Goal: Contribute content: Add original content to the website for others to see

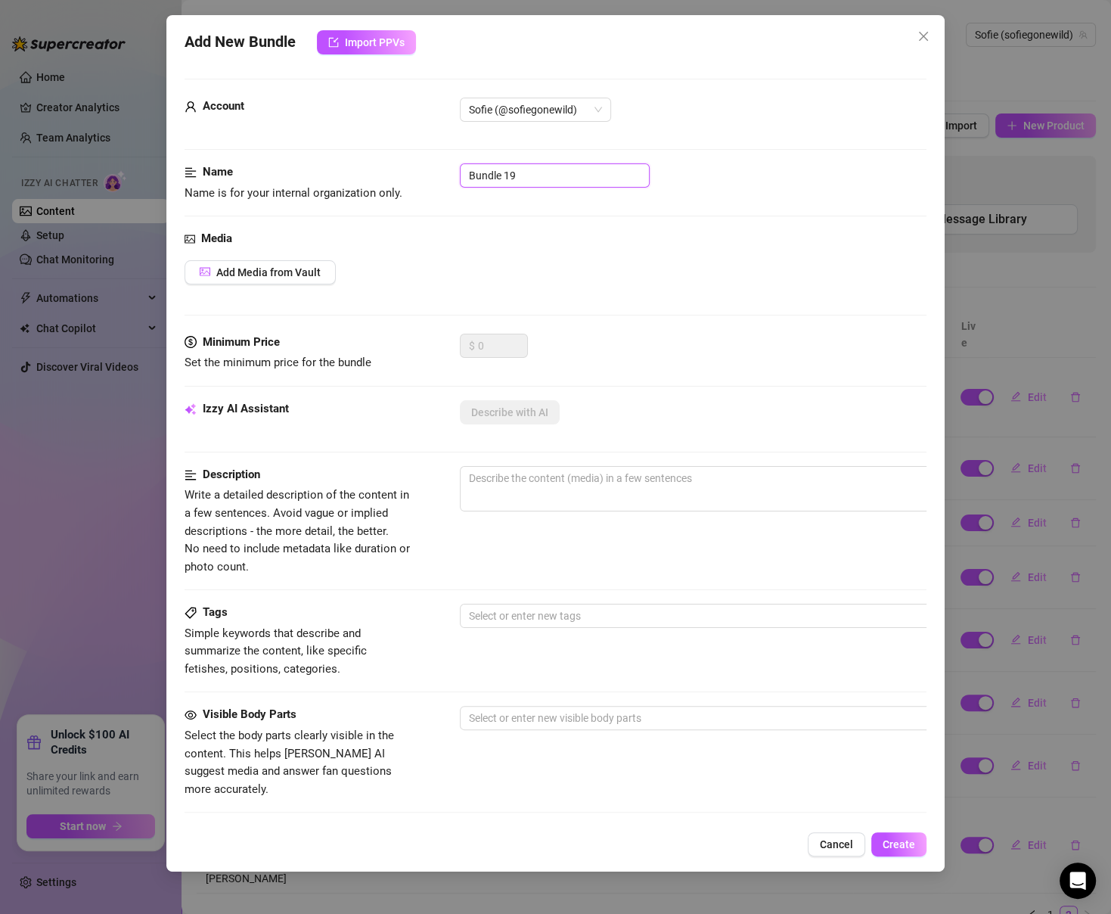
click at [560, 166] on input "Bundle 19" at bounding box center [555, 175] width 190 height 24
click at [278, 281] on button "Add Media from Vault" at bounding box center [260, 272] width 151 height 24
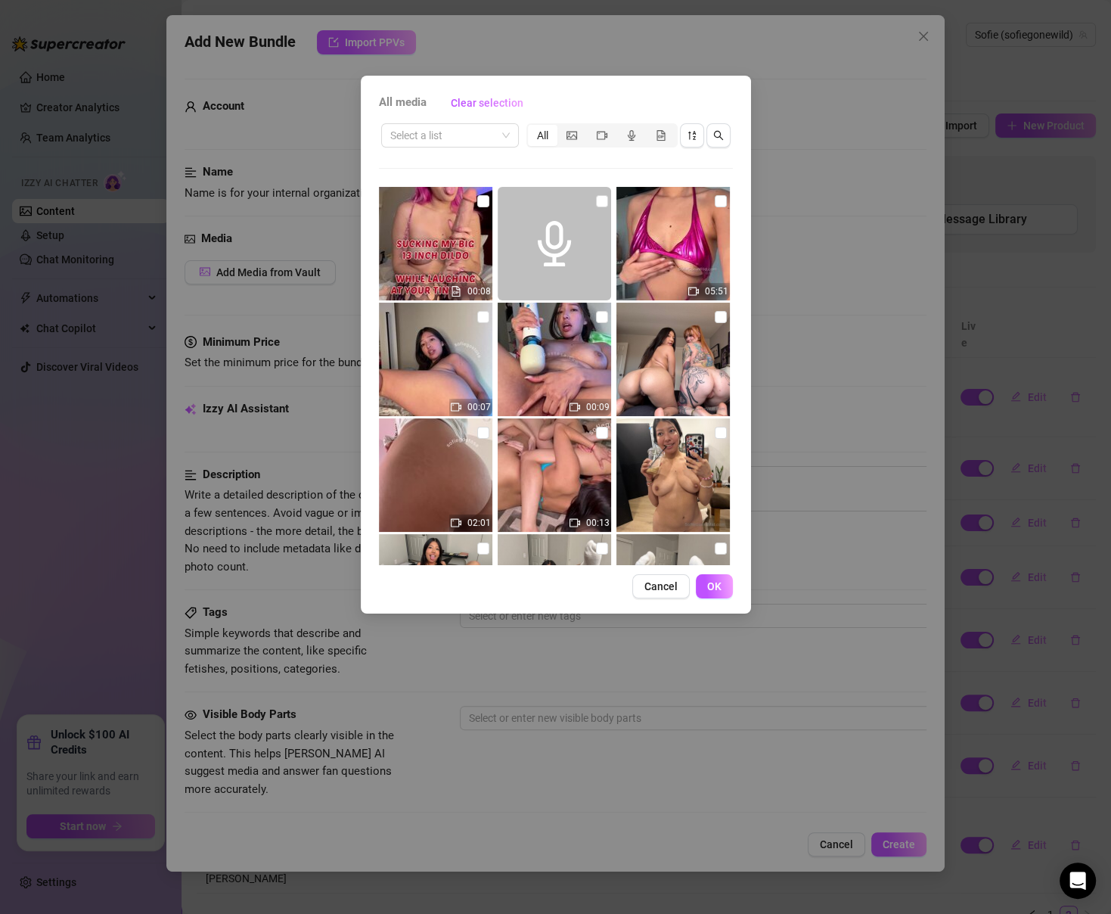
click at [486, 151] on div "Select a list All 00:08 05:51 00:07 00:09 02:01 00:13 27:09 17:22:15 18:31:24 0…" at bounding box center [556, 343] width 354 height 444
click at [486, 132] on input "search" at bounding box center [443, 135] width 106 height 23
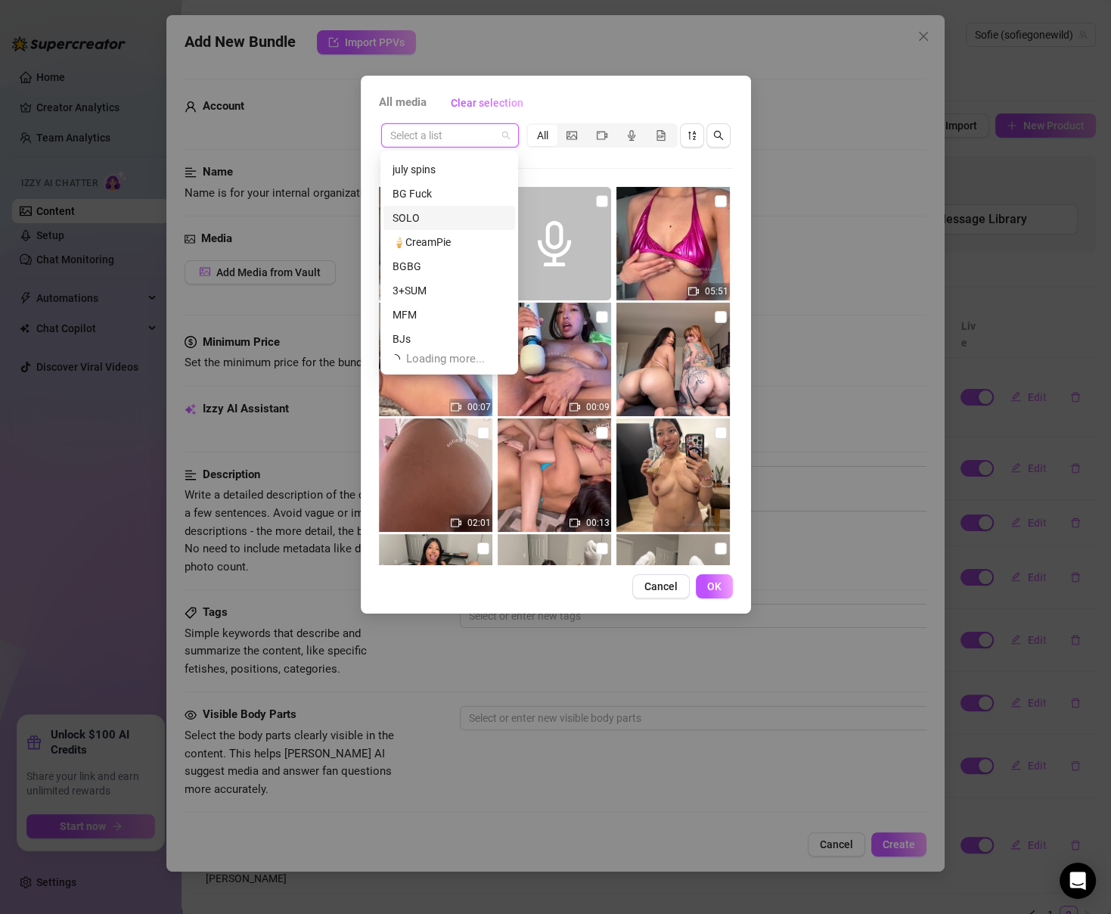
scroll to position [48, 0]
click at [454, 290] on div "3+SUM" at bounding box center [449, 287] width 113 height 17
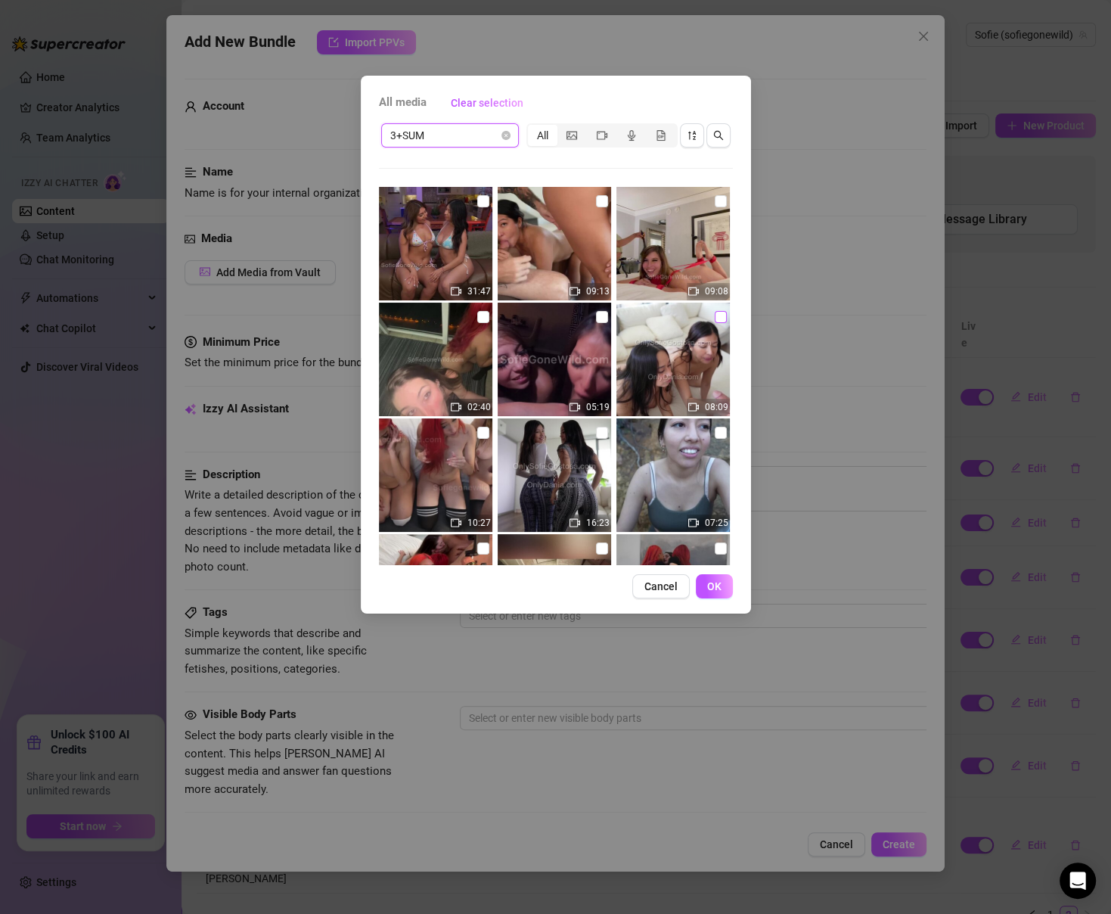
click at [720, 315] on input "checkbox" at bounding box center [721, 317] width 12 height 12
checkbox input "true"
click at [599, 433] on input "checkbox" at bounding box center [602, 433] width 12 height 12
checkbox input "true"
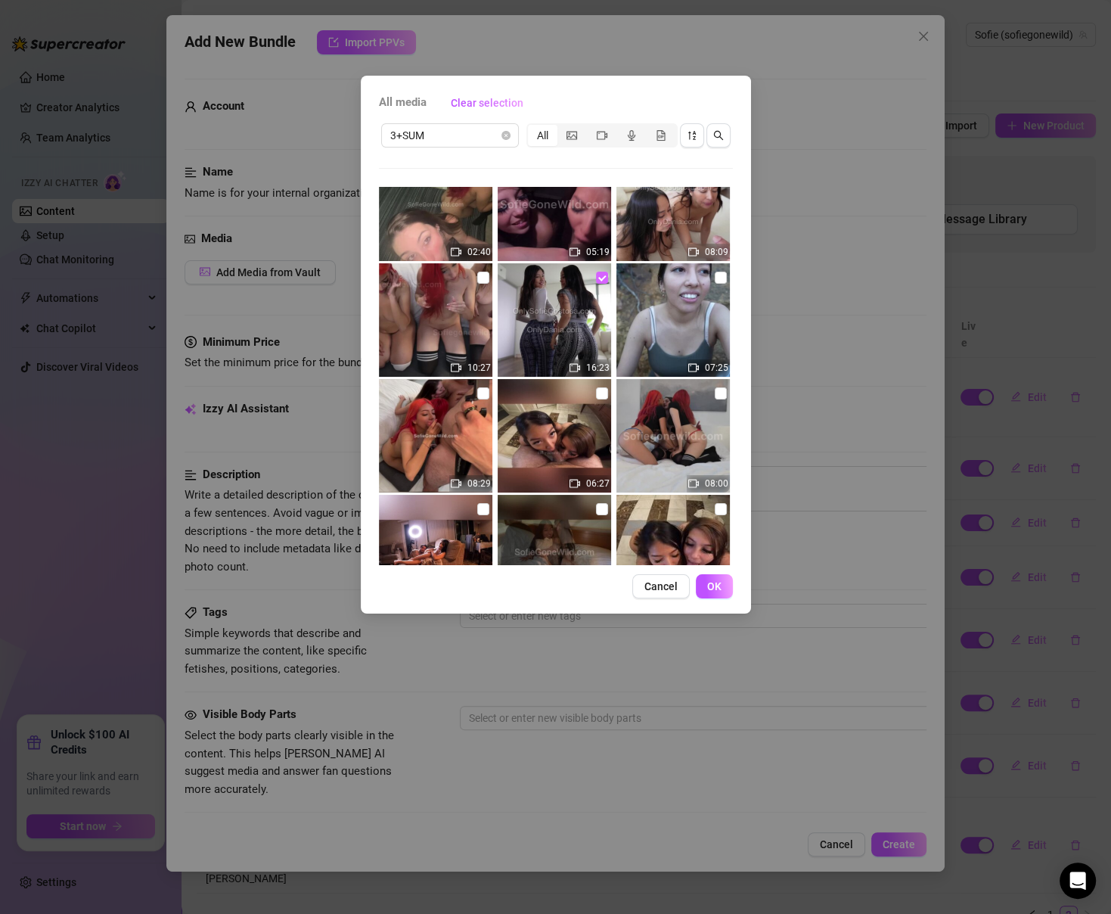
scroll to position [181, 0]
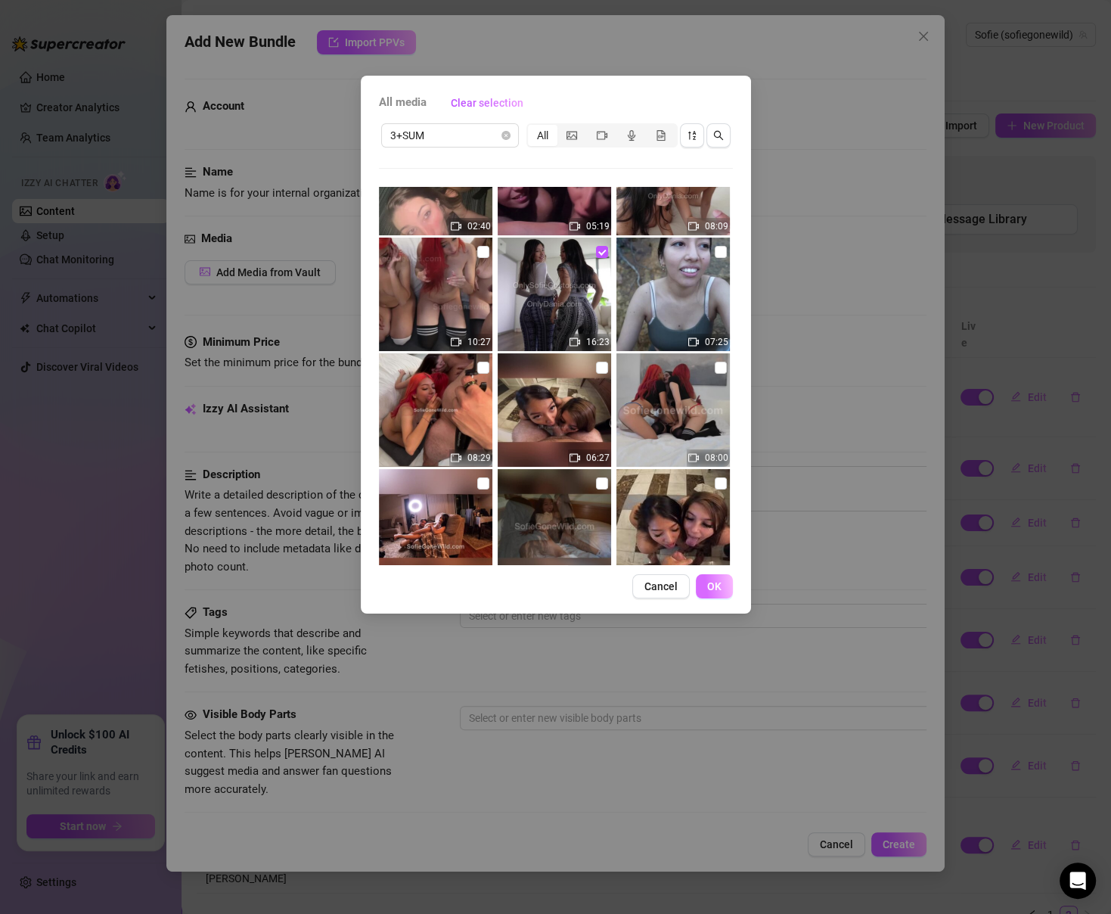
click at [722, 583] on button "OK" at bounding box center [714, 586] width 37 height 24
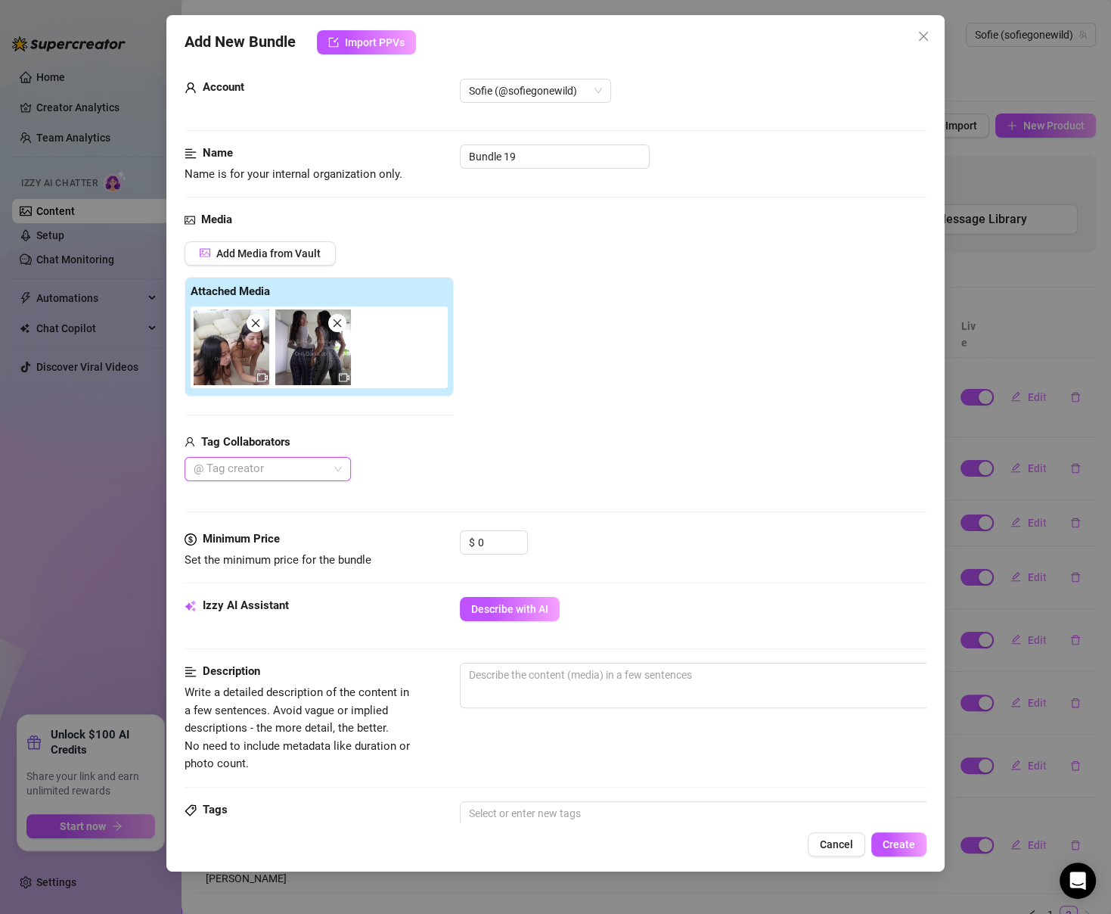
scroll to position [16, 0]
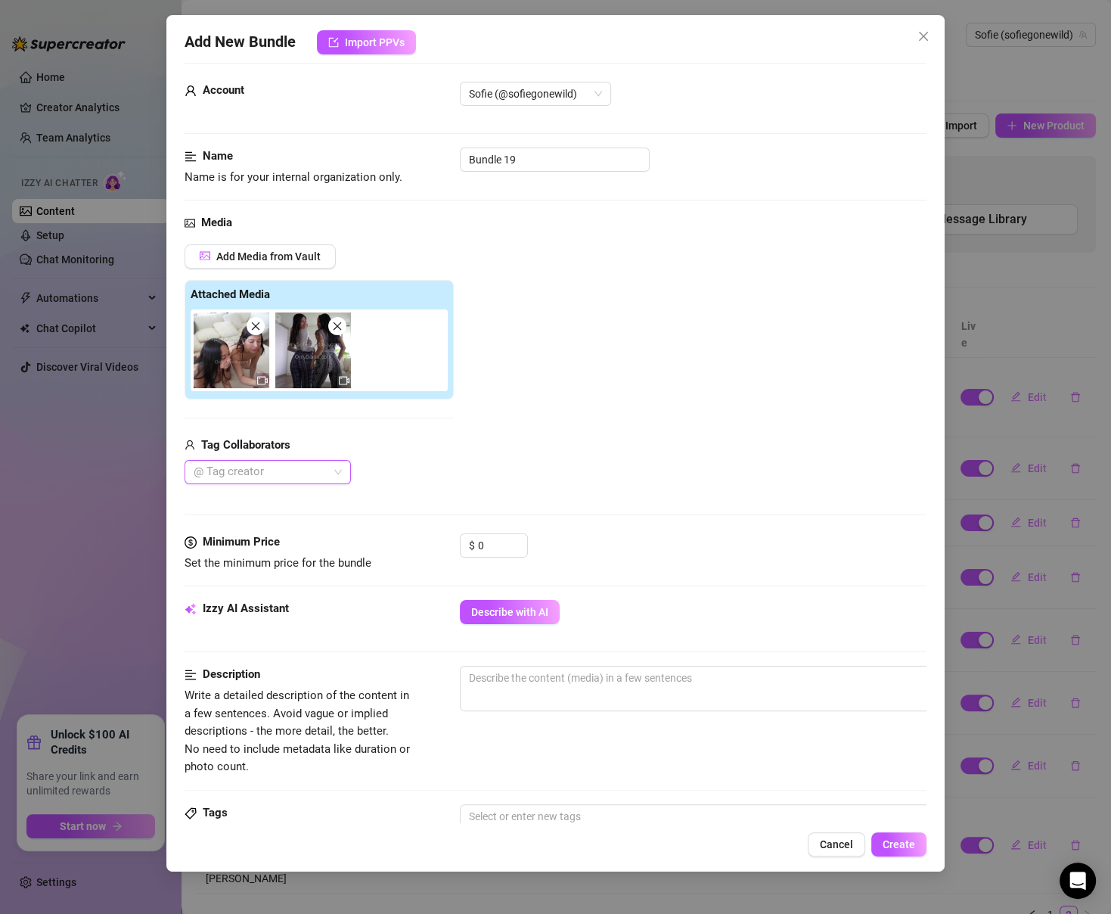
click at [268, 471] on div at bounding box center [260, 471] width 144 height 21
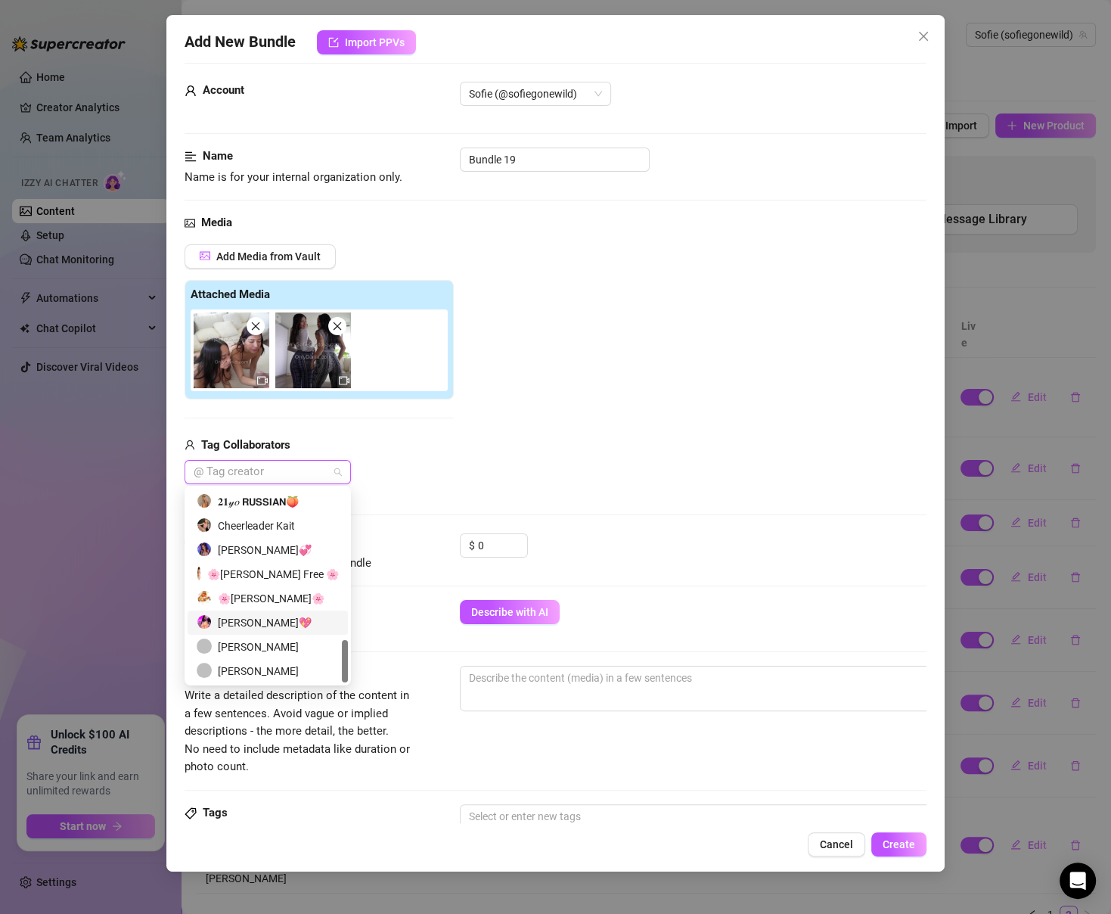
click at [262, 617] on div "[PERSON_NAME]💖" at bounding box center [268, 622] width 142 height 17
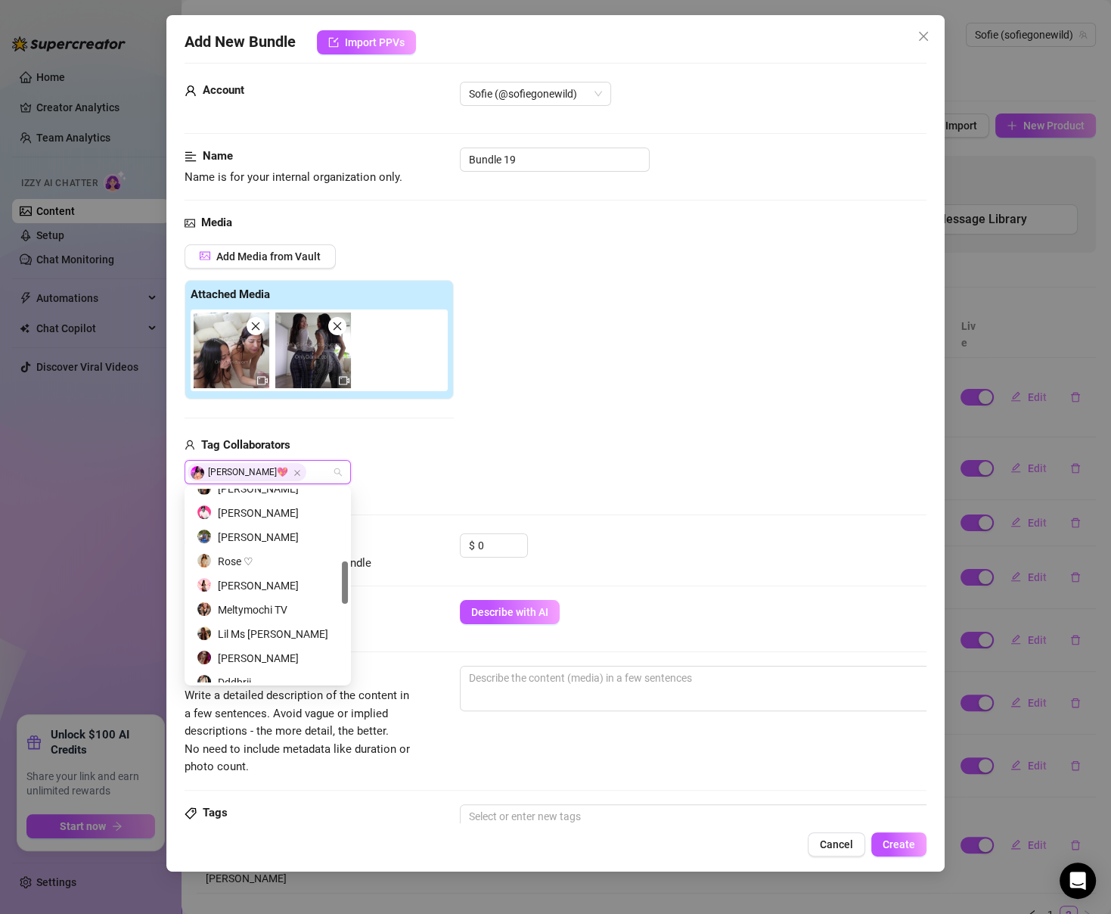
scroll to position [325, 0]
click at [257, 586] on div "[PERSON_NAME]" at bounding box center [268, 588] width 142 height 17
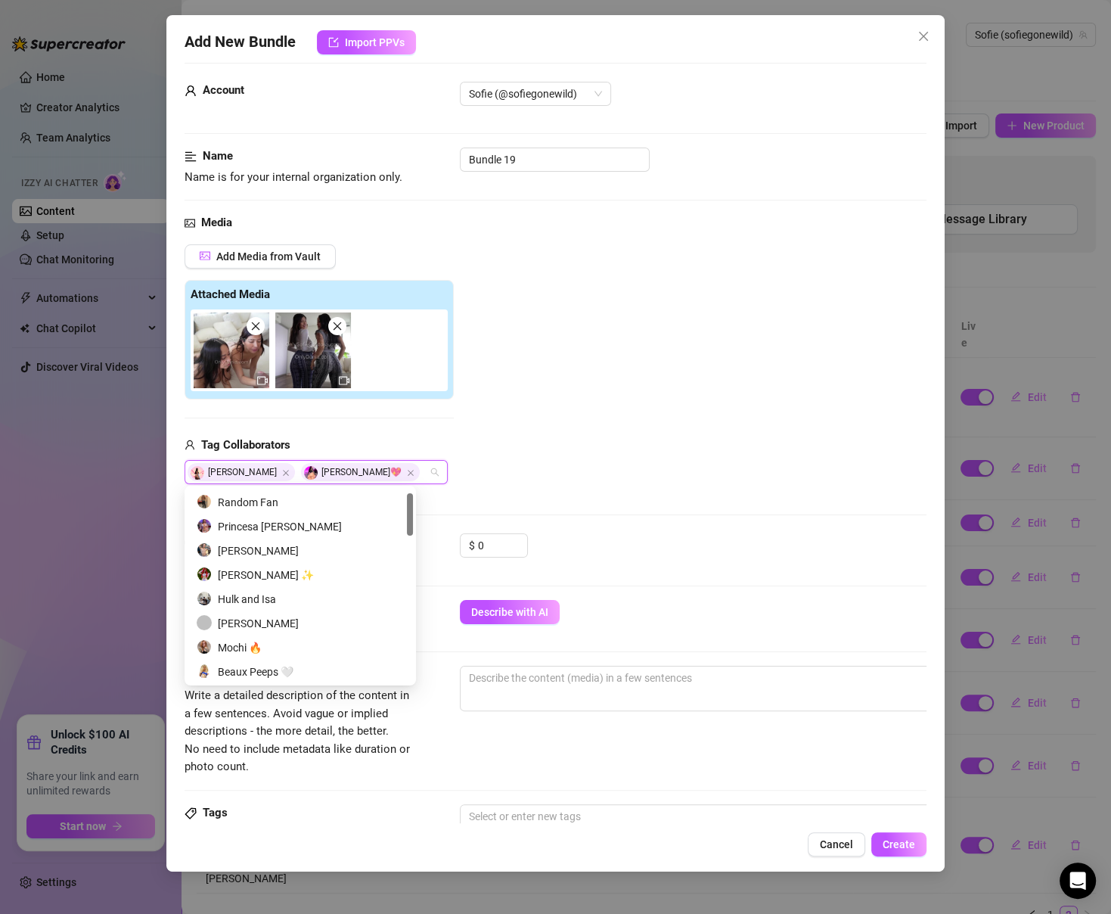
scroll to position [23, 0]
click at [248, 622] on div "[PERSON_NAME]" at bounding box center [300, 623] width 207 height 17
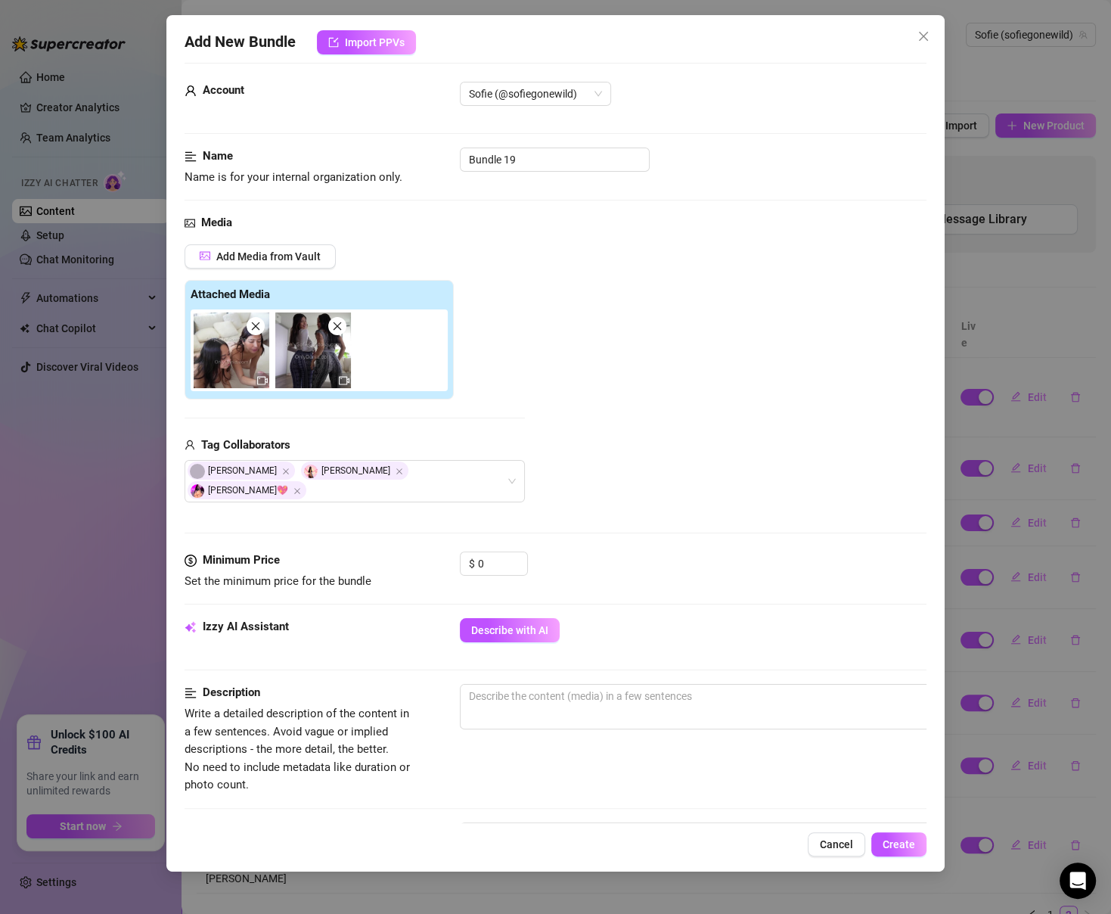
click at [542, 406] on div "Add Media from Vault Attached Media Tag Collaborators [PERSON_NAME] [PERSON_NAM…" at bounding box center [555, 373] width 741 height 259
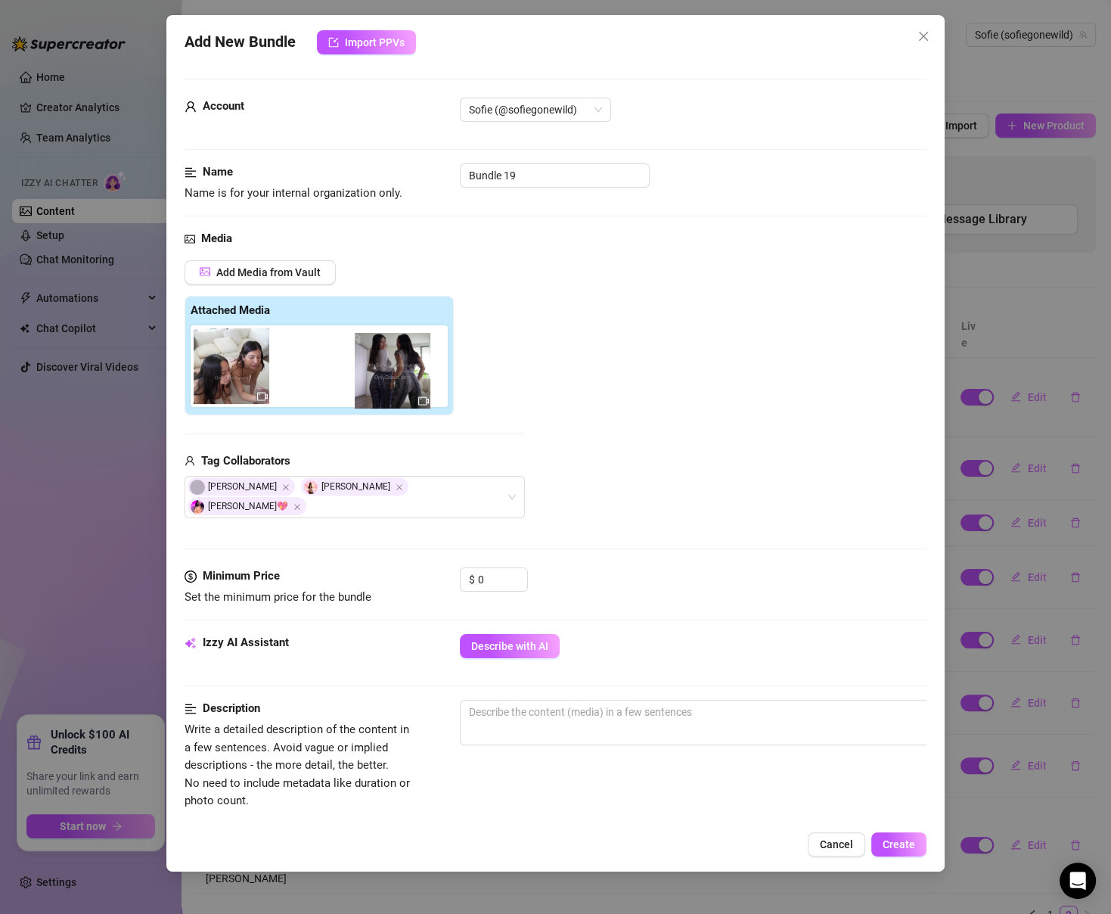
drag, startPoint x: 309, startPoint y: 387, endPoint x: 366, endPoint y: 393, distance: 57.0
click at [366, 393] on div at bounding box center [322, 366] width 263 height 82
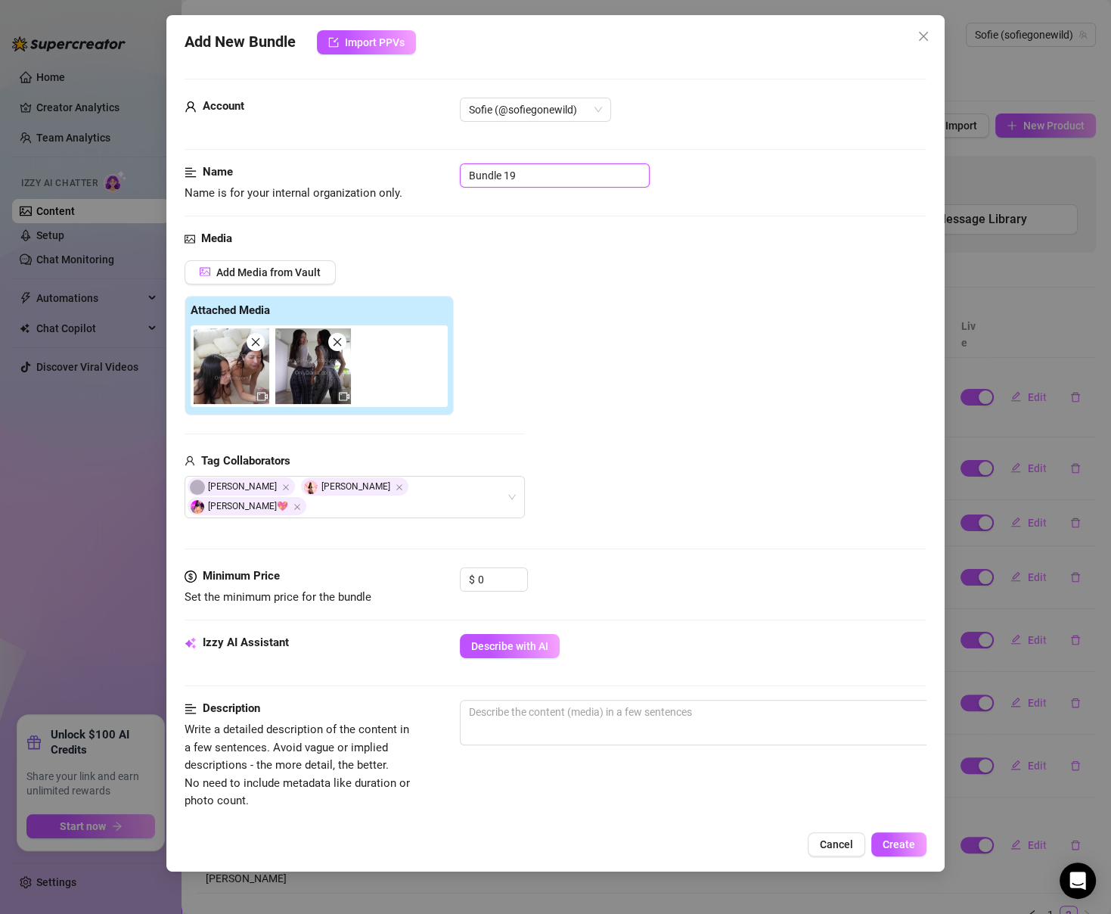
click at [537, 184] on input "Bundle 19" at bounding box center [555, 175] width 190 height 24
click at [536, 182] on input "Bundle 19" at bounding box center [555, 175] width 190 height 24
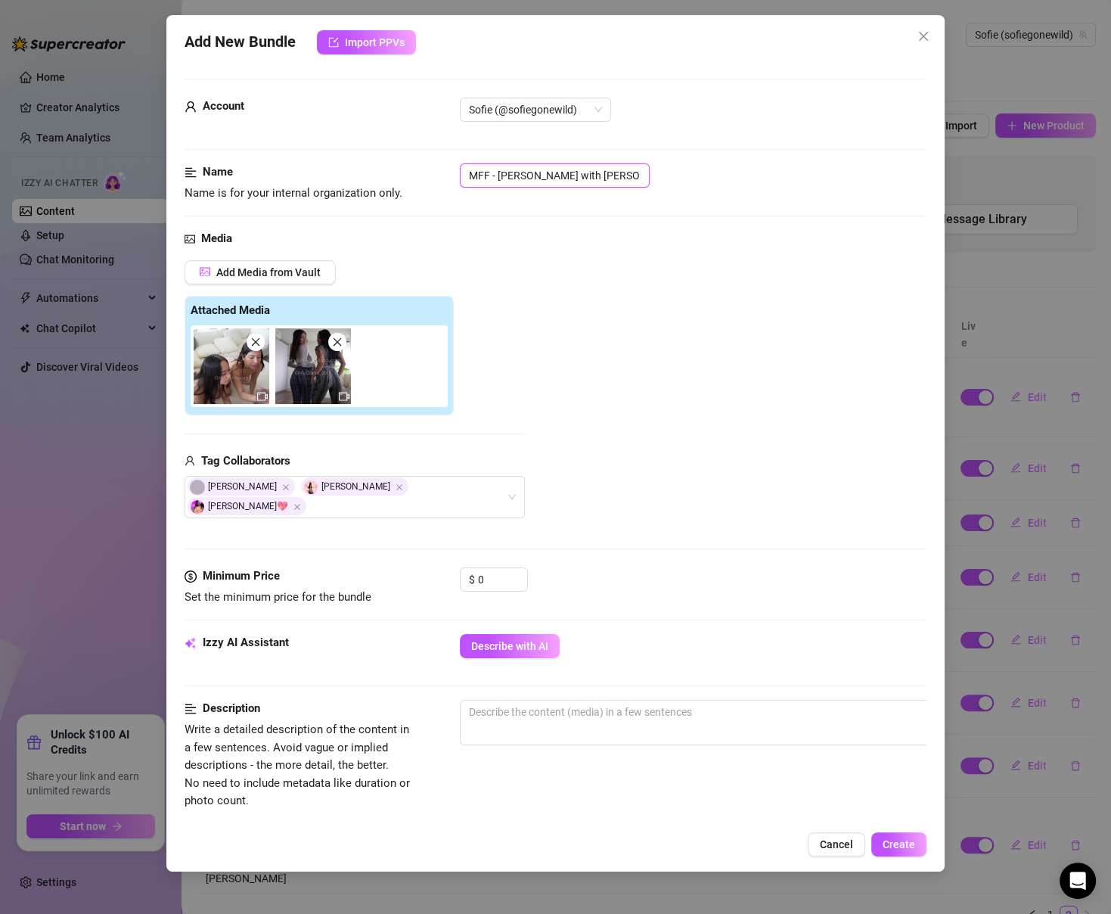
scroll to position [40, 0]
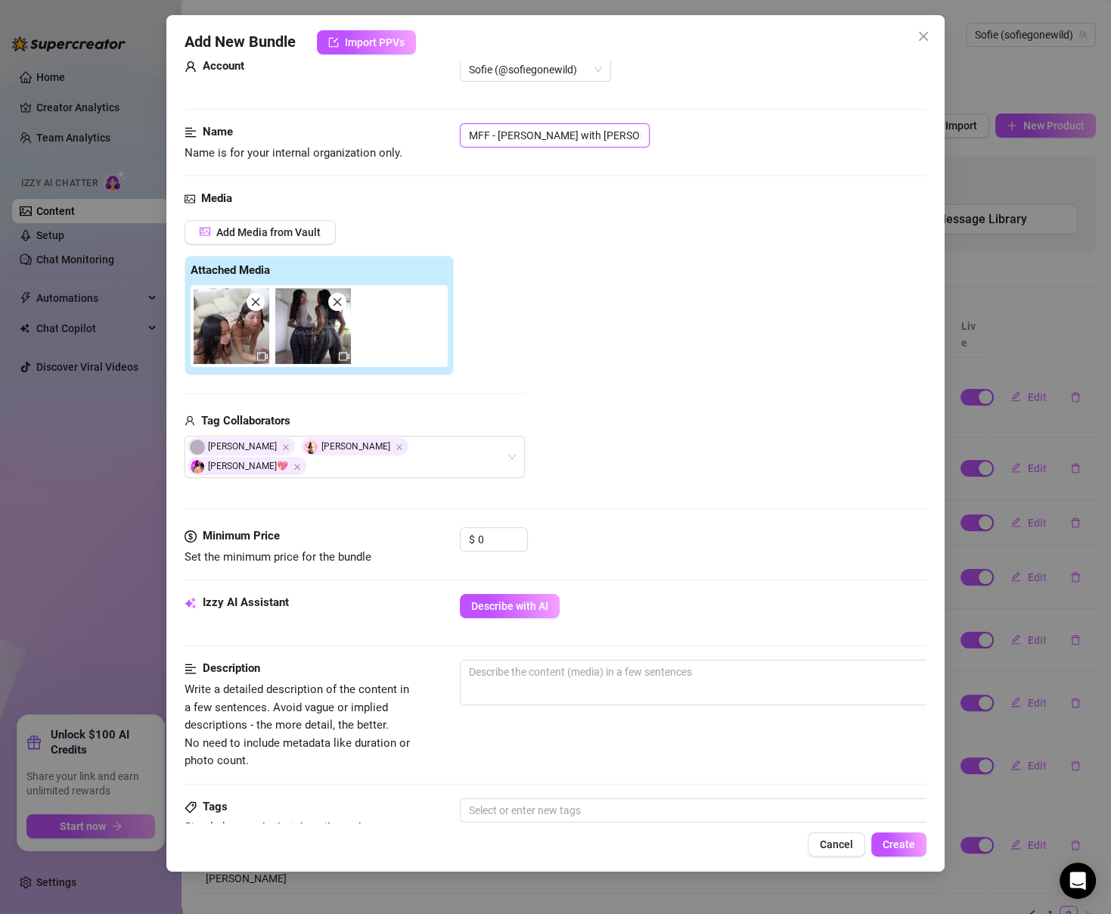
type input "MFF - [PERSON_NAME] with [PERSON_NAME]"
click at [515, 537] on span "Decrease Value" at bounding box center [519, 544] width 17 height 14
click at [499, 528] on input "0" at bounding box center [502, 539] width 49 height 23
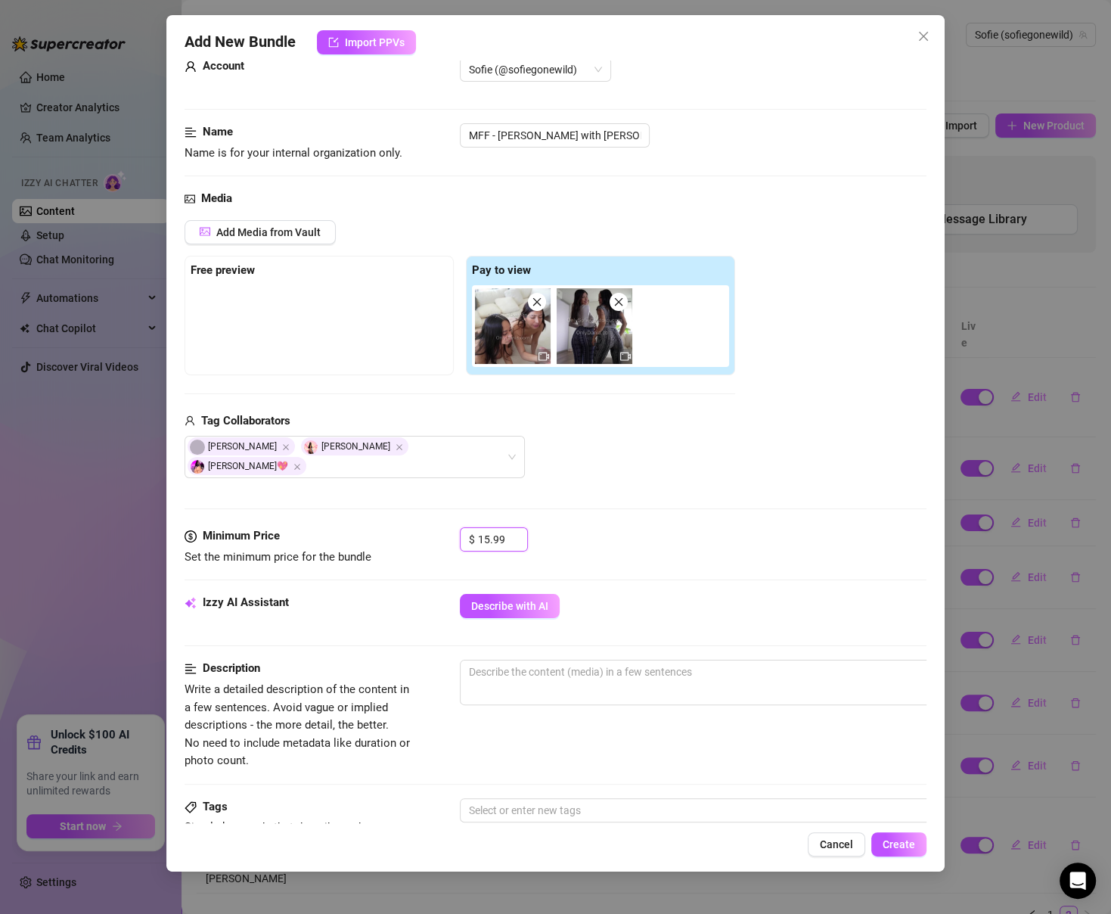
type input "15.99"
click at [651, 594] on div "Describe with AI" at bounding box center [693, 606] width 466 height 24
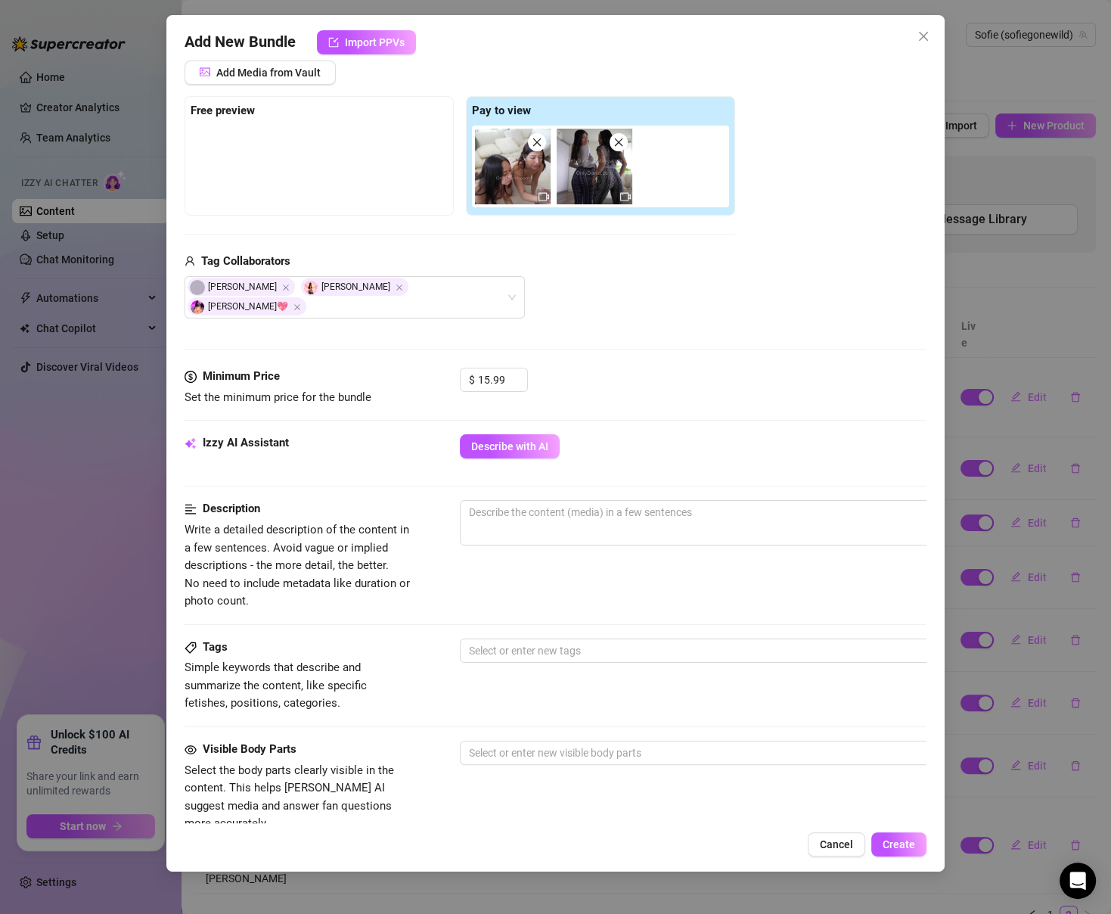
scroll to position [196, 0]
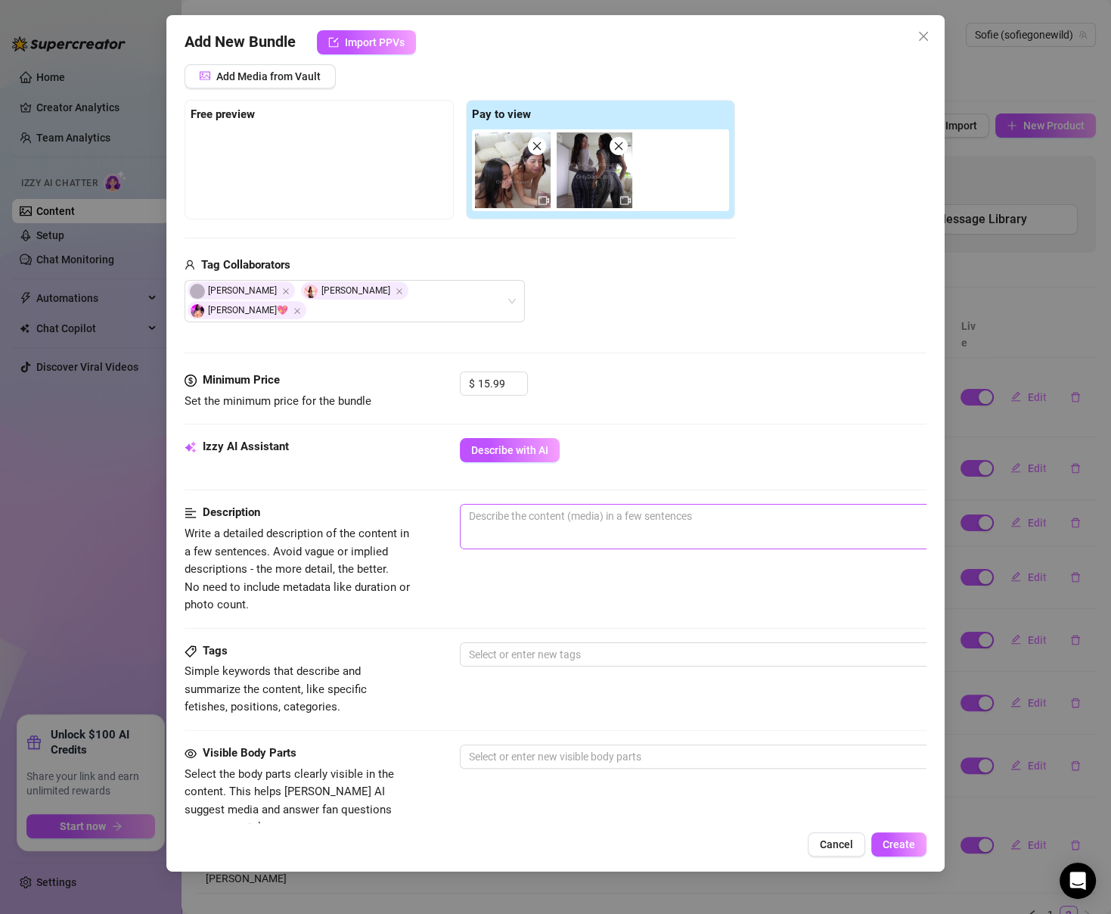
click at [631, 507] on span "0 / 1000" at bounding box center [725, 526] width 530 height 45
click at [627, 505] on textarea at bounding box center [725, 516] width 528 height 23
click at [548, 505] on textarea at bounding box center [725, 516] width 528 height 23
paste textarea "my cousin and i take turns sucking his cock until he’s throbbing, then we ride …"
type textarea "my cousin and i take turns sucking his cock until he’s throbbing, then we ride …"
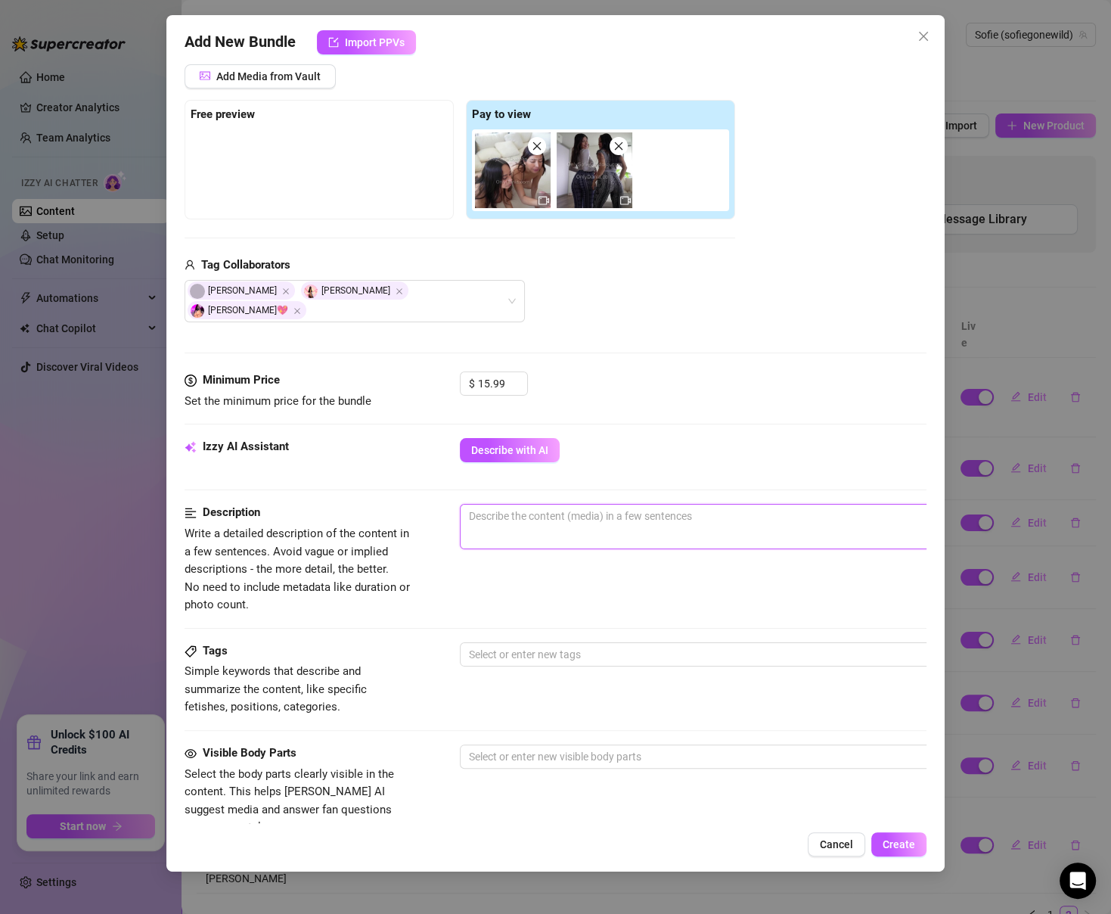
type textarea "my cousin and i take turns sucking his cock until he’s throbbing, then we ride …"
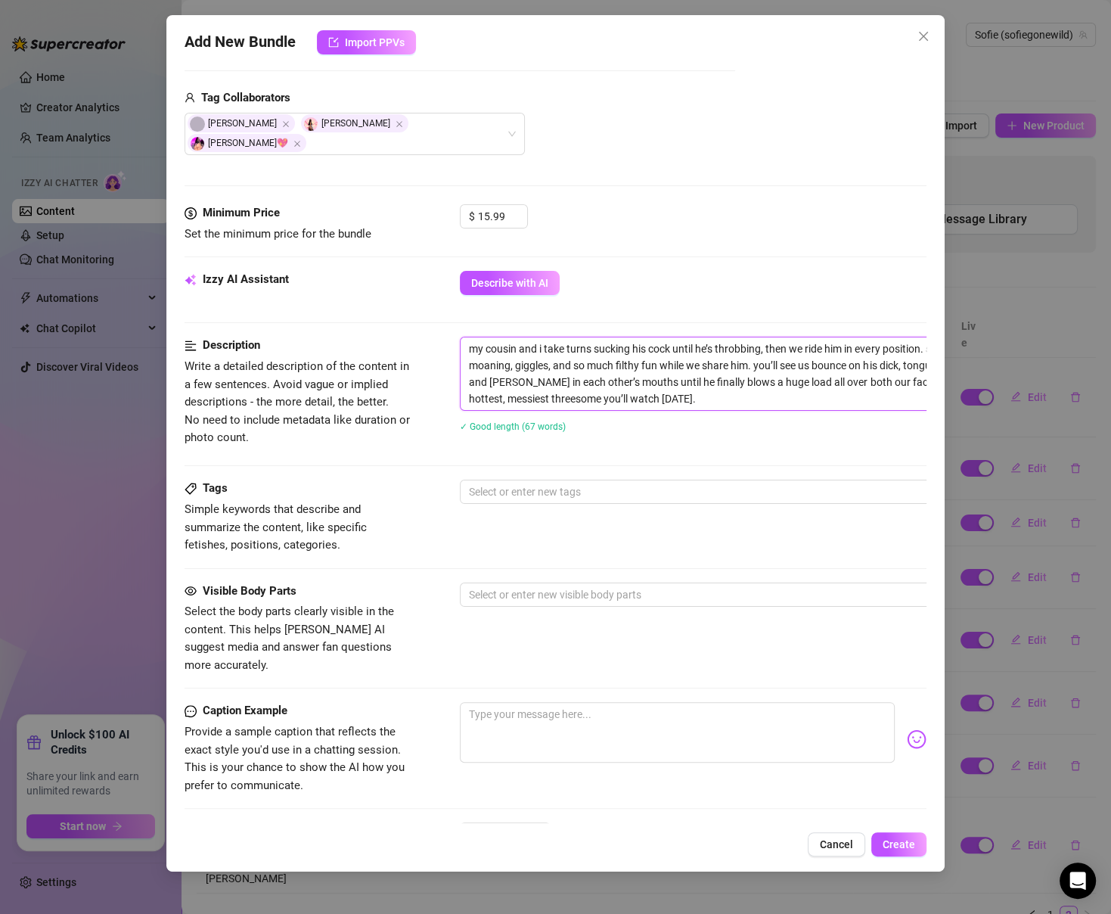
scroll to position [365, 0]
type textarea "Describe the content (media) in a few sentences"
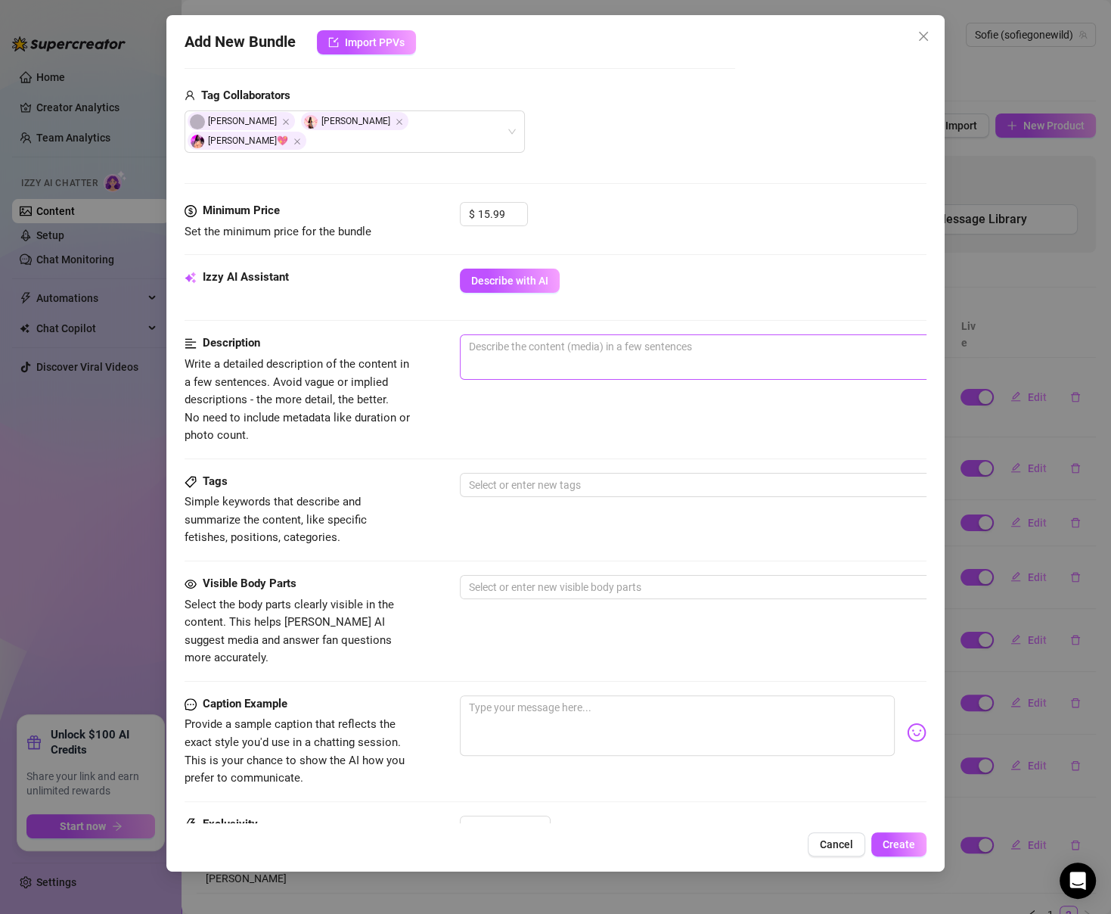
click at [658, 343] on span "0 / 1000" at bounding box center [725, 356] width 530 height 45
click at [649, 339] on span "0 / 1000" at bounding box center [725, 356] width 530 height 45
click at [635, 335] on textarea at bounding box center [725, 346] width 528 height 23
paste textarea "my cousin and i take turns sucking his cock until he’s throbbing, then we ride …"
type textarea "my cousin and i take turns sucking his cock until he’s throbbing, then we ride …"
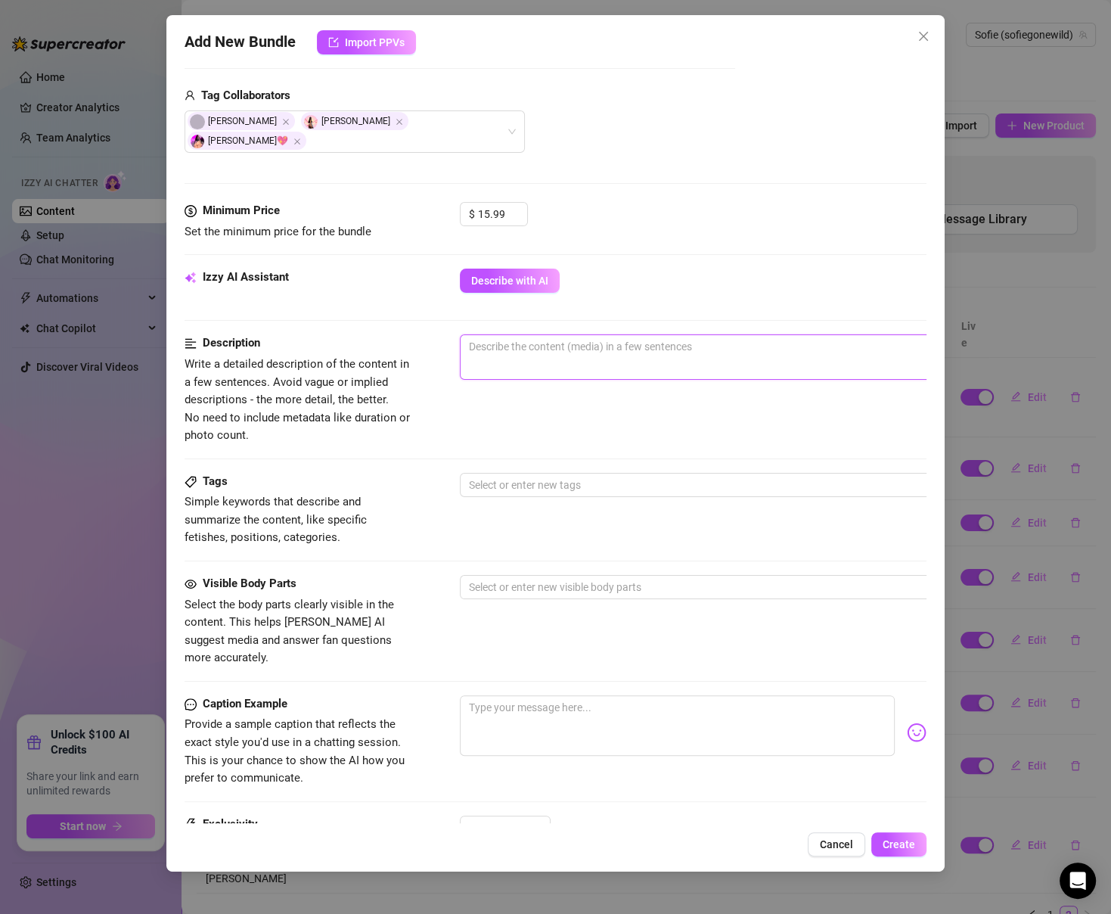
type textarea "my cousin and i take turns sucking his cock until he’s throbbing, then we ride …"
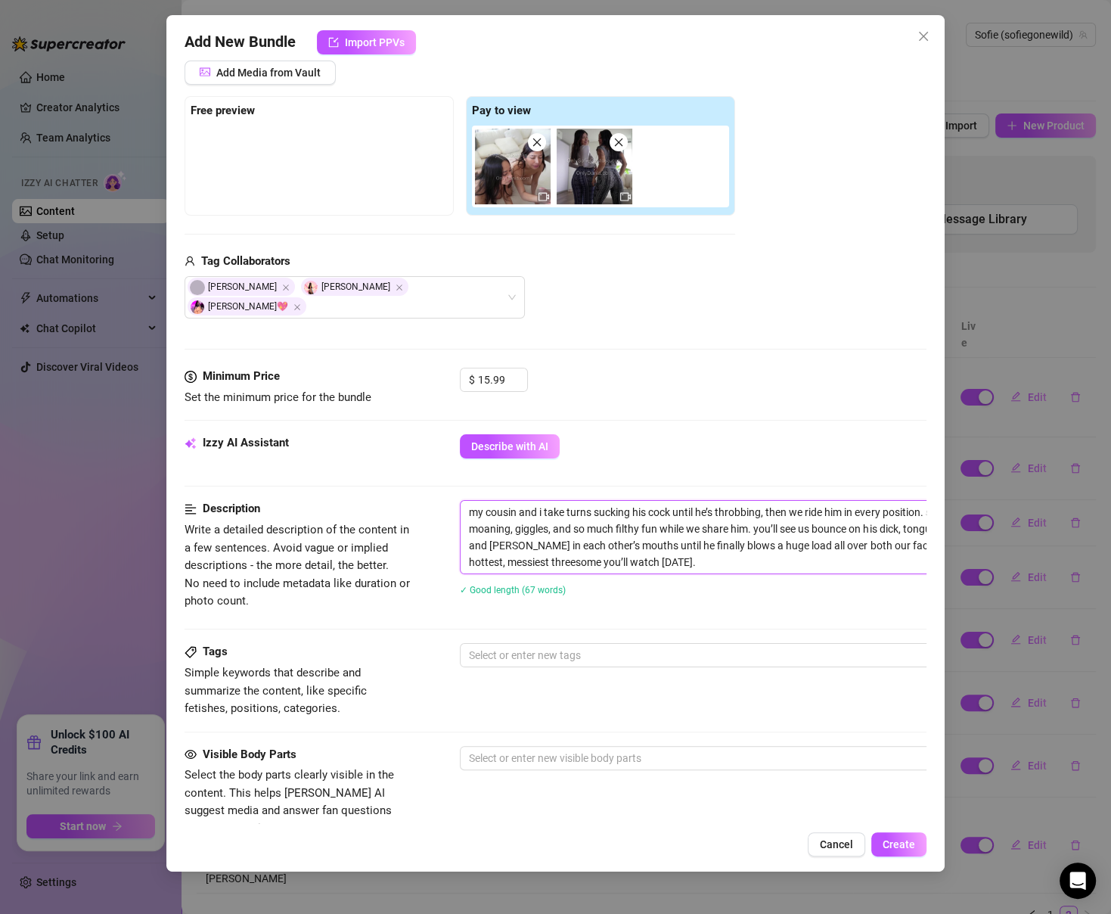
scroll to position [200, 1]
click at [508, 501] on textarea "my cousin and i take turns sucking his cock until he’s throbbing, then we ride …" at bounding box center [724, 537] width 528 height 73
type textarea "my f and i take turns sucking his cock until he’s throbbing, then we ride him i…"
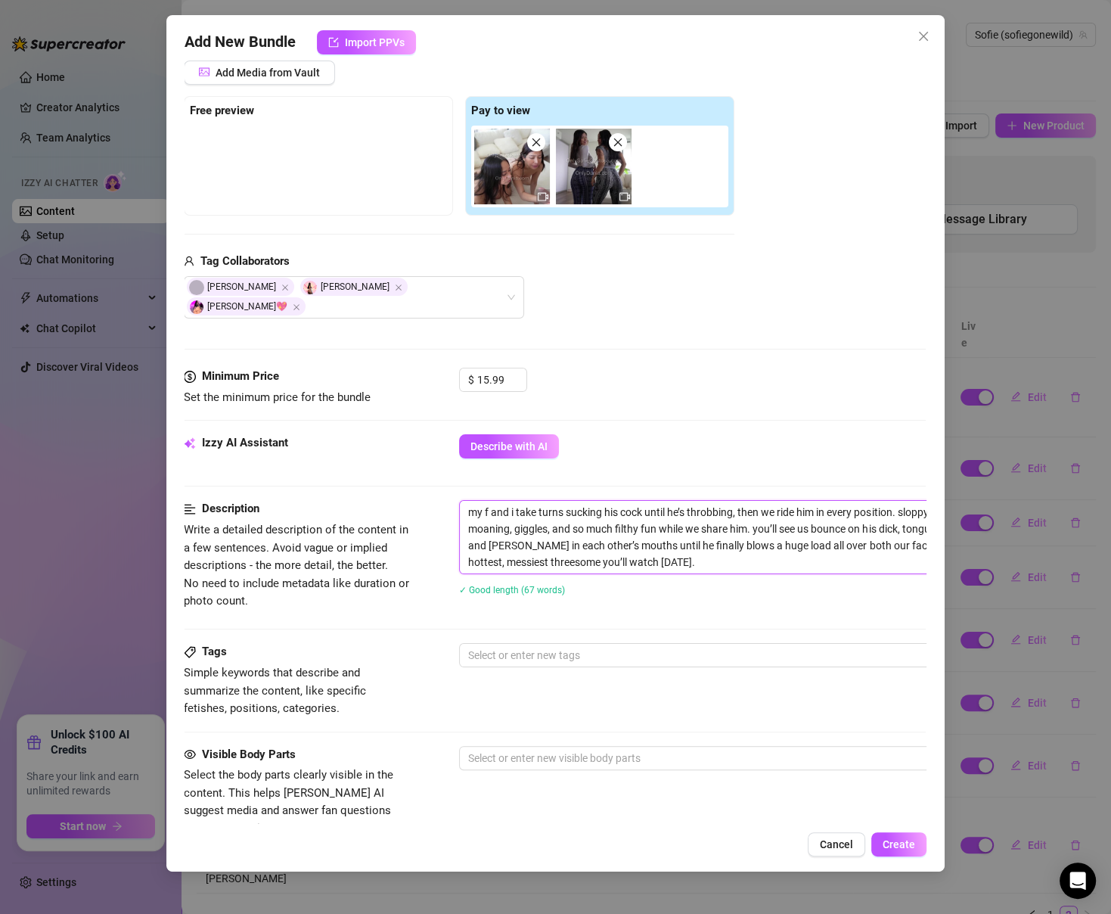
type textarea "my fr and i take turns sucking his cock until he’s throbbing, then we ride him …"
type textarea "my fri and i take turns sucking his cock until he’s throbbing, then we ride him…"
type textarea "my frie and i take turns sucking his cock until he’s throbbing, then we ride hi…"
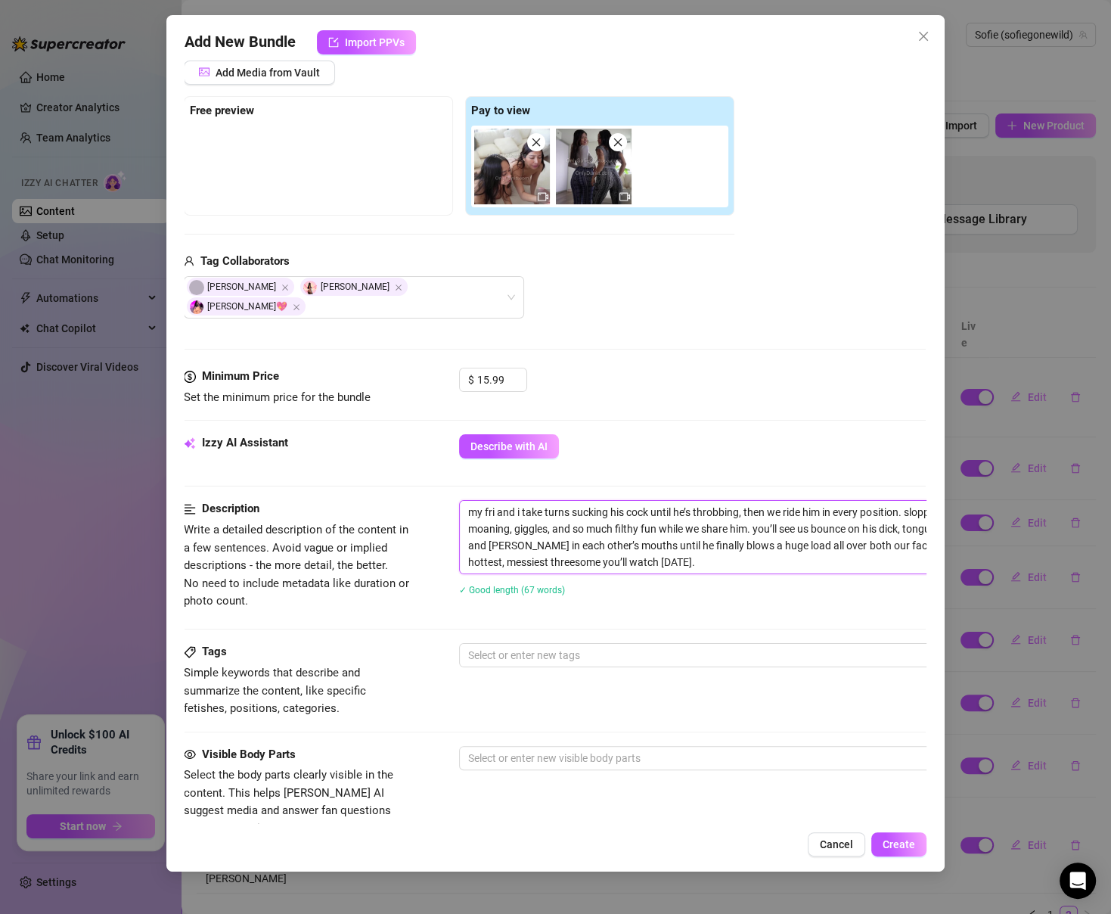
type textarea "my frie and i take turns sucking his cock until he’s throbbing, then we ride hi…"
type textarea "my frien and i take turns sucking his cock until he’s throbbing, then we ride h…"
type textarea "my friend and i take turns sucking his cock until he’s throbbing, then we ride …"
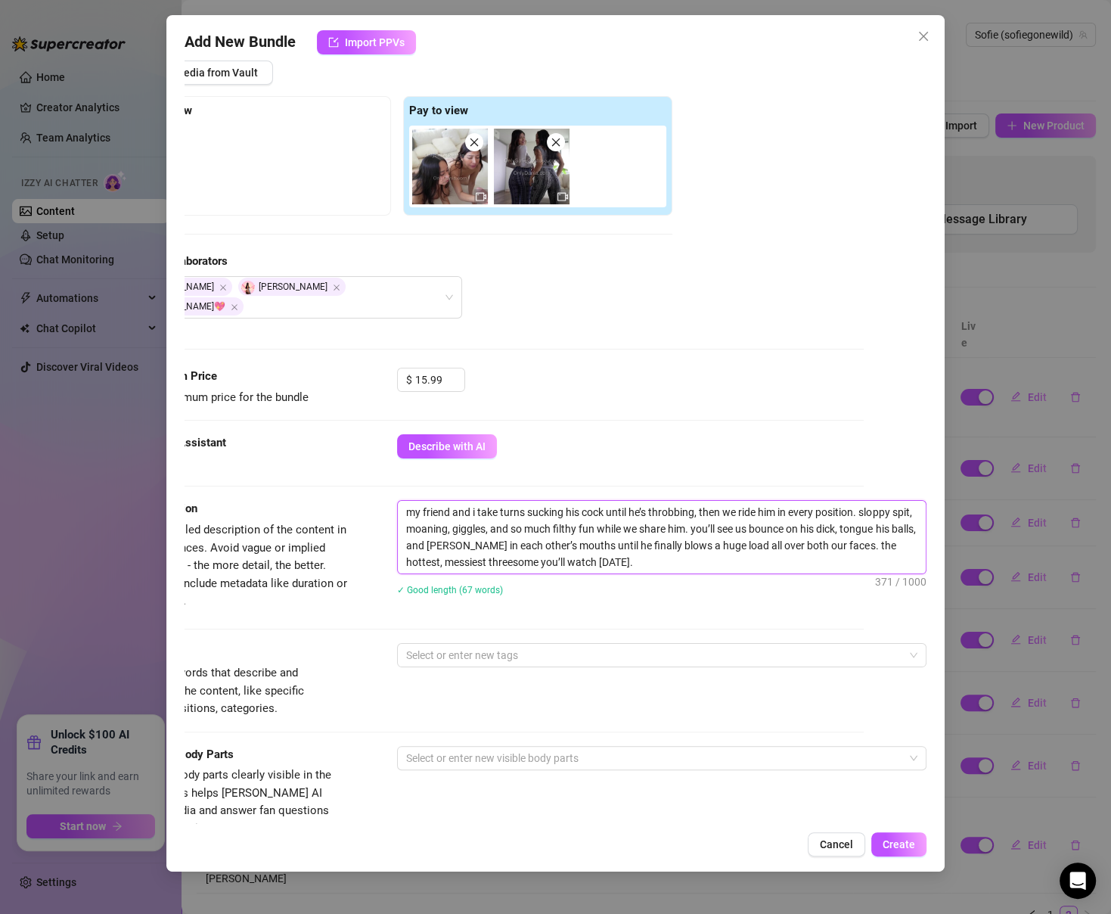
scroll to position [200, 60]
click at [774, 514] on textarea "my friend and i take turns sucking his cock until he’s throbbing, then we ride …" at bounding box center [665, 537] width 528 height 73
type textarea "my friend and i take turns sucking his cock until he’s throbbing, then we ride …"
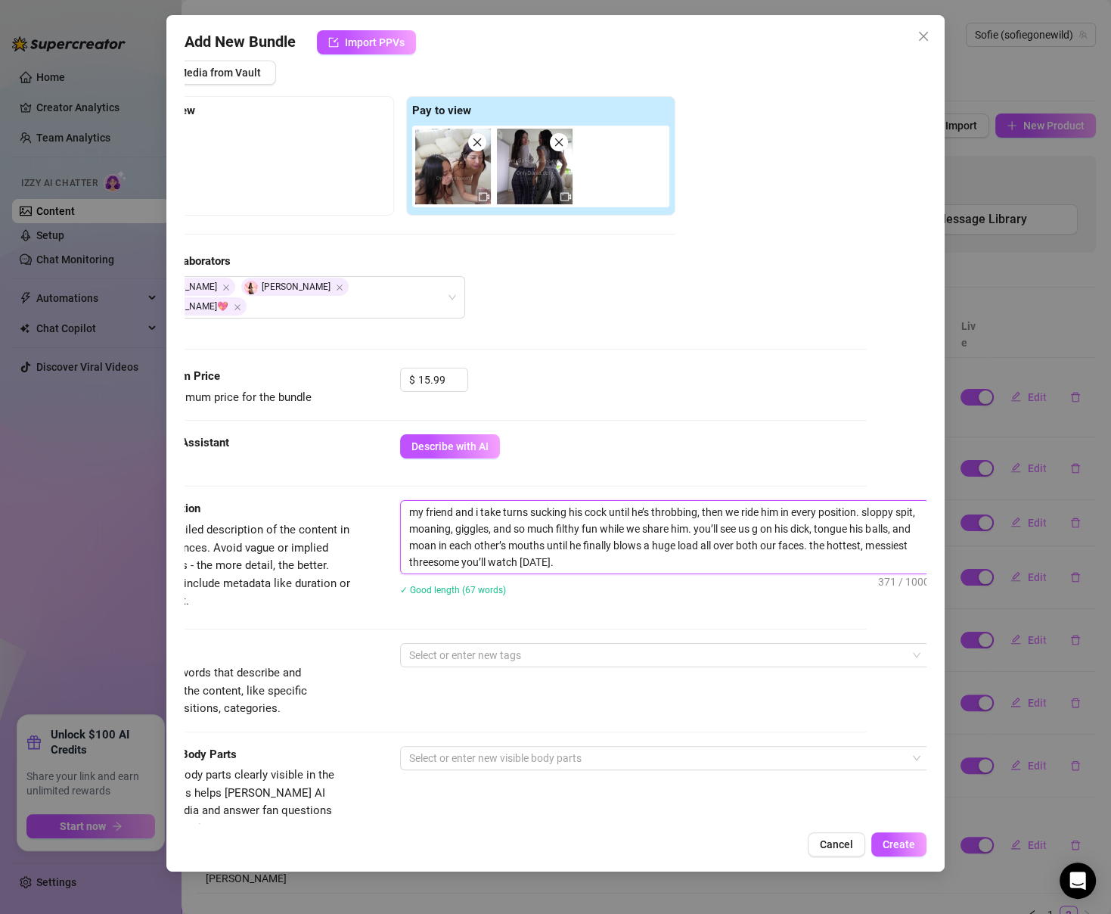
type textarea "my friend and i take turns sucking his cock until he’s throbbing, then we ride …"
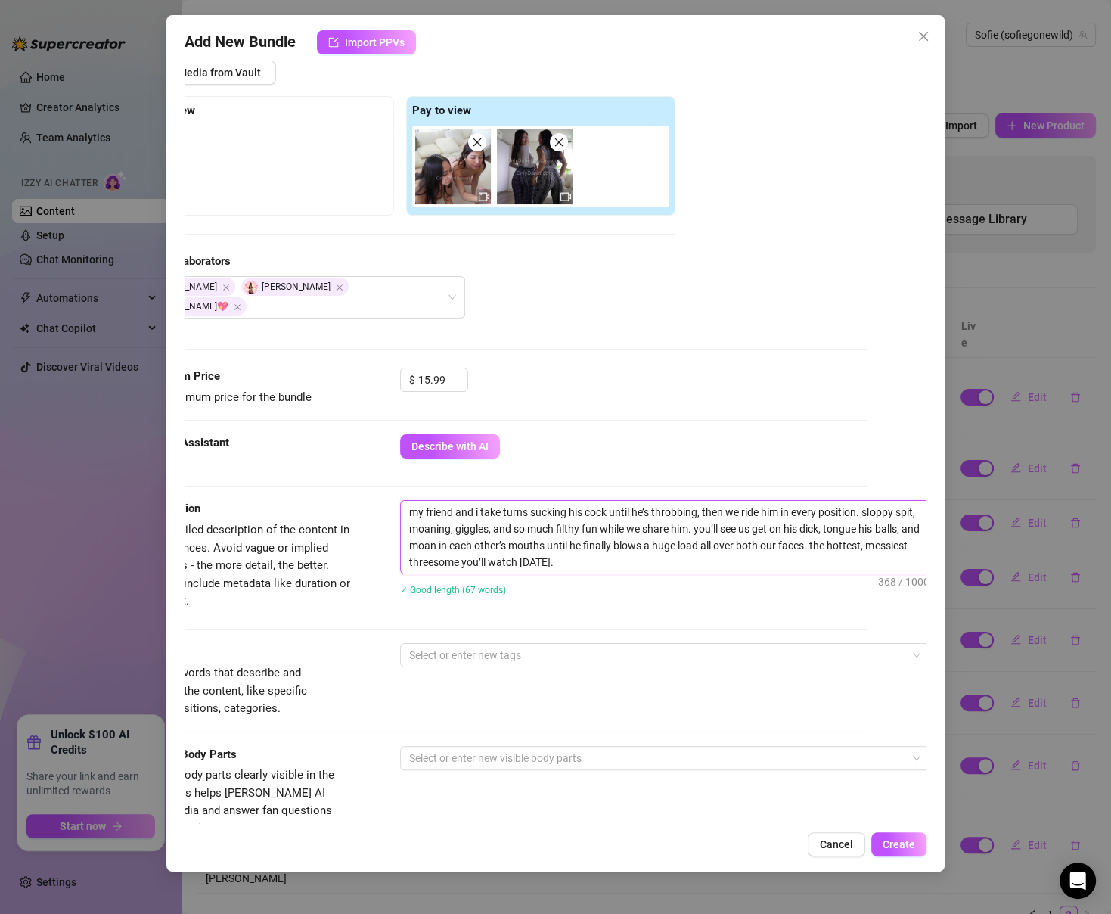
type textarea "my friend and i take turns sucking his cock until he’s throbbing, then we ride …"
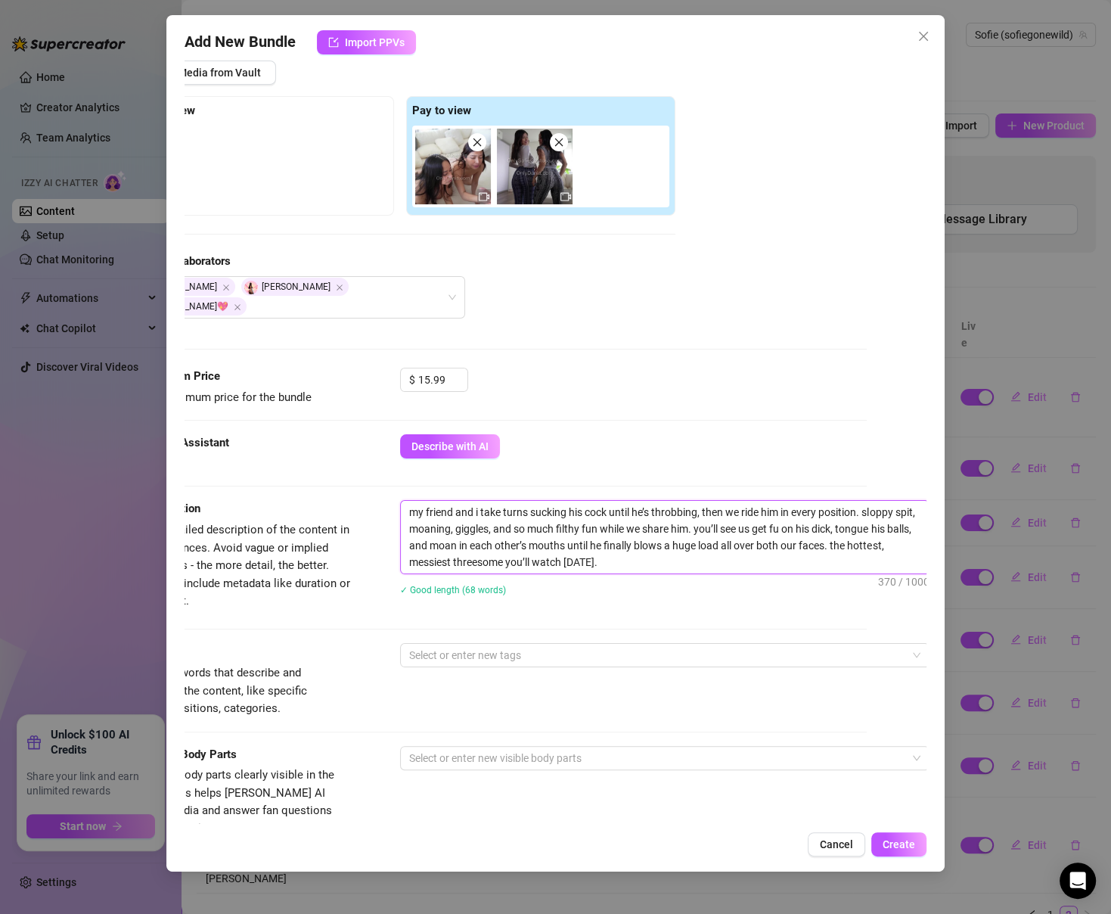
type textarea "my friend and i take turns sucking his cock until he’s throbbing, then we ride …"
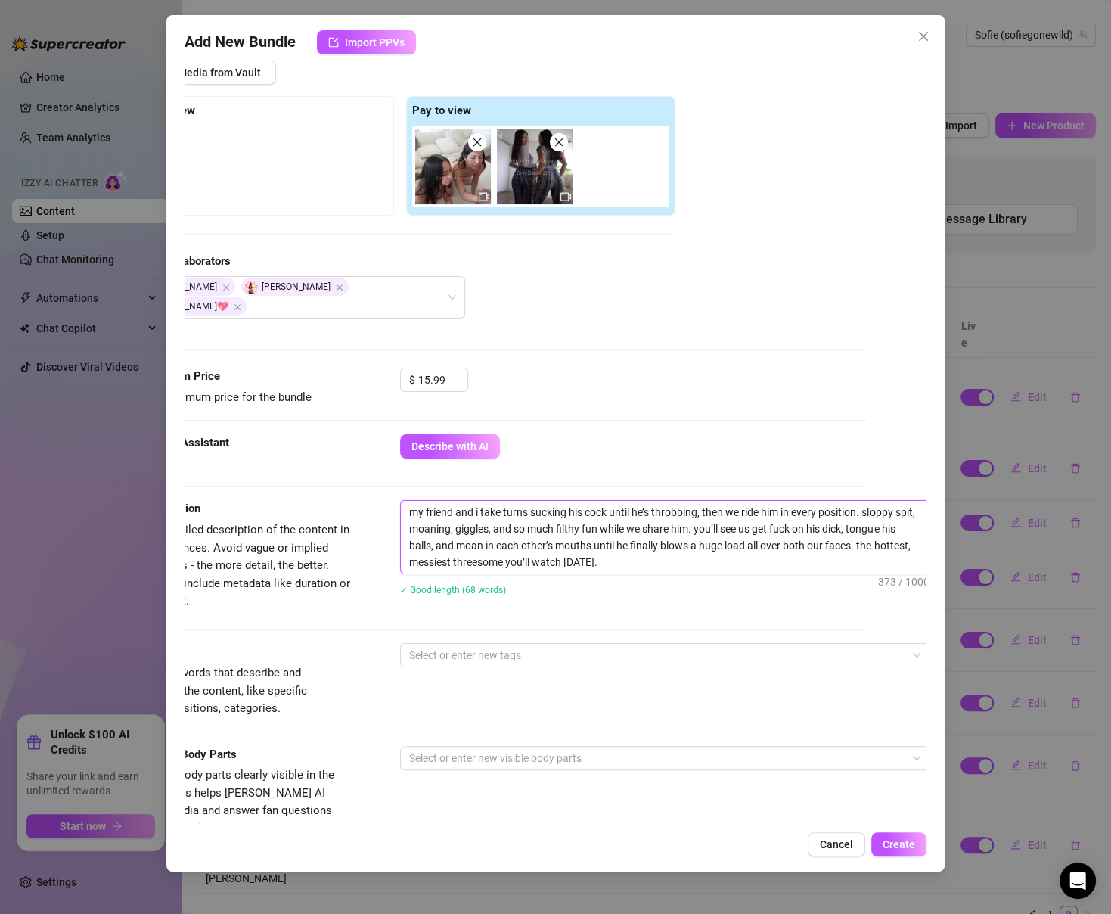
type textarea "my friend and i take turns sucking his cock until he’s throbbing, then we ride …"
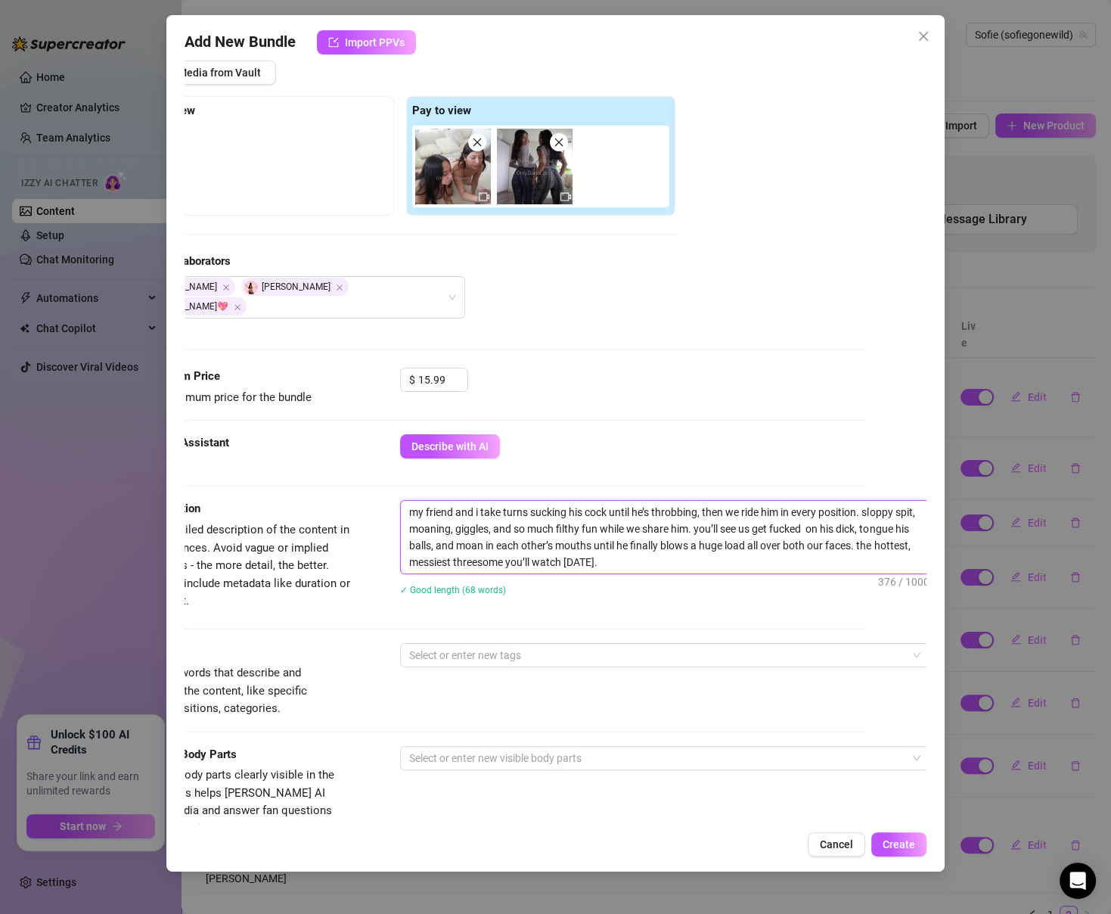
type textarea "my friend and i take turns sucking his cock until he’s throbbing, then we ride …"
click at [827, 507] on textarea "my friend and i take turns sucking his cock until he’s throbbing, then we ride …" at bounding box center [665, 537] width 528 height 73
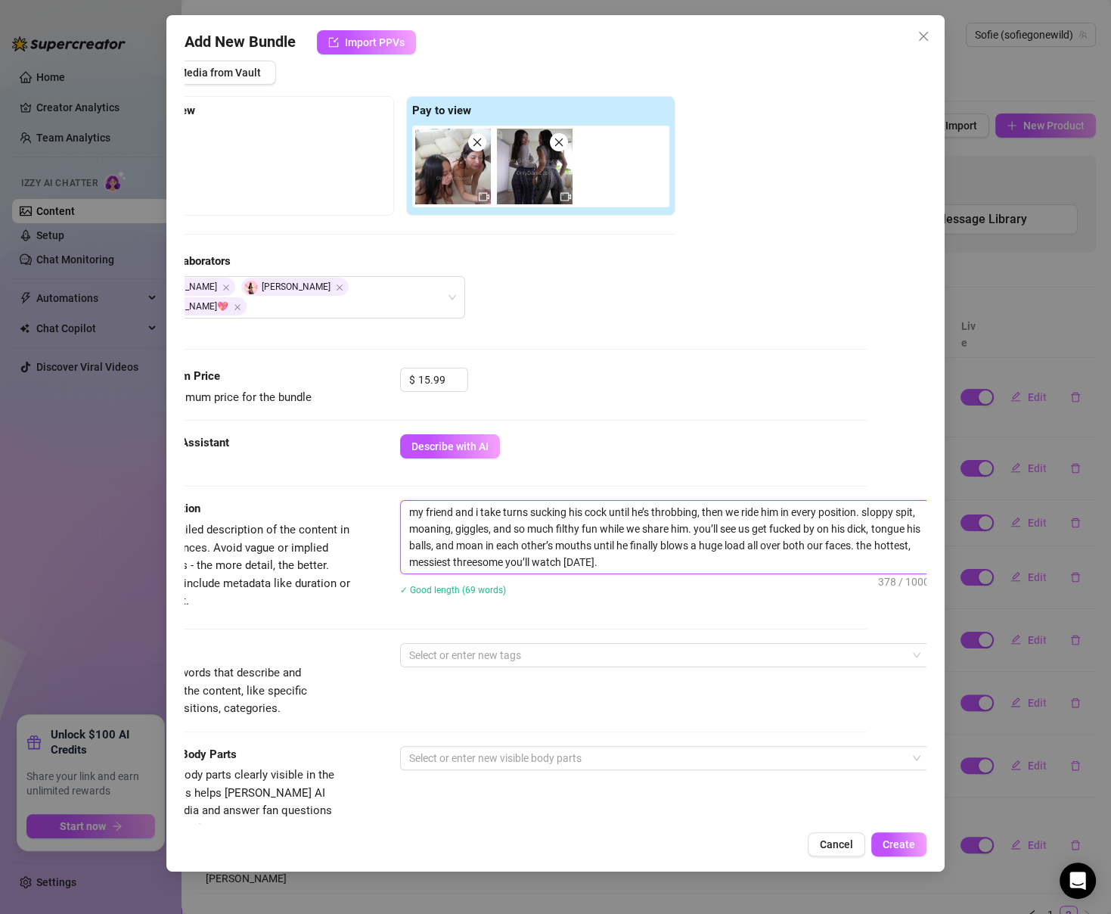
click at [827, 507] on textarea "my friend and i take turns sucking his cock until he’s throbbing, then we ride …" at bounding box center [665, 537] width 528 height 73
type textarea "my friend and i take turns sucking his cock until he’s throbbing, then we ride …"
click at [484, 527] on textarea "my friend and i take turns sucking his cock until he’s throbbing, then we ride …" at bounding box center [665, 537] width 528 height 73
type textarea "my friend and i take turns sucking his cock until he’s throbbing, then we ride …"
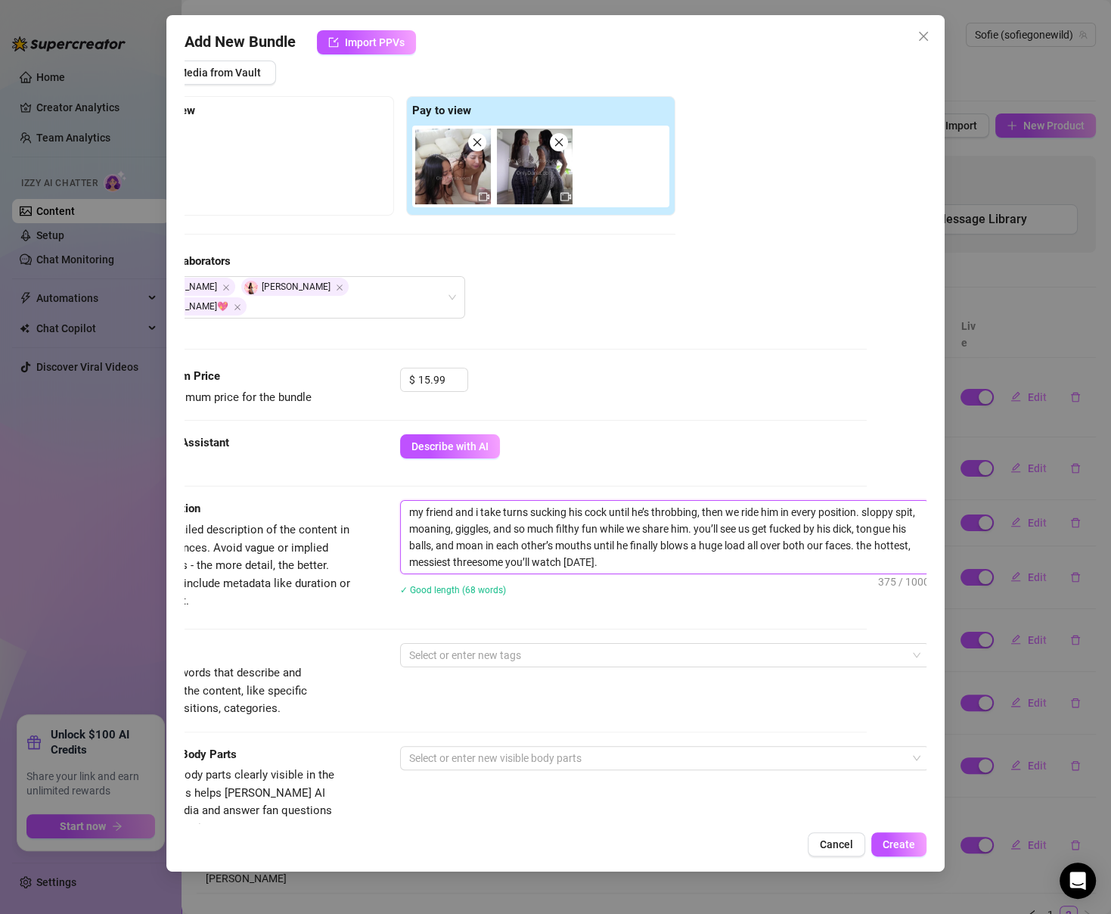
type textarea "my friend and i take turns sucking his cock until he’s throbbing, then we ride …"
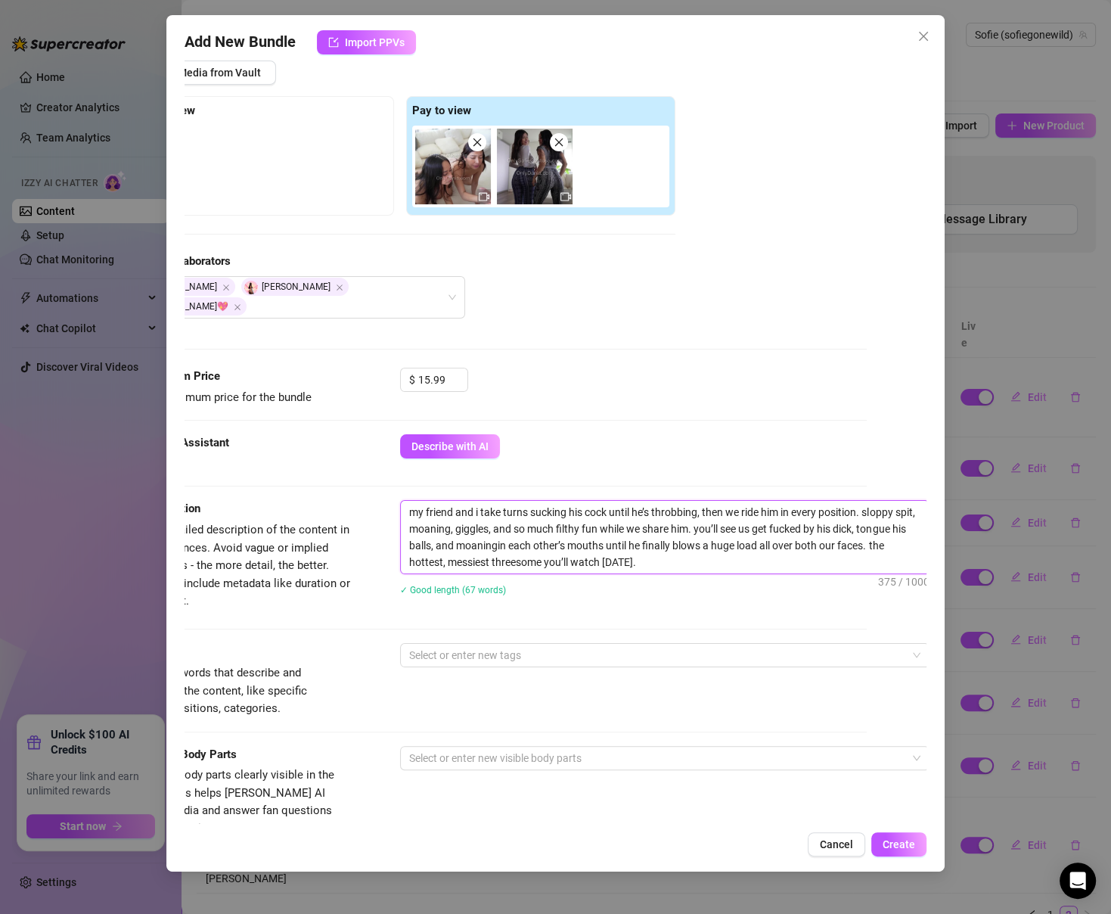
type textarea "my friend and i take turns sucking his cock until he’s throbbing, then we ride …"
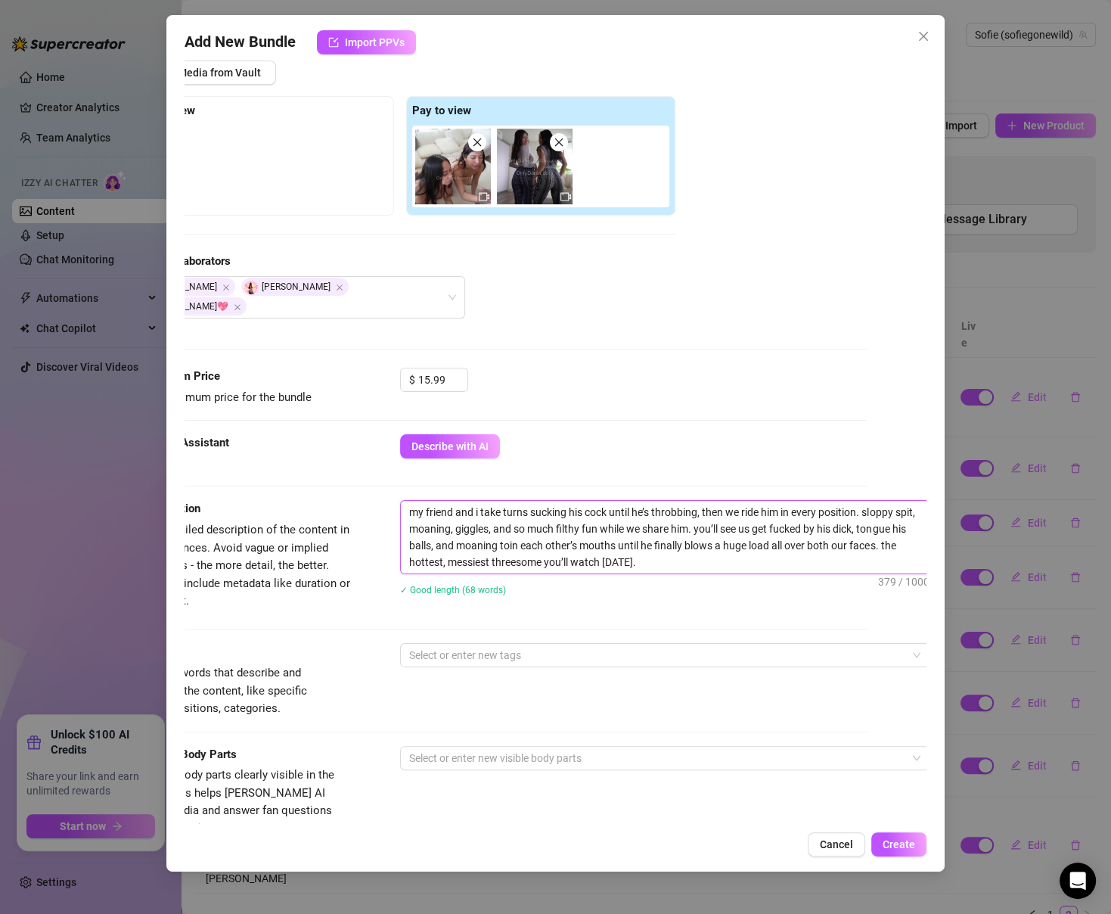
type textarea "my friend and i take turns sucking his cock until he’s throbbing, then we ride …"
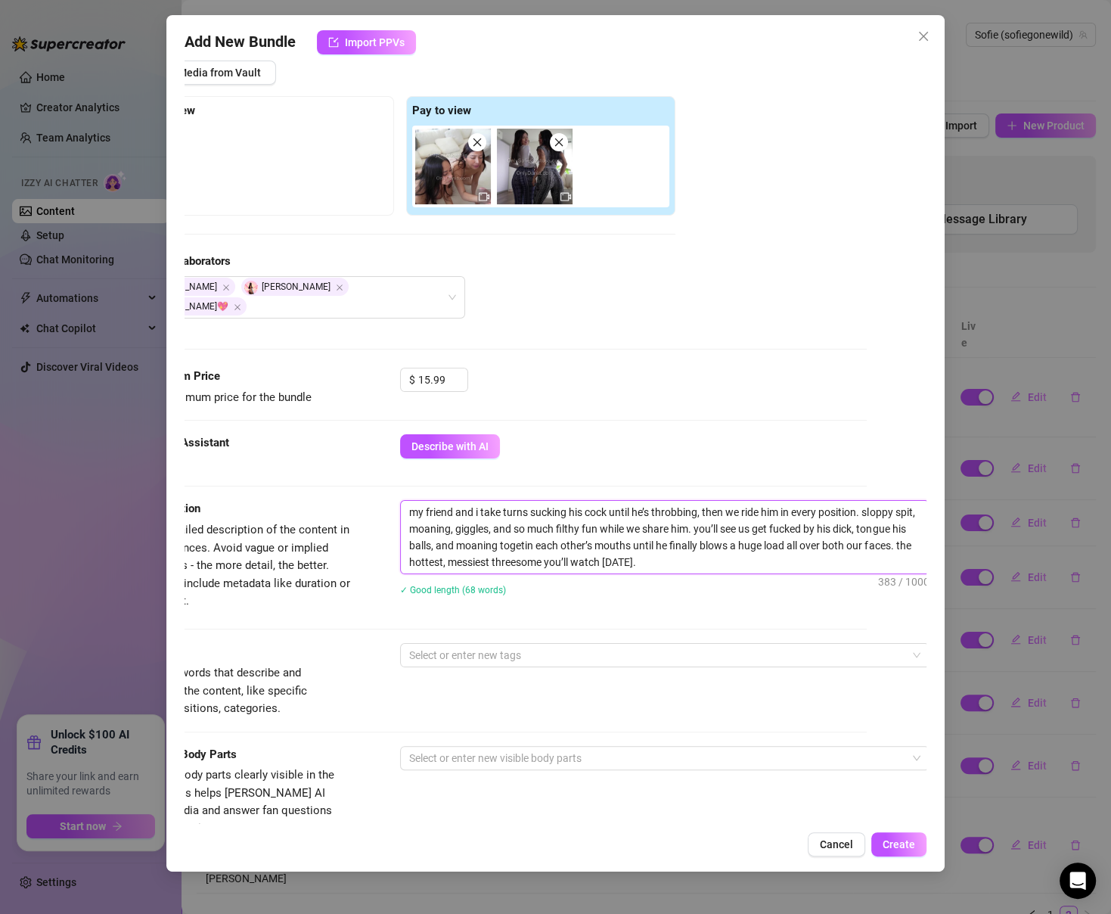
type textarea "my friend and i take turns sucking his cock until he’s throbbing, then we ride …"
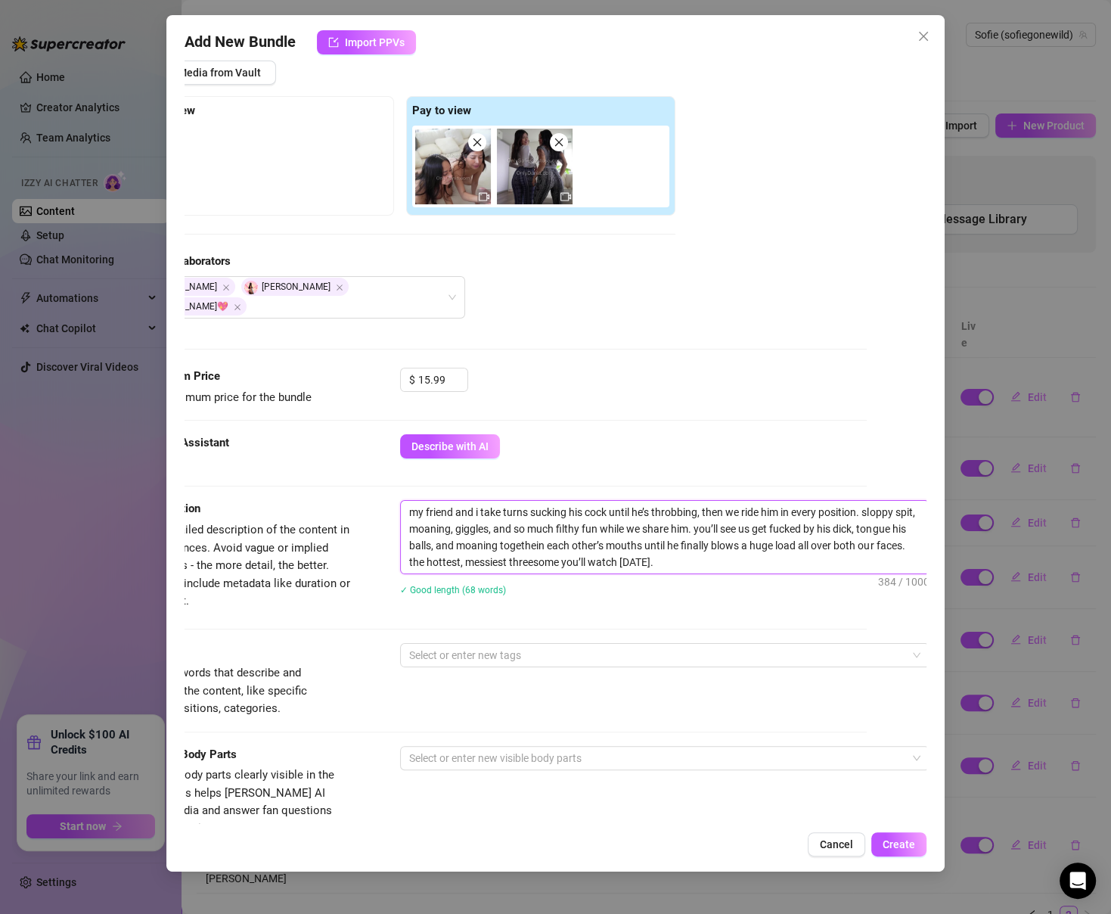
type textarea "my friend and i take turns sucking his cock until he’s throbbing, then we ride …"
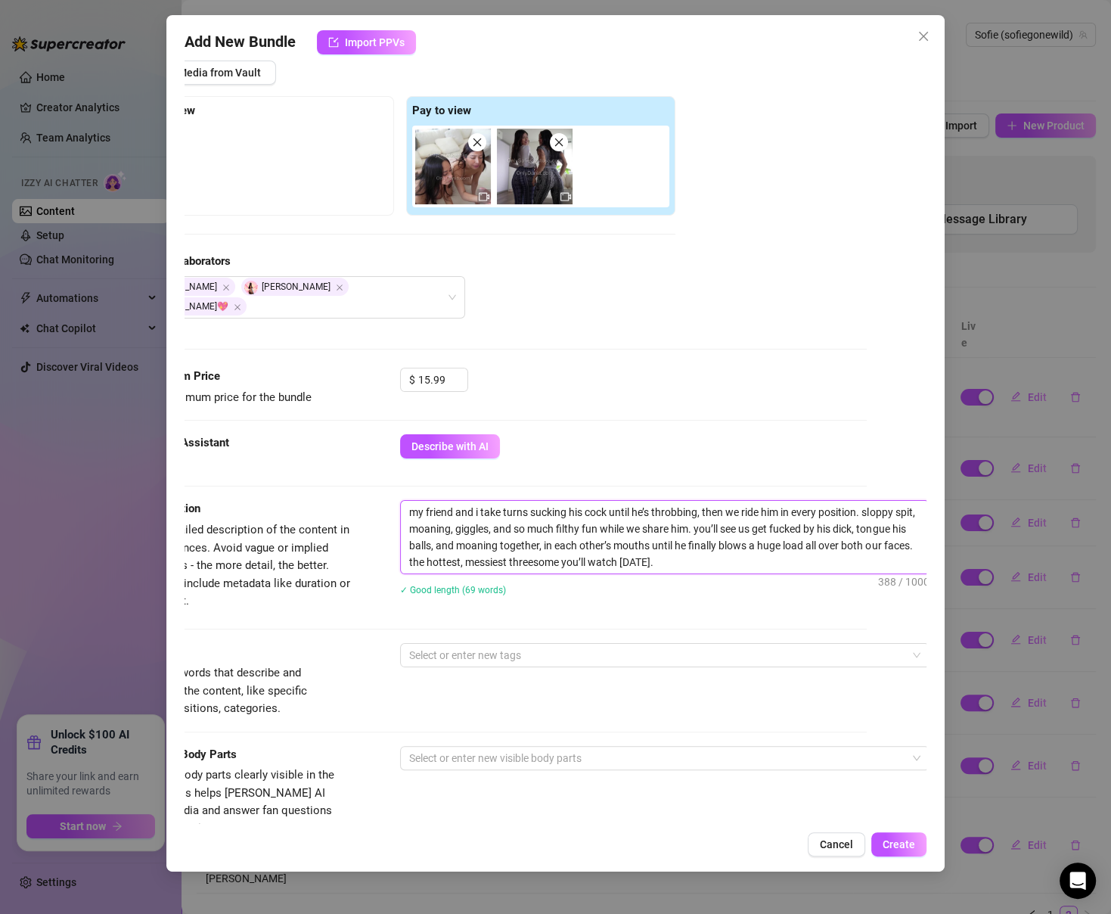
type textarea "my friend and i take turns sucking his cock until he’s throbbing, then we ride …"
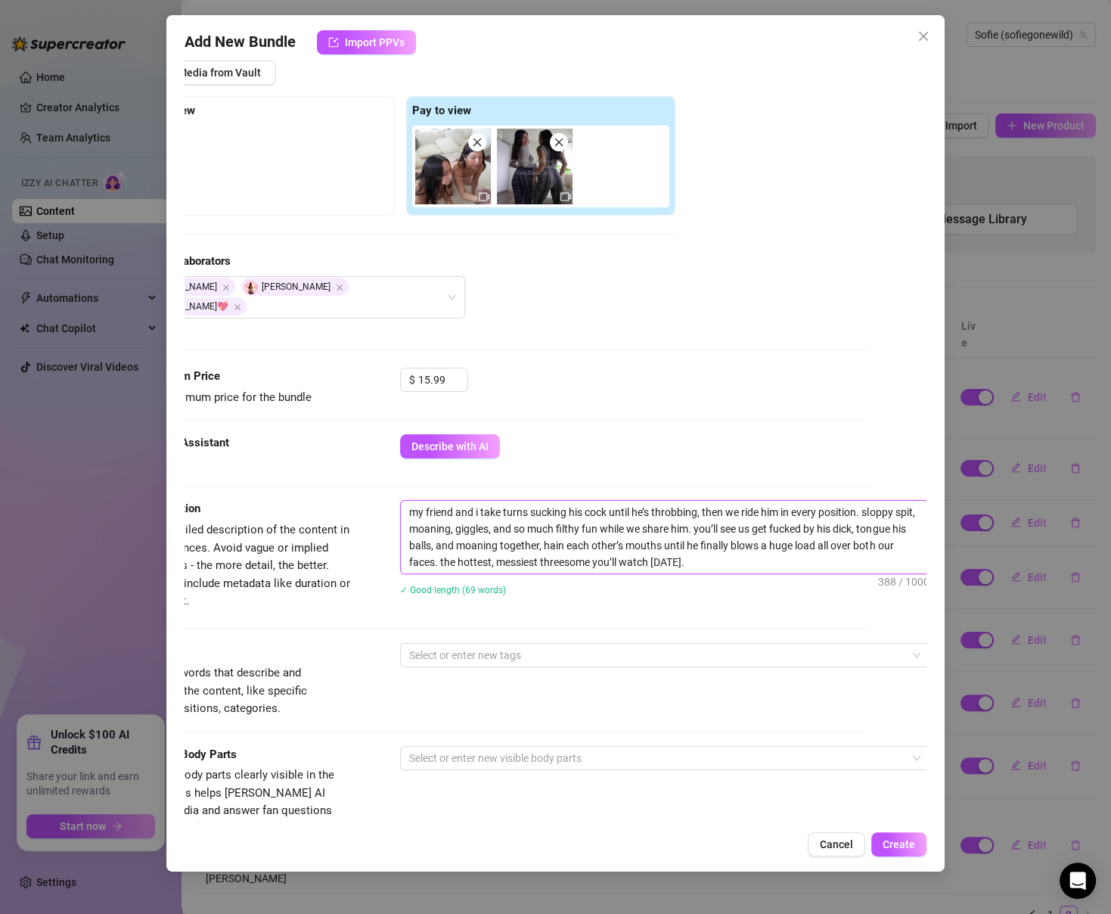
type textarea "my friend and i take turns sucking his cock until he’s throbbing, then we ride …"
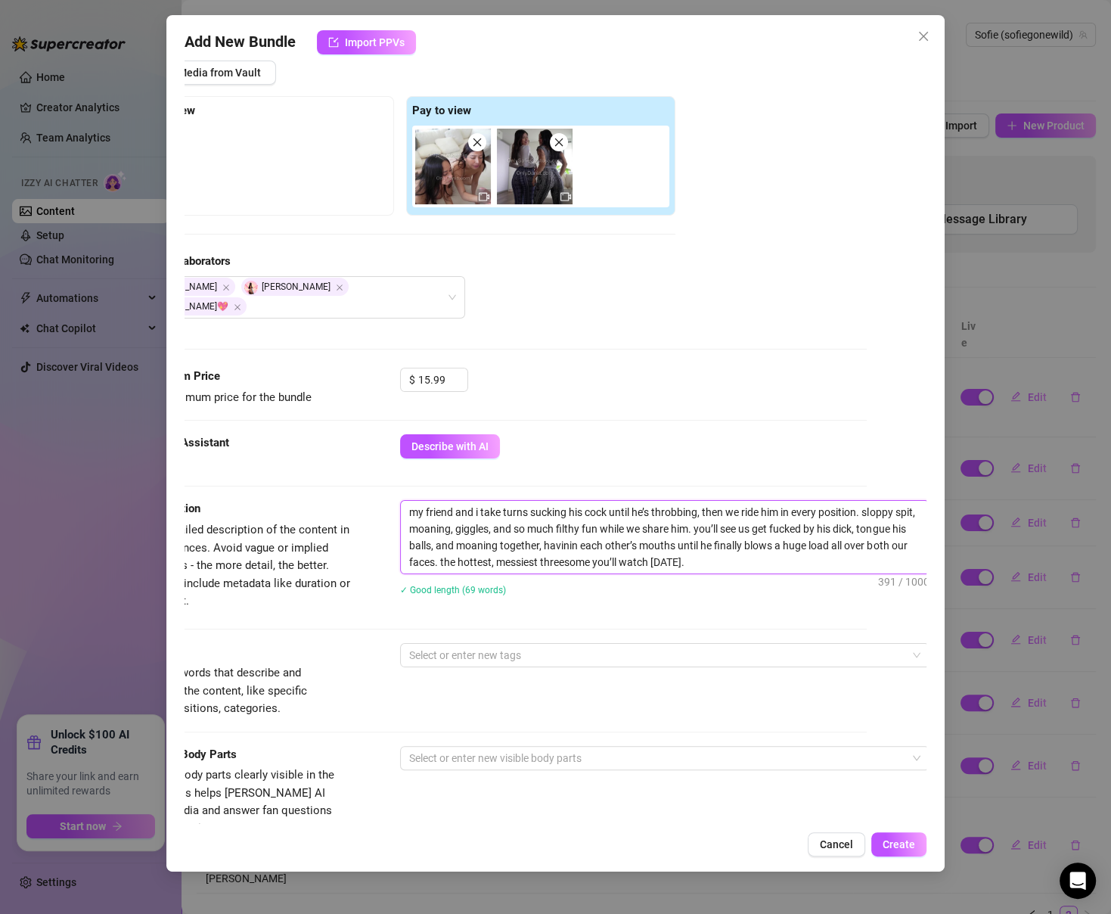
type textarea "my friend and i take turns sucking his cock until he’s throbbing, then we ride …"
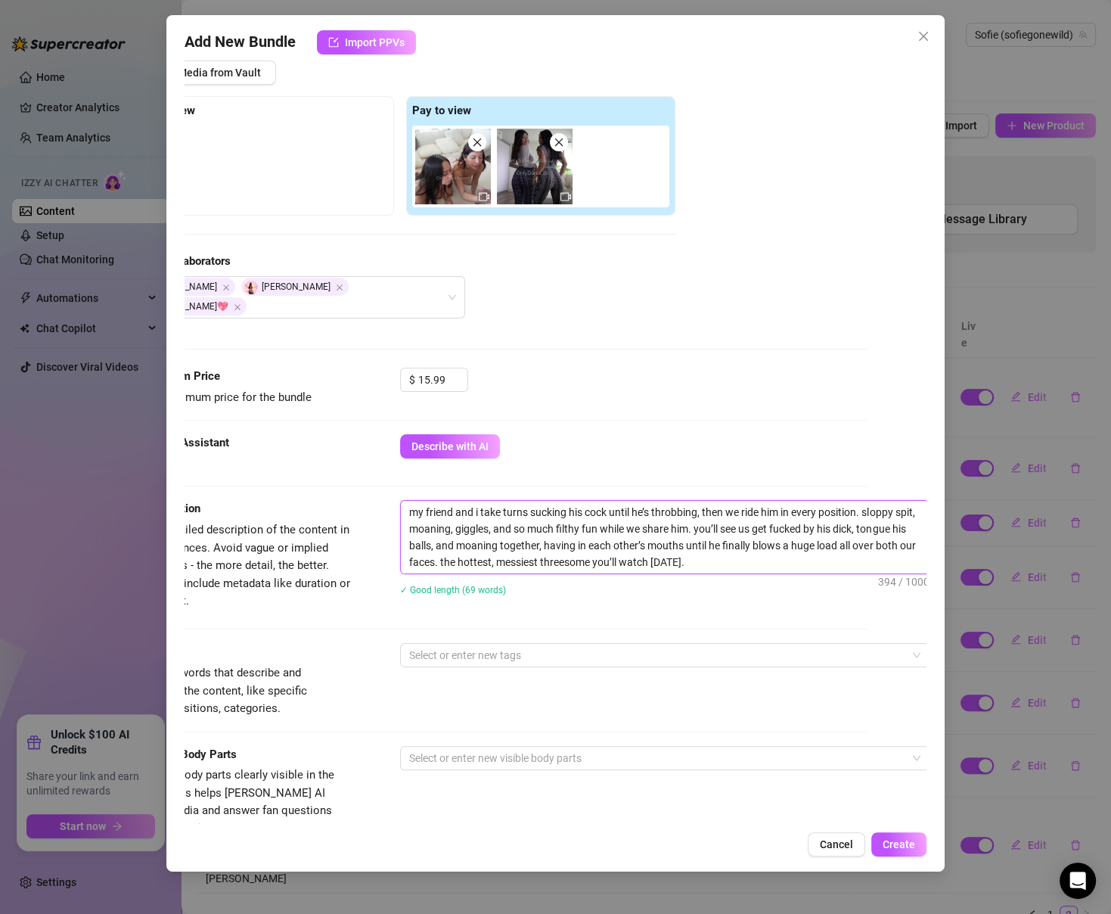
type textarea "my friend and i take turns sucking his cock until he’s throbbing, then we ride …"
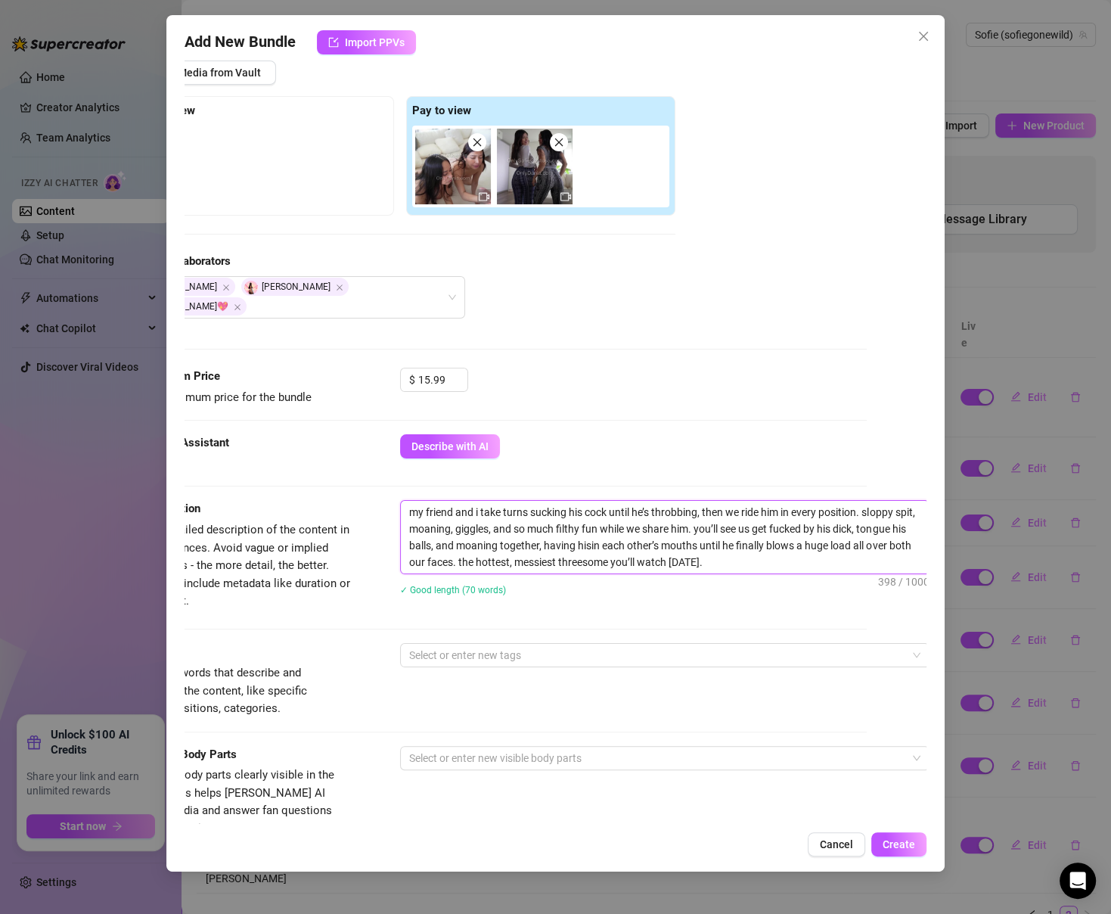
type textarea "my friend and i take turns sucking his cock until he’s throbbing, then we ride …"
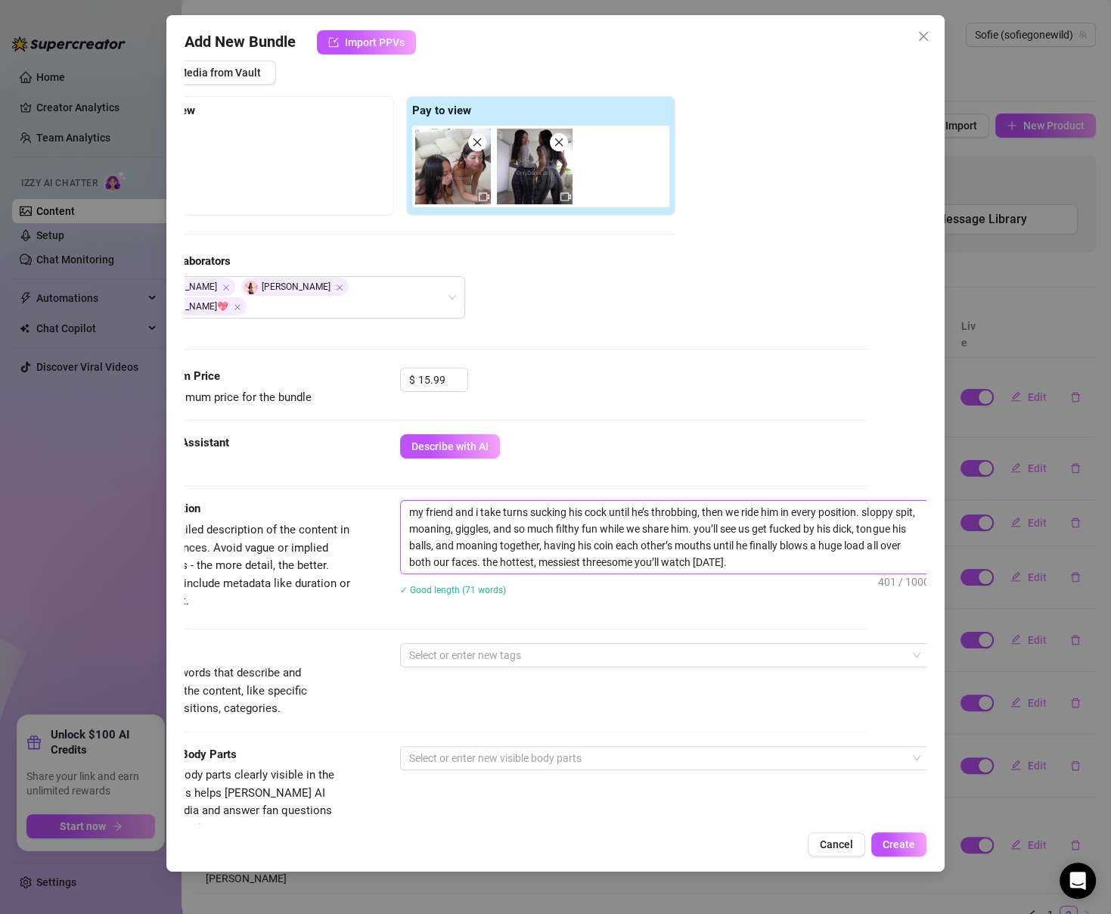
type textarea "my friend and i take turns sucking his cock until he’s throbbing, then we ride …"
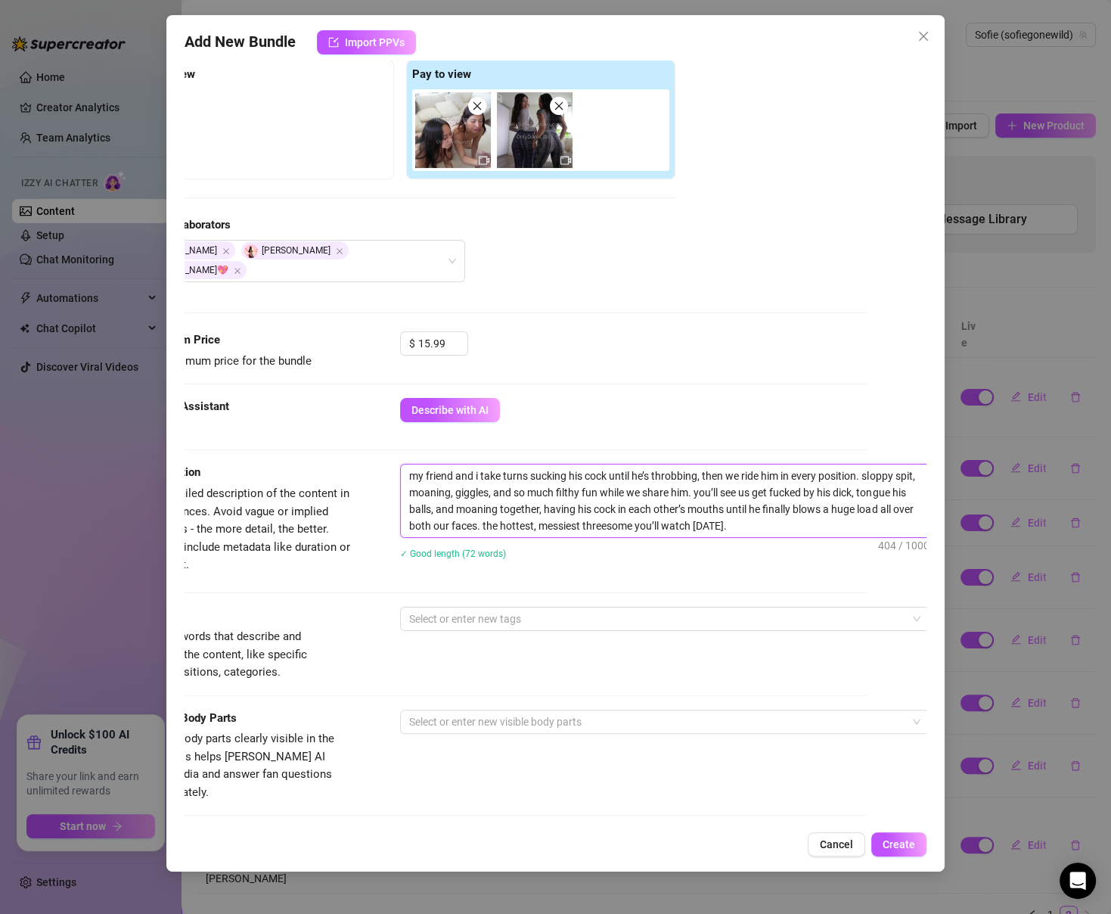
scroll to position [237, 60]
click at [583, 607] on div at bounding box center [657, 617] width 508 height 21
type textarea "my friend and i take turns sucking his cock until he’s throbbing, then we ride …"
click at [583, 607] on div at bounding box center [657, 617] width 508 height 21
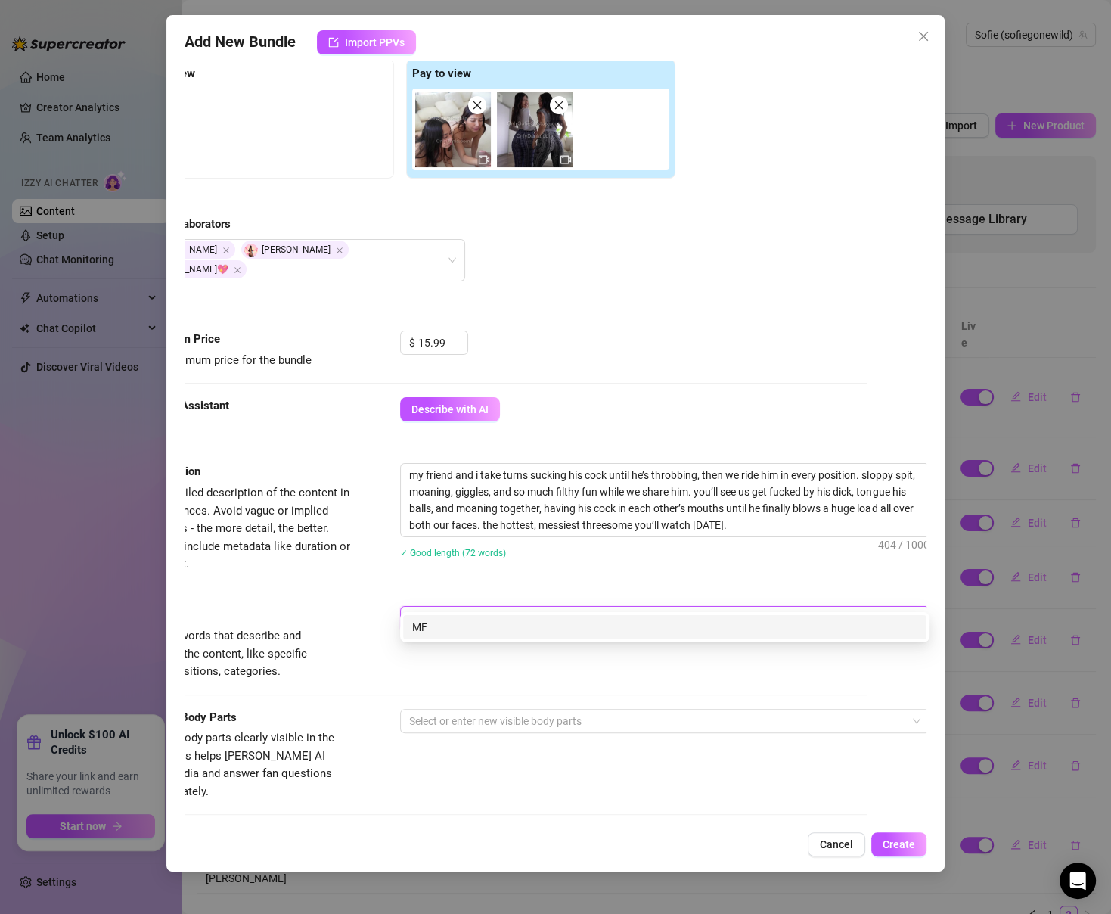
type input "MFF"
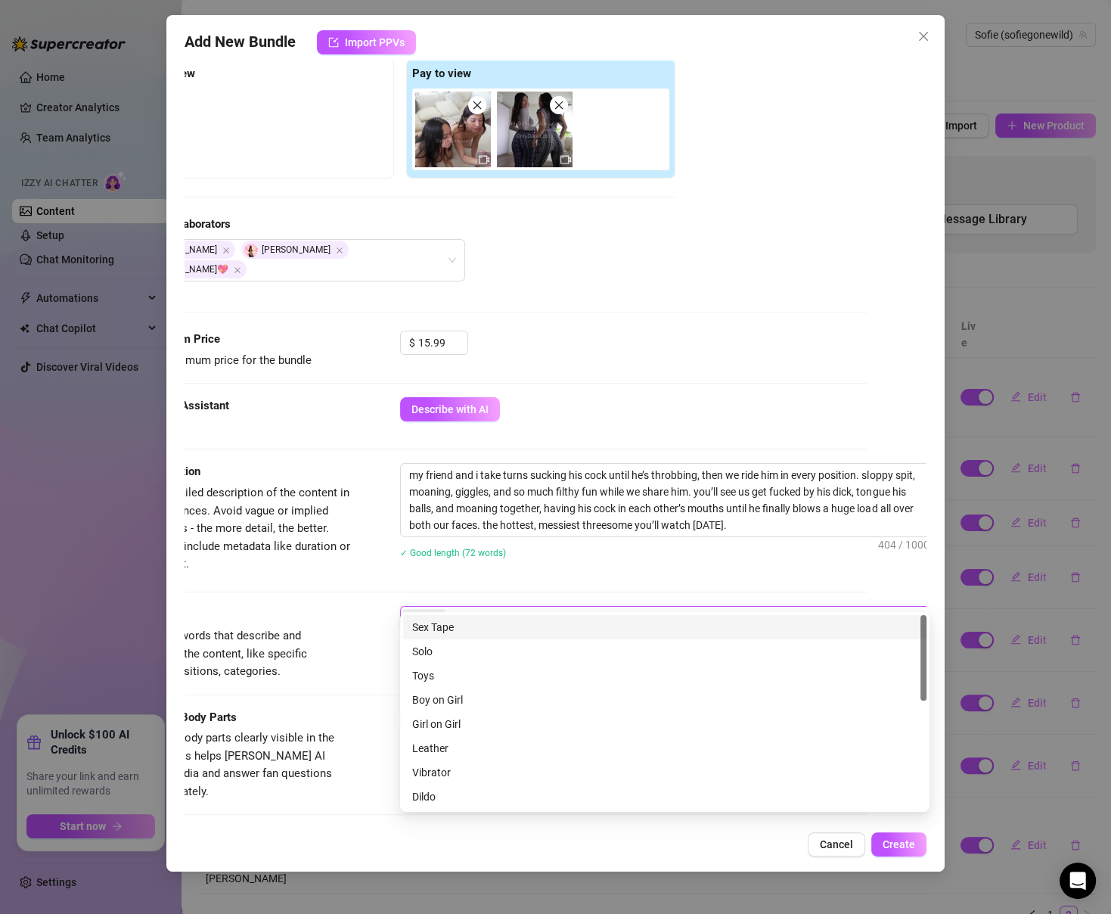
click at [563, 620] on div "Sex Tape" at bounding box center [664, 627] width 505 height 17
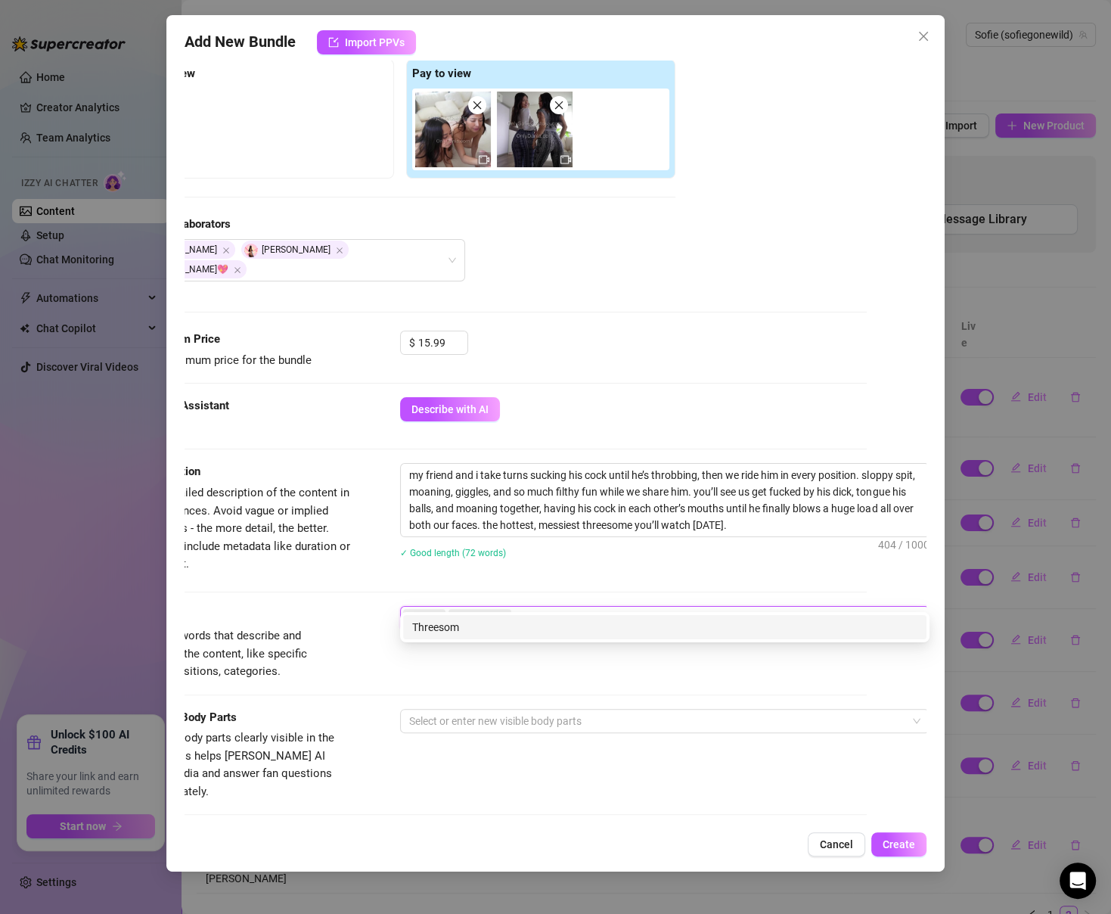
type input "Threesome"
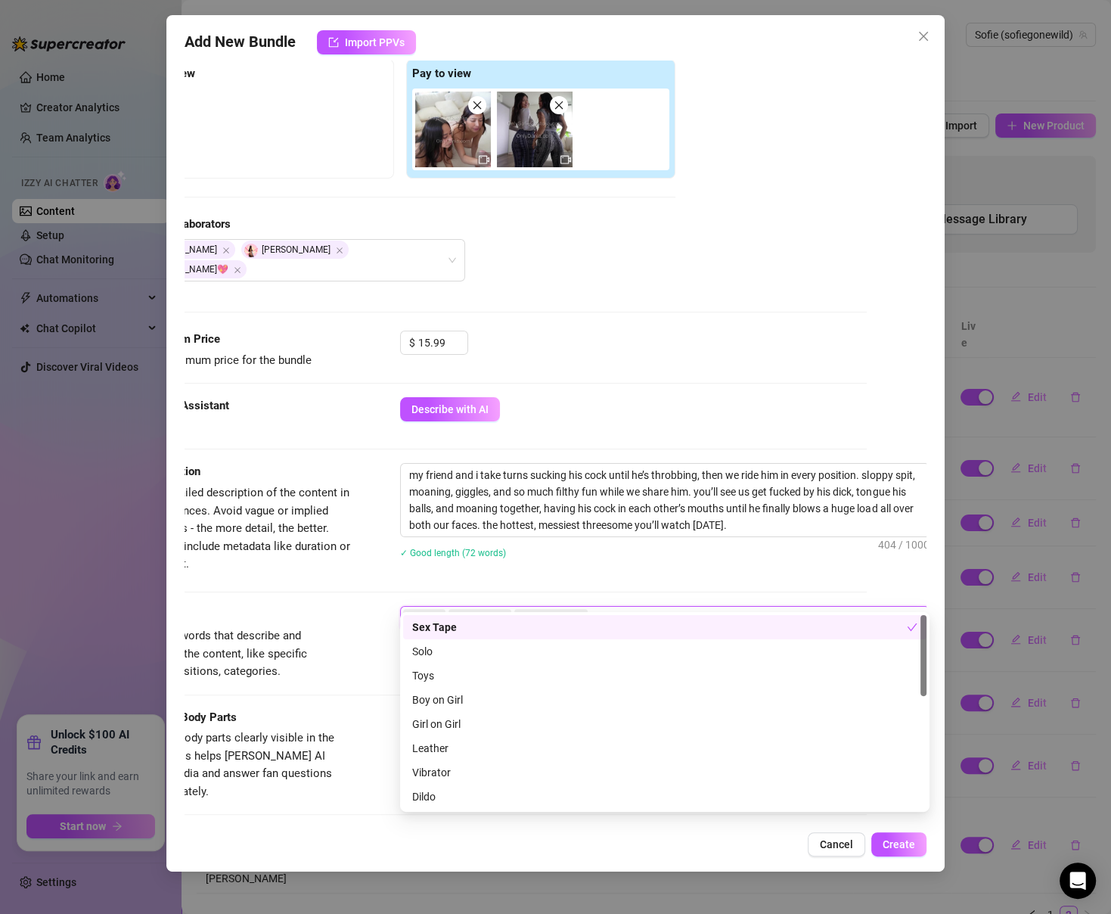
click at [307, 629] on span "Simple keywords that describe and summarize the content, like specific fetishes…" at bounding box center [216, 653] width 182 height 49
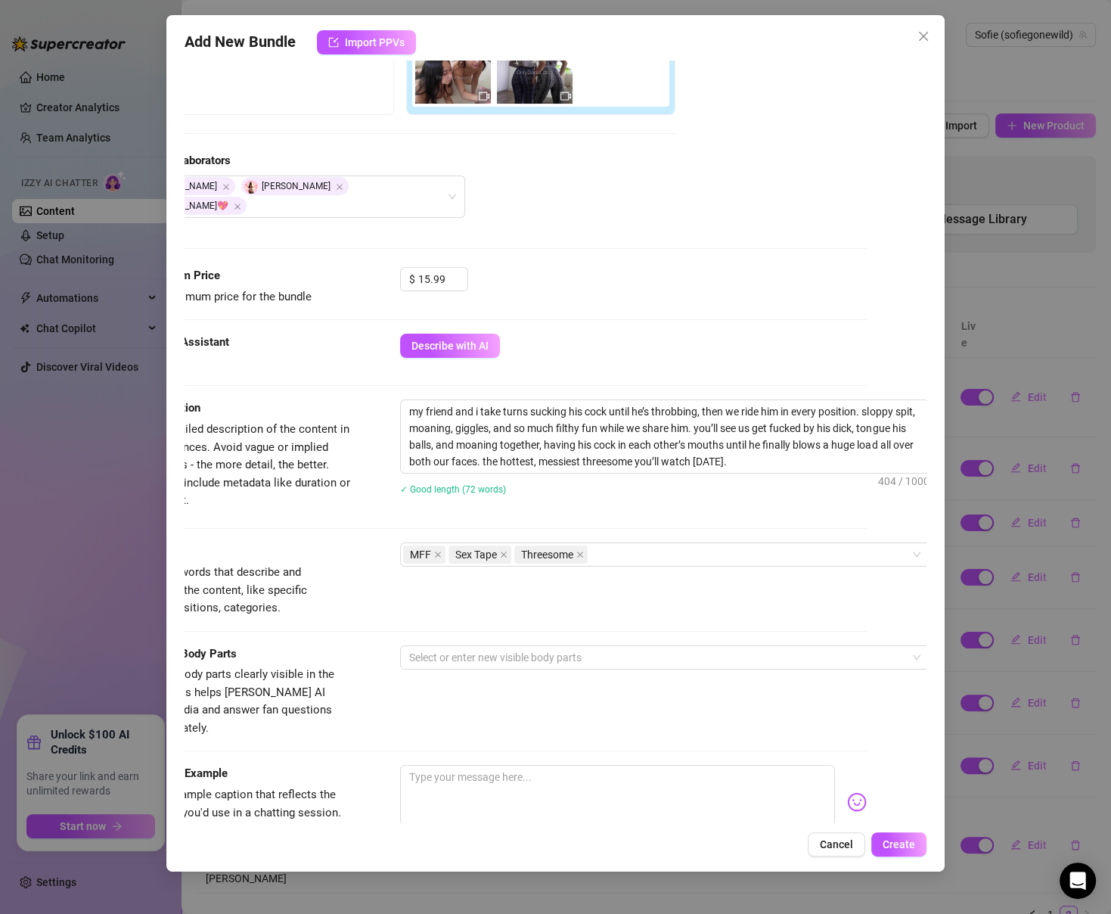
scroll to position [300, 58]
click at [438, 619] on div "Tags Simple keywords that describe and summarize the content, like specific fet…" at bounding box center [496, 593] width 741 height 102
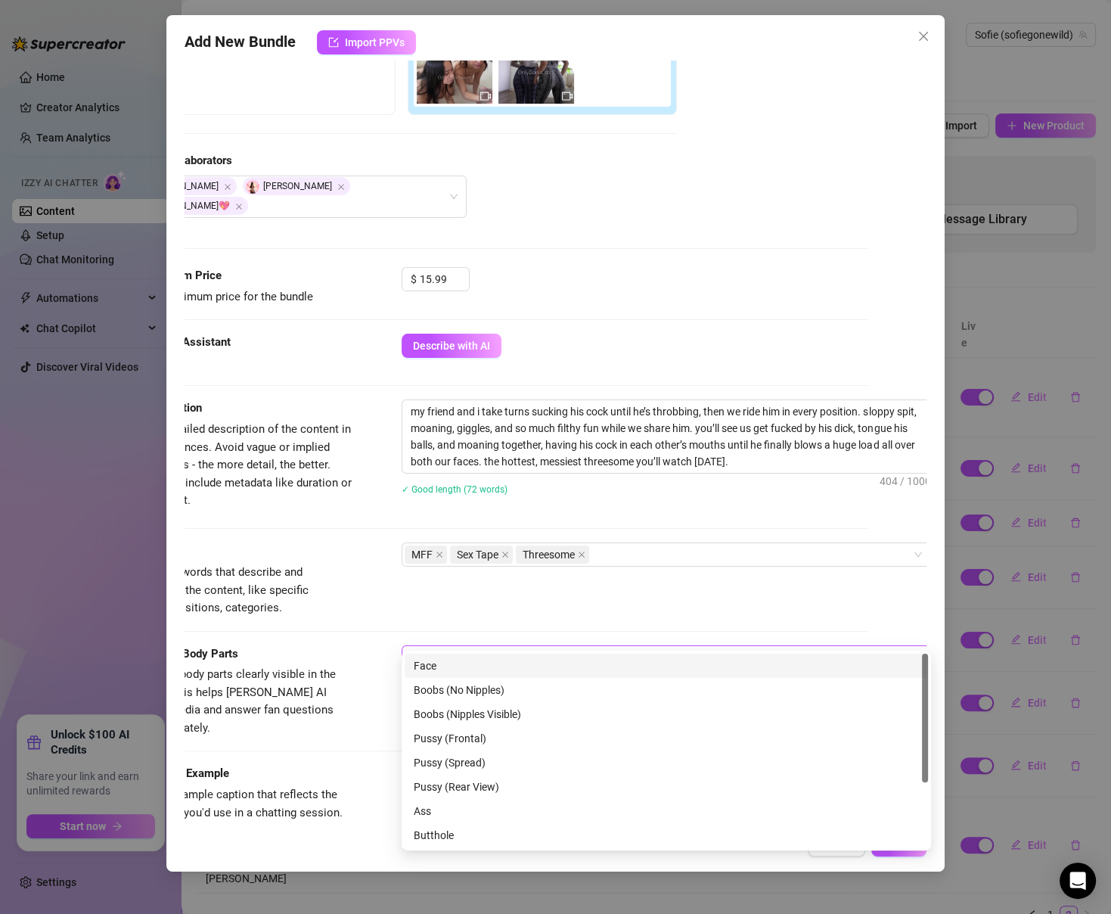
click at [438, 647] on div at bounding box center [659, 657] width 508 height 21
click at [438, 665] on div "Face" at bounding box center [666, 665] width 505 height 17
click at [438, 713] on div "Boobs (Nipples Visible)" at bounding box center [666, 714] width 505 height 17
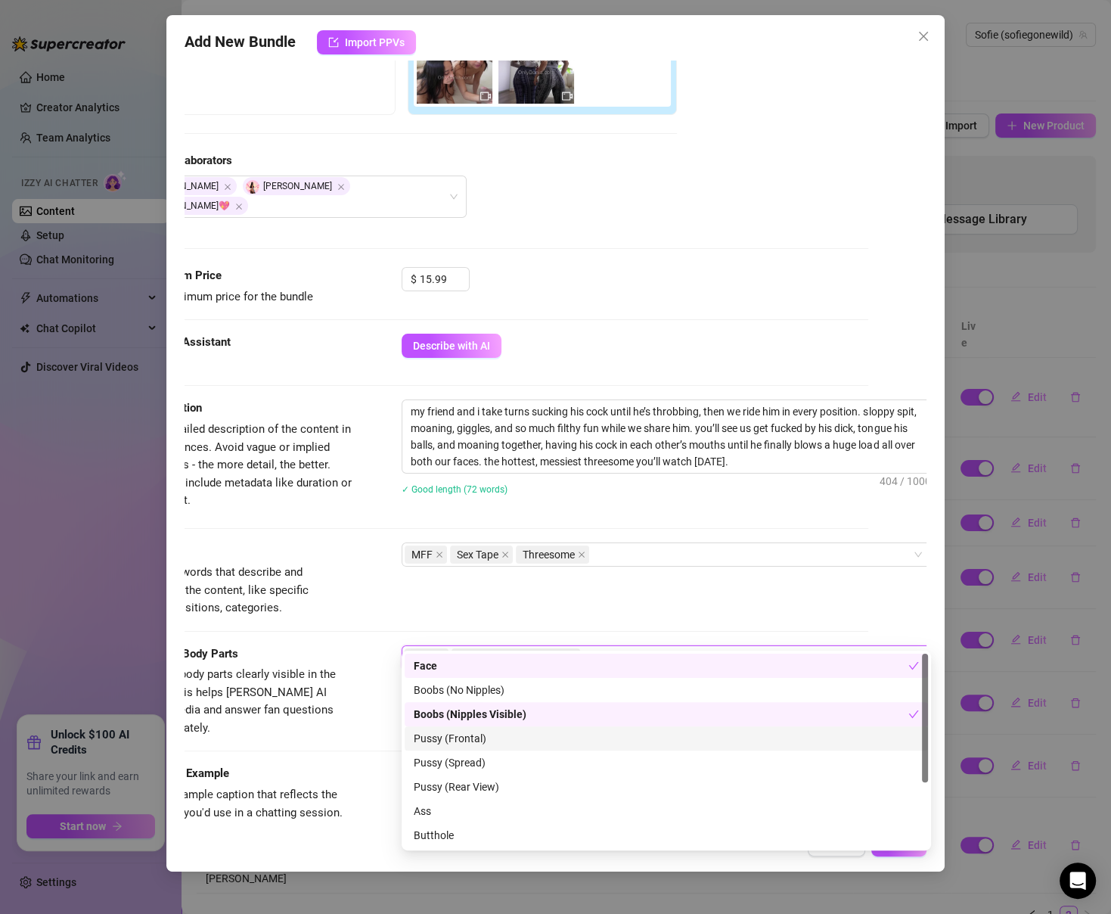
click at [437, 739] on div "Pussy (Frontal)" at bounding box center [666, 738] width 505 height 17
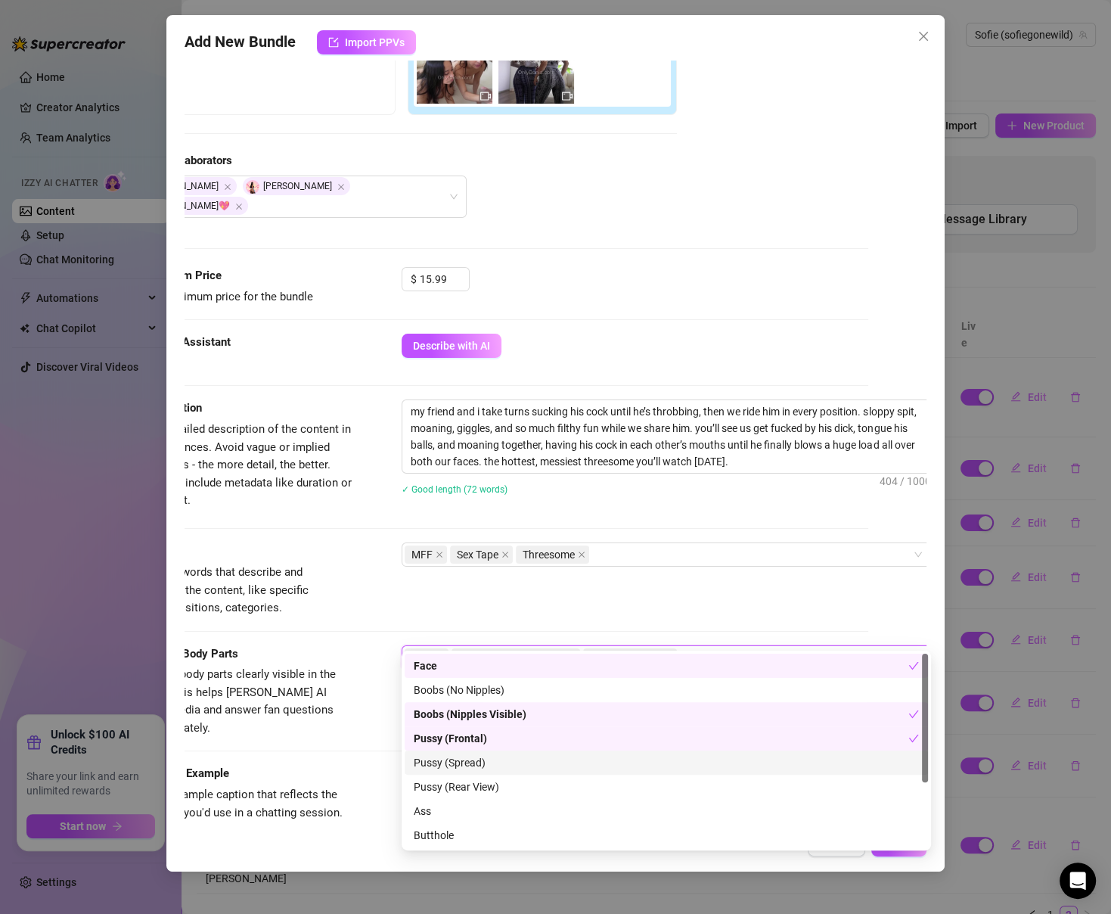
click at [437, 756] on div "Pussy (Spread)" at bounding box center [666, 762] width 505 height 17
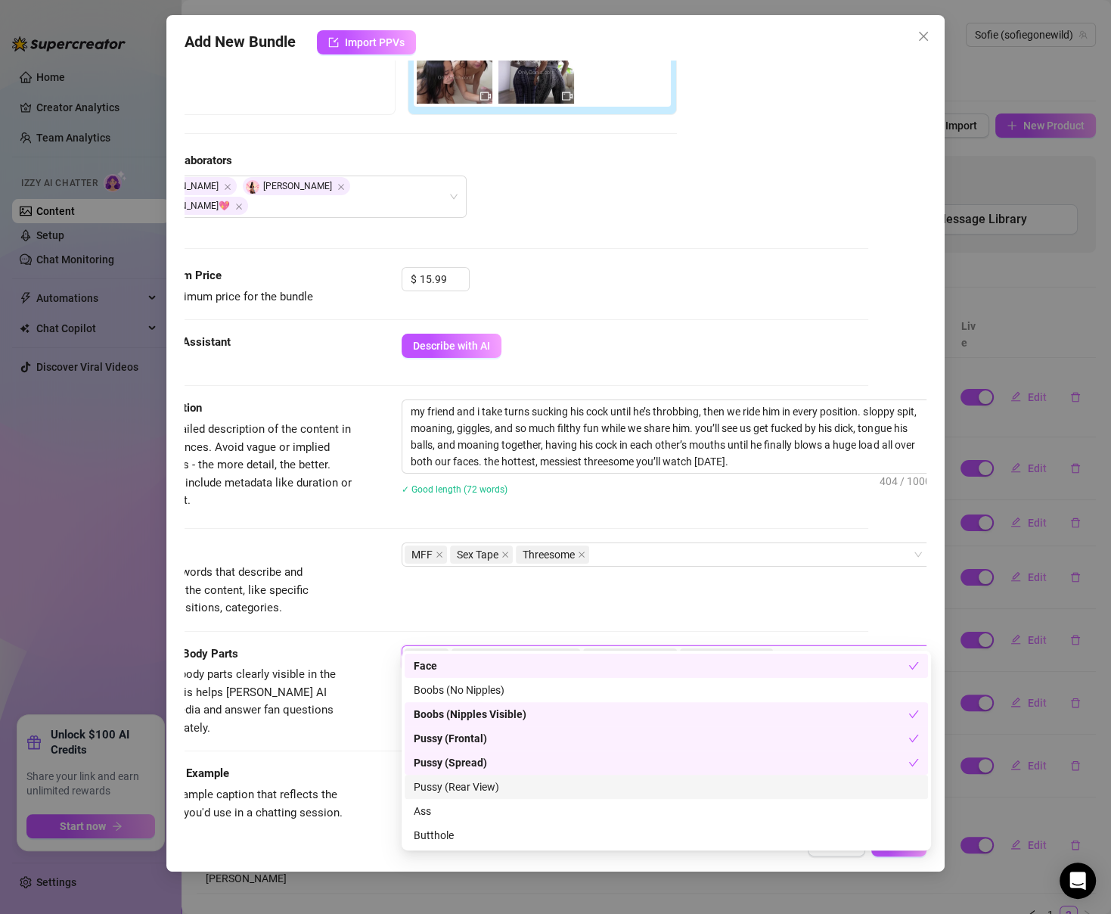
click at [436, 791] on div "Pussy (Rear View)" at bounding box center [666, 786] width 505 height 17
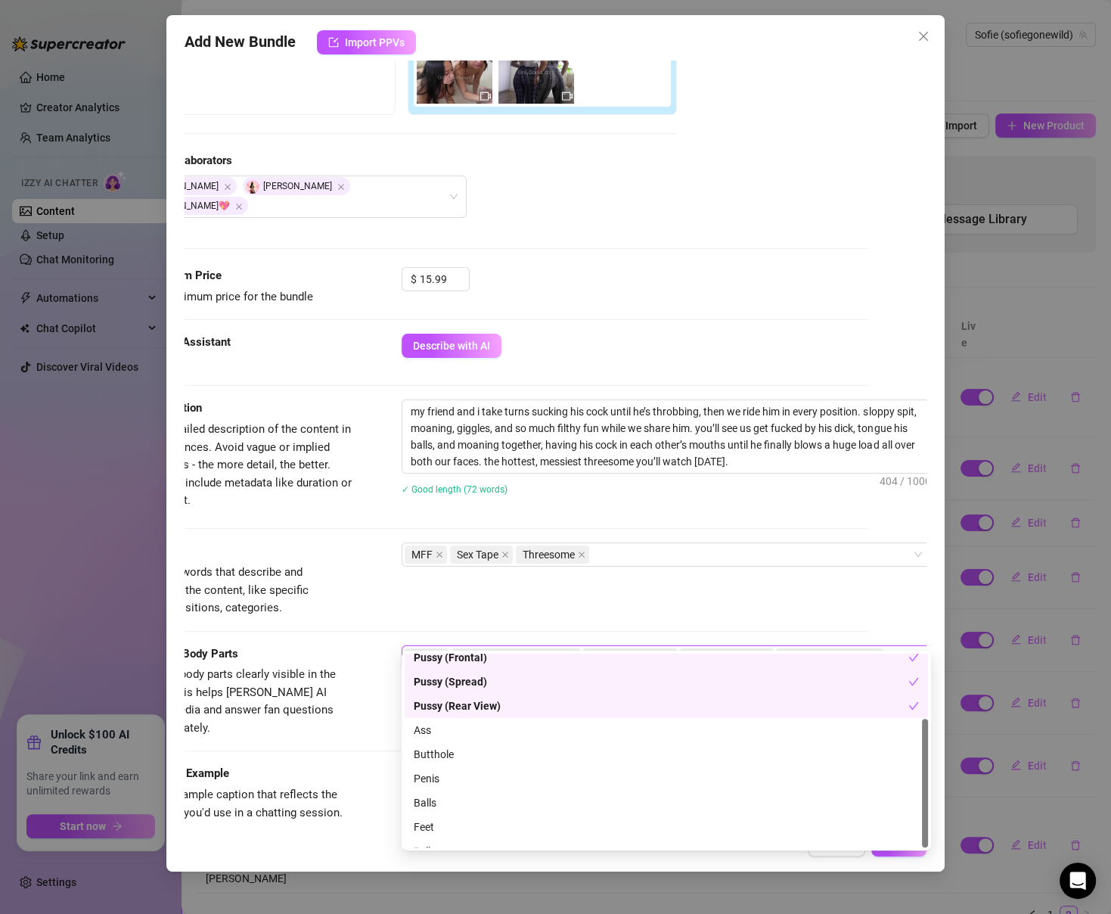
scroll to position [96, 0]
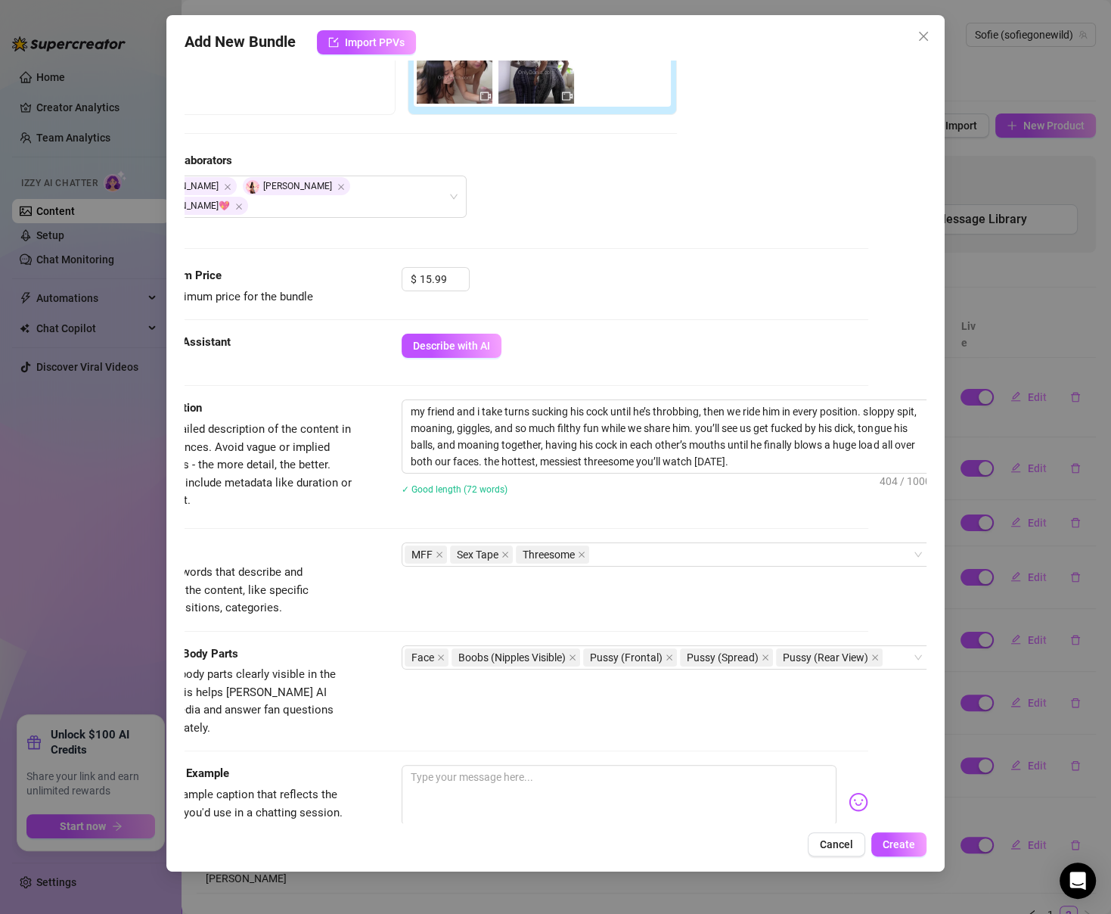
click at [373, 765] on div "Caption Example Provide a sample caption that reflects the exact style you'd us…" at bounding box center [496, 811] width 741 height 92
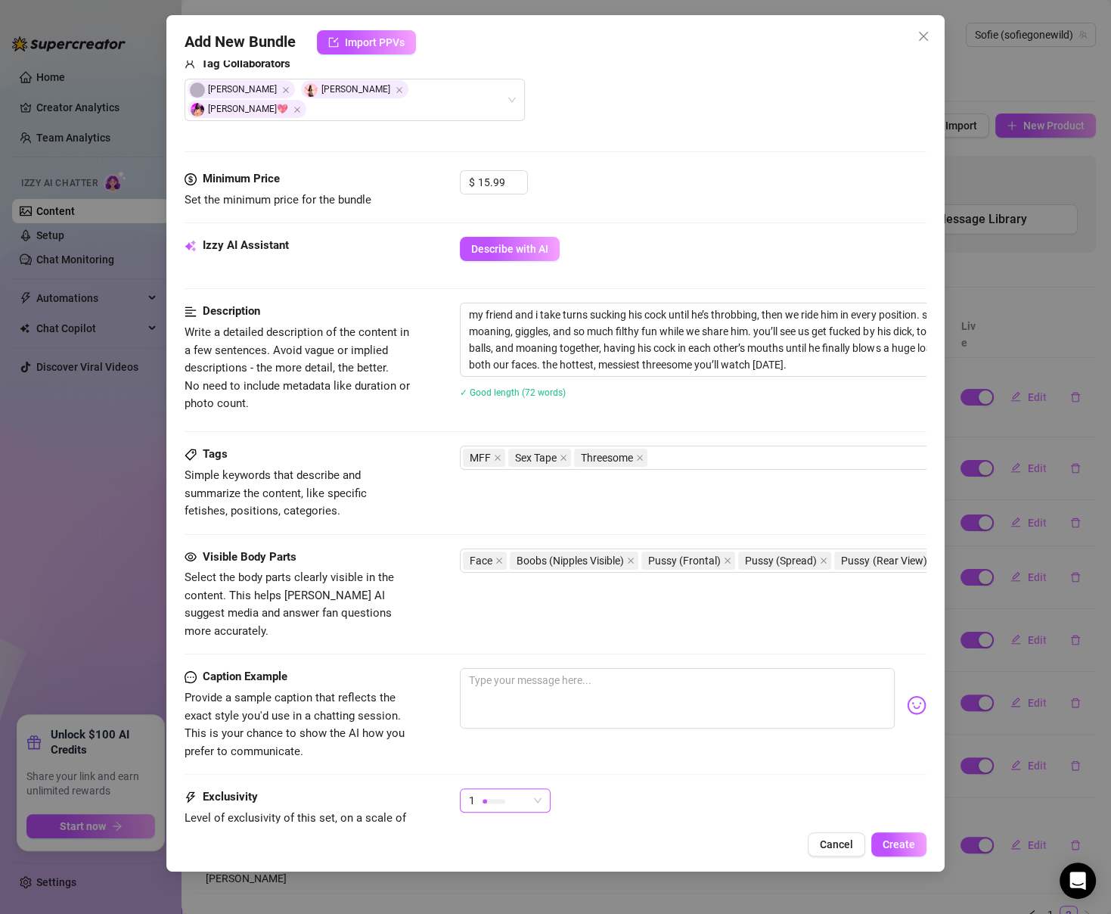
scroll to position [509, 0]
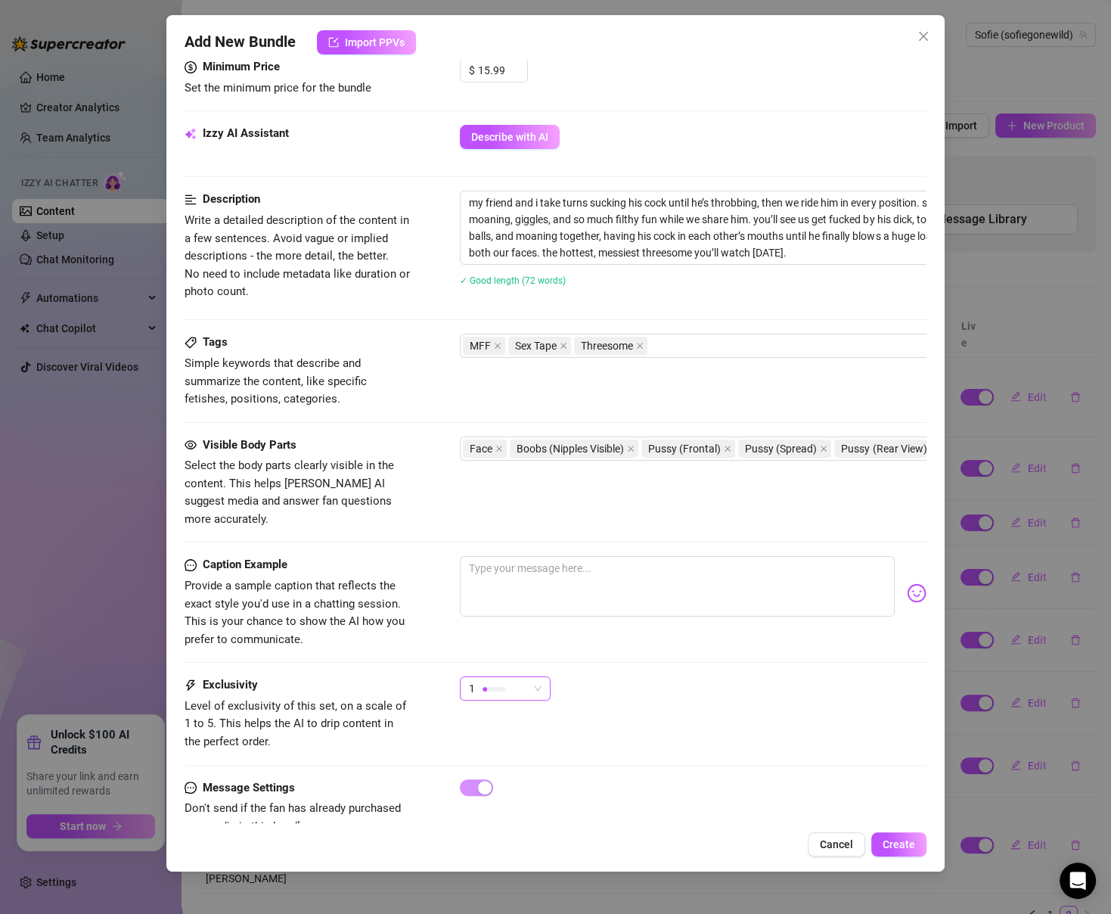
click at [499, 682] on div at bounding box center [494, 689] width 23 height 14
click at [499, 719] on span "3" at bounding box center [521, 727] width 98 height 17
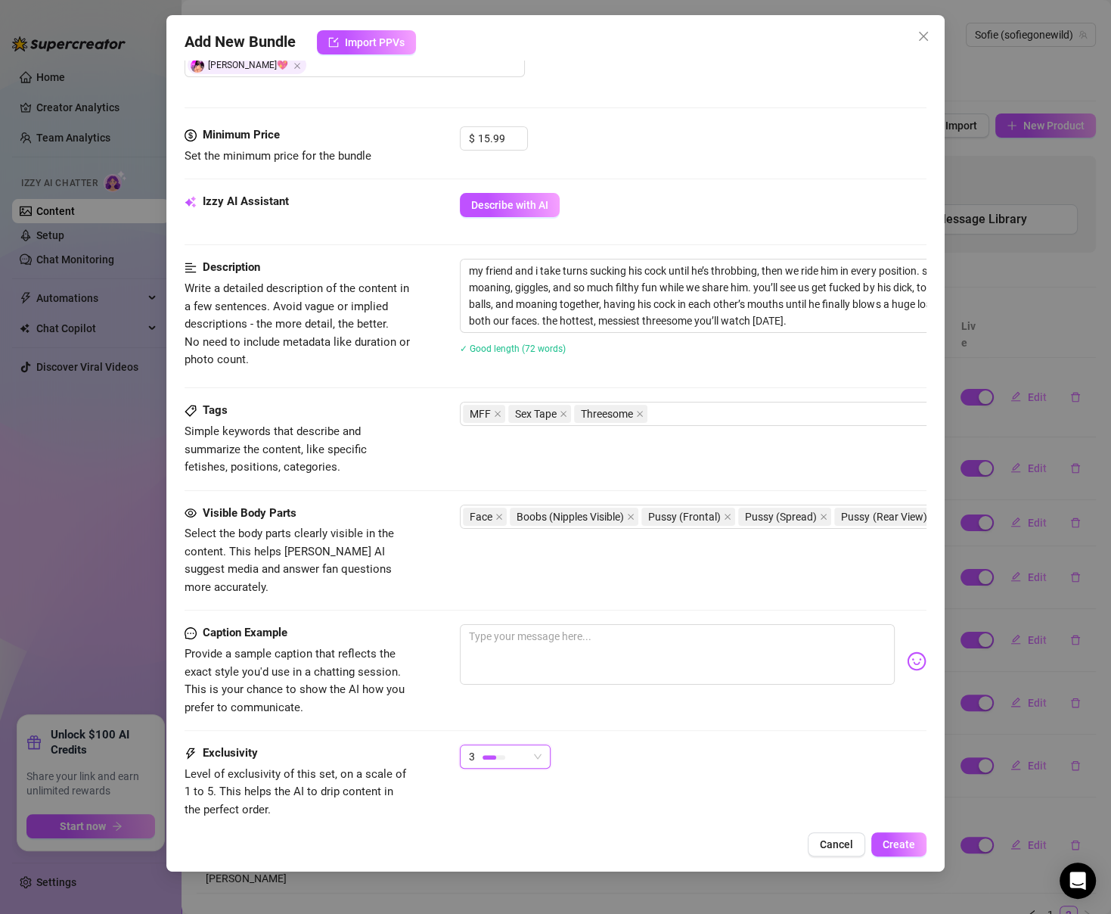
scroll to position [429, 0]
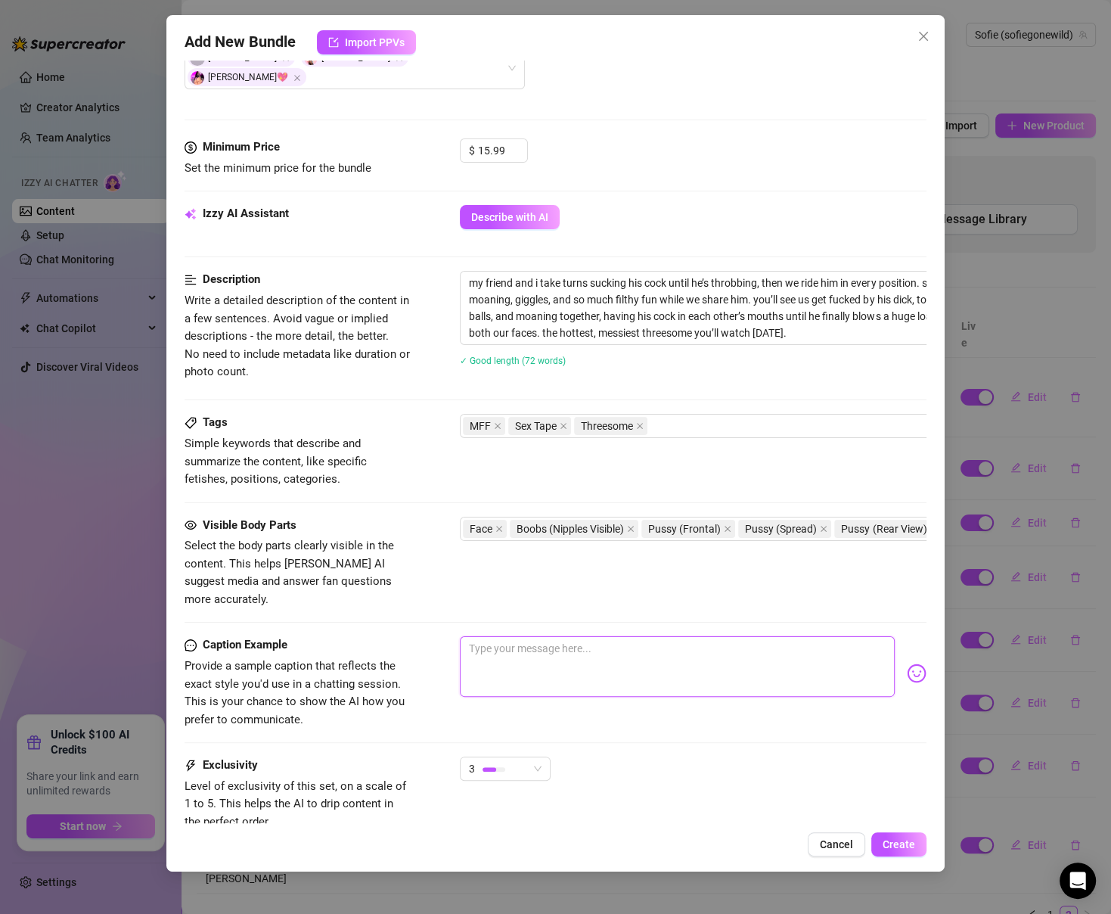
click at [514, 644] on textarea at bounding box center [677, 666] width 434 height 61
click at [559, 636] on textarea at bounding box center [677, 666] width 434 height 61
paste textarea "me n my cousin took turns fucking this guy from hinge til he nutted all over ou…"
type textarea "me n my cousin took turns fucking this guy from hinge til he nutted all over ou…"
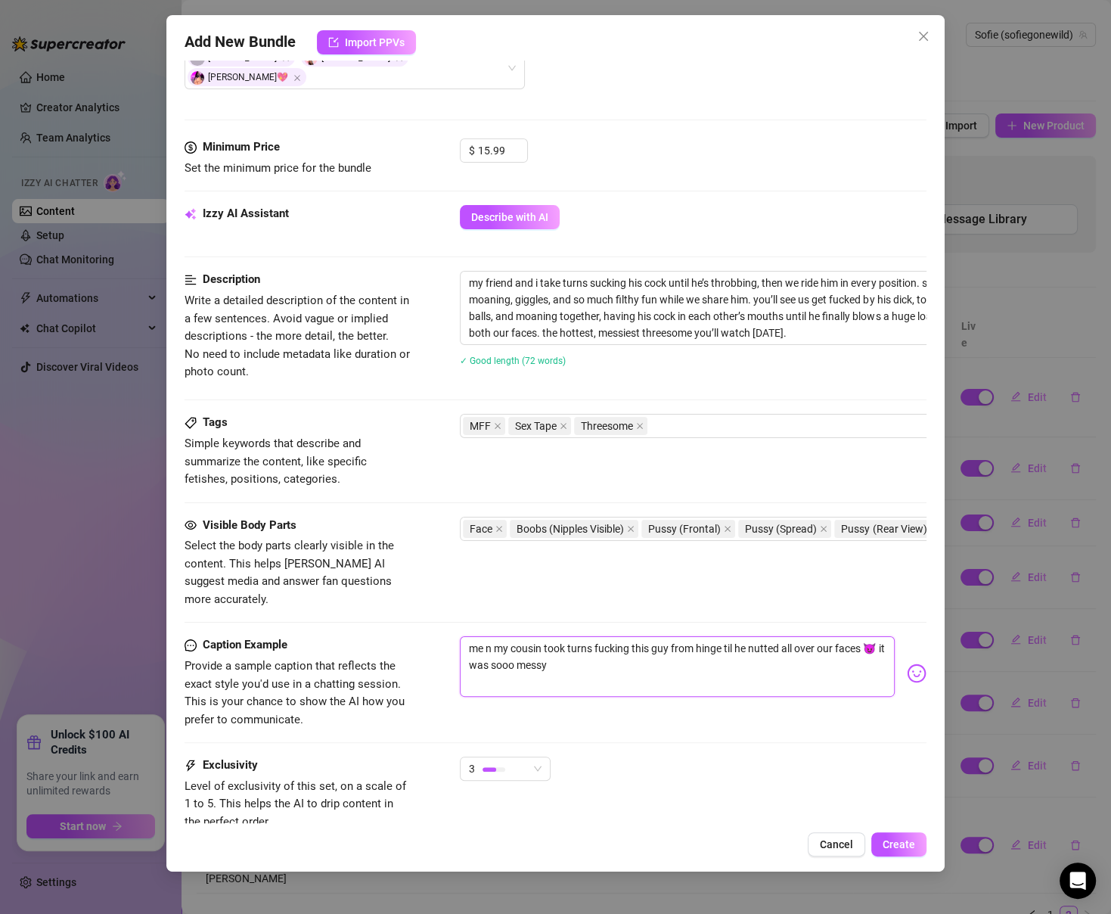
click at [536, 636] on textarea "me n my cousin took turns fucking this guy from hinge til he nutted all over ou…" at bounding box center [677, 666] width 434 height 61
type textarea "me n my c took turns fucking this guy from hinge til he nutted all over our fac…"
type textarea "me n my cu took turns fucking this guy from hinge til he nutted all over our fa…"
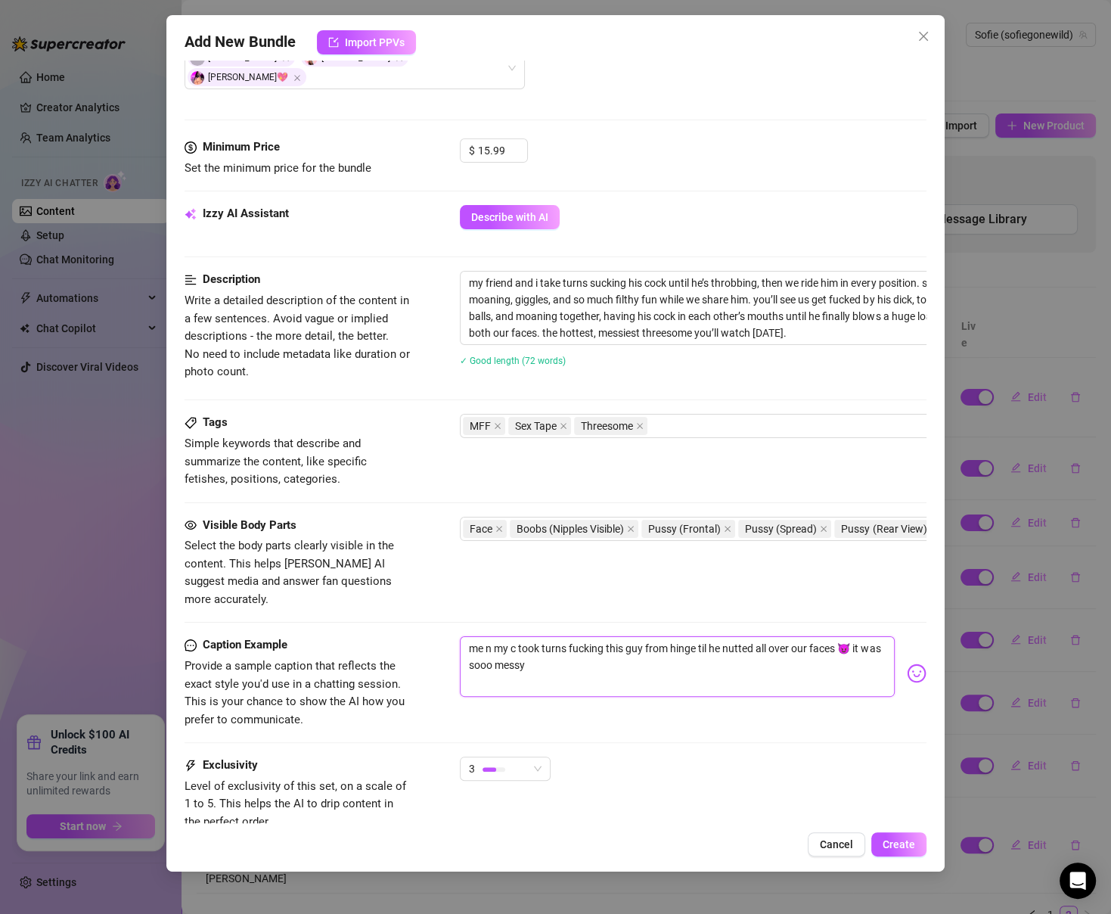
type textarea "me n my cu took turns fucking this guy from hinge til he nutted all over our fa…"
type textarea "me n my cus took turns fucking this guy from hinge til he nutted all over our f…"
type textarea "me n my cuss took turns fucking this guy from hinge til he nutted all over our …"
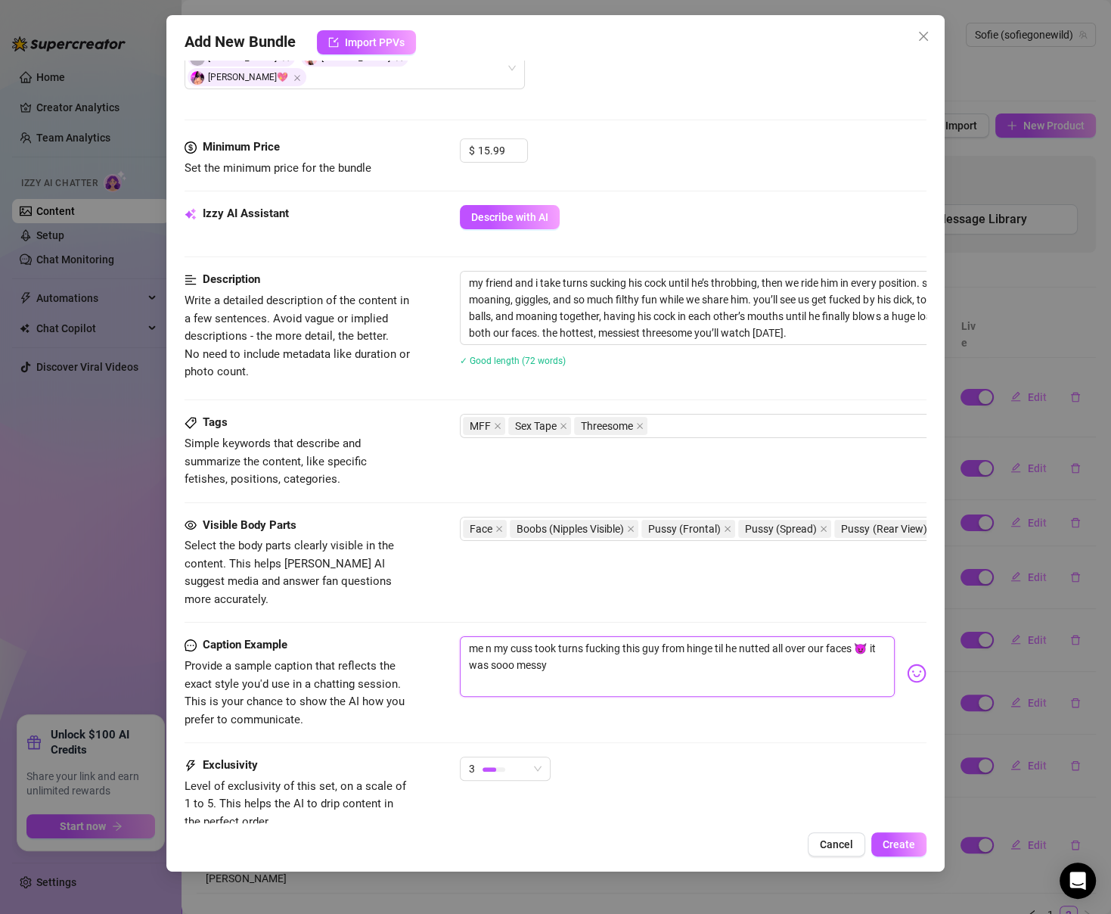
type textarea "me n my cusso took turns fucking this guy from hinge til he nutted all over our…"
type textarea "me n my cuss took turns fucking this guy from hinge til he nutted all over our …"
type textarea "me n my cus took turns fucking this guy from hinge til he nutted all over our f…"
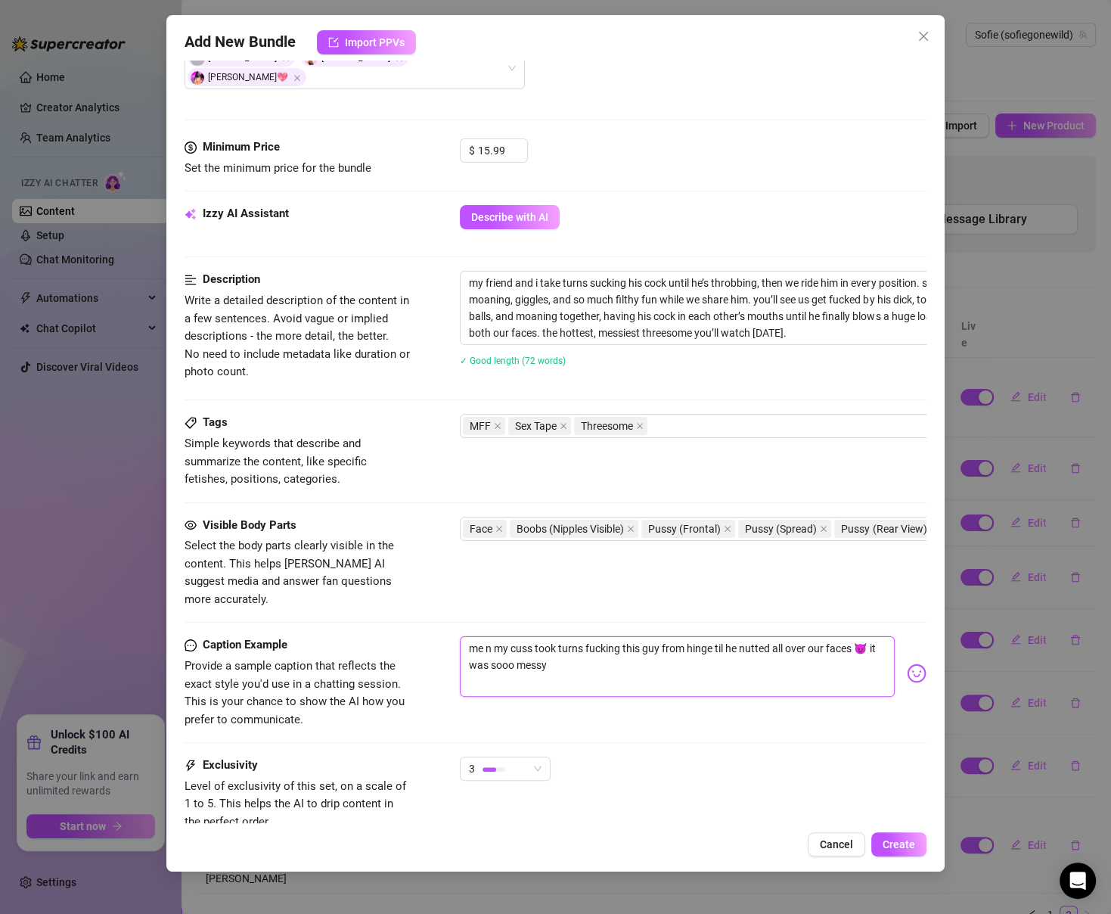
type textarea "me n my cus took turns fucking this guy from hinge til he nutted all over our f…"
type textarea "me n my cu took turns fucking this guy from hinge til he nutted all over our fa…"
type textarea "me n my c took turns fucking this guy from hinge til he nutted all over our fac…"
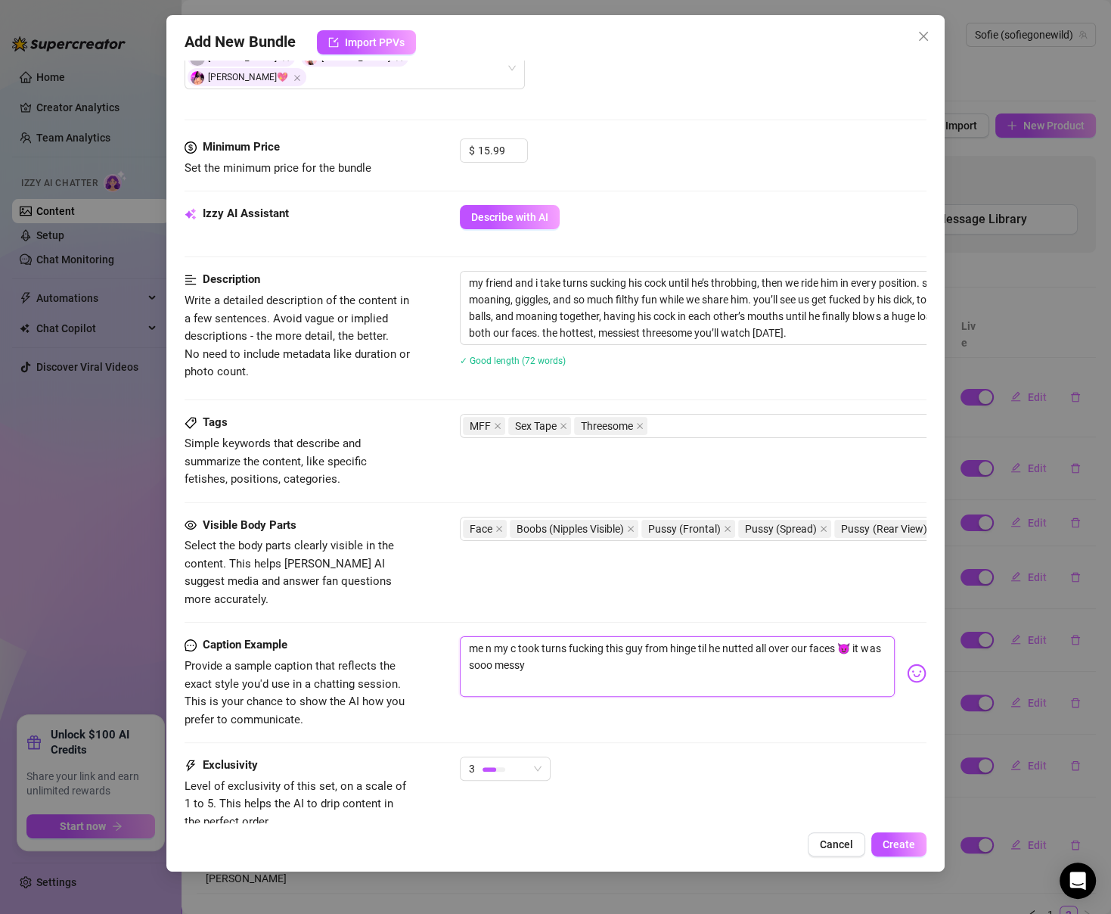
type textarea "me n my took turns fucking this guy from hinge til he nutted all over our faces…"
type textarea "me n my x took turns fucking this guy from hinge til he nutted all over our fac…"
type textarea "me n my xu took turns fucking this guy from hinge til he nutted all over our fa…"
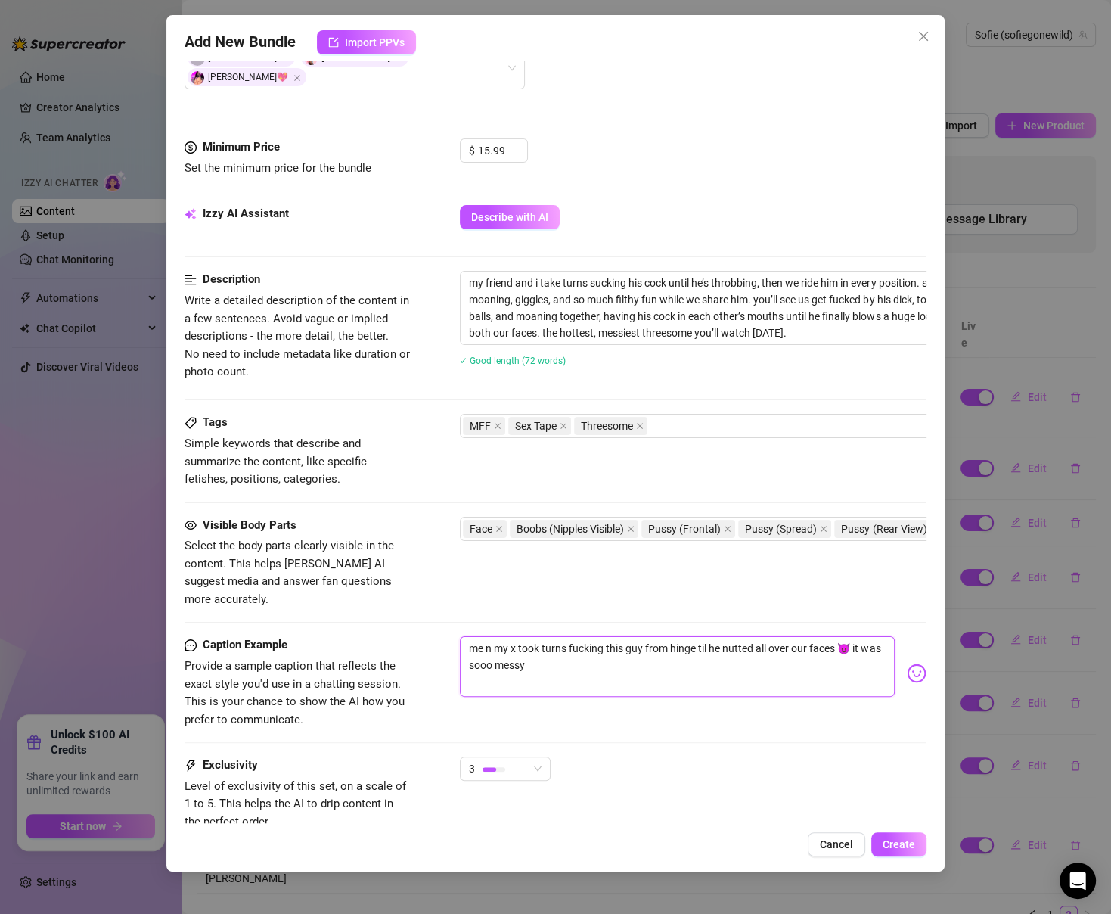
type textarea "me n my xu took turns fucking this guy from hinge til he nutted all over our fa…"
type textarea "me n my x took turns fucking this guy from hinge til he nutted all over our fac…"
type textarea "me n my took turns fucking this guy from hinge til he nutted all over our faces…"
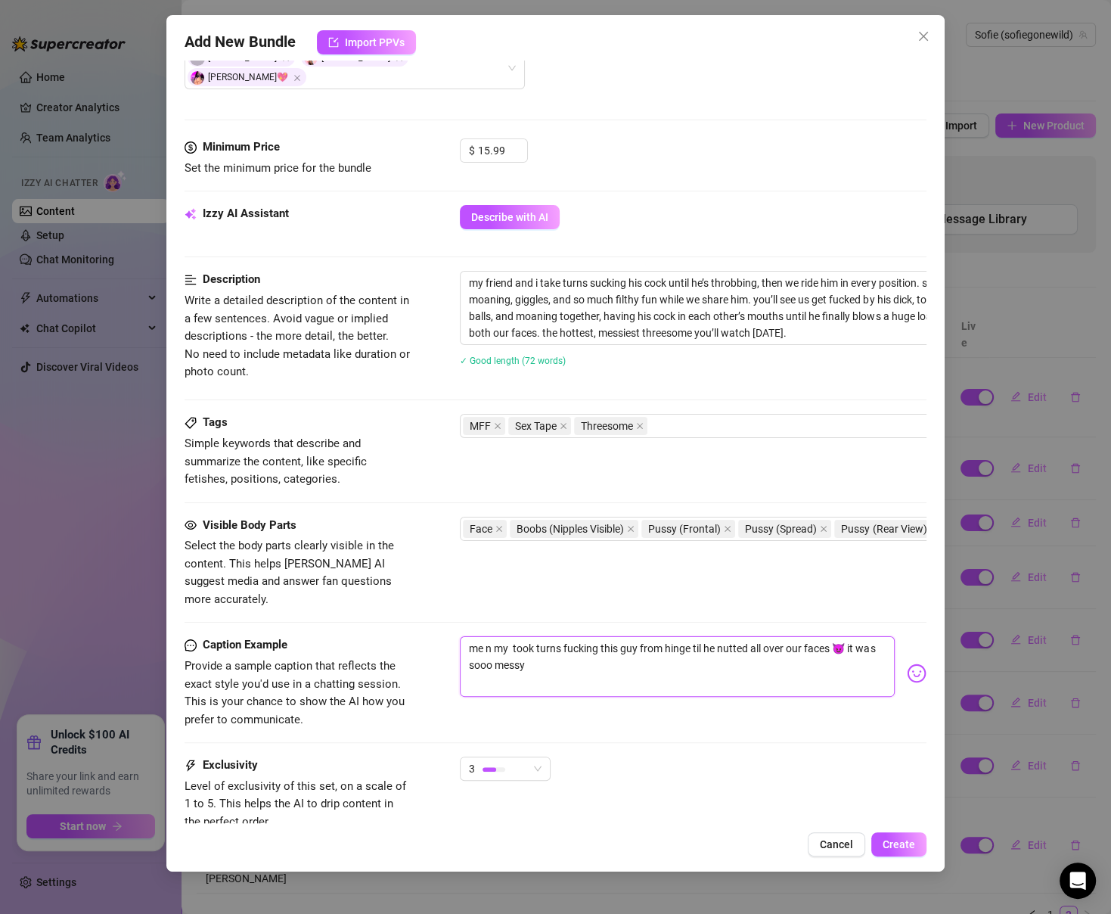
type textarea "me n my c took turns fucking this guy from hinge til he nutted all over our fac…"
type textarea "me n my cu took turns fucking this guy from hinge til he nutted all over our fa…"
type textarea "me n my cu= took turns fucking this guy from hinge til he nutted all over our f…"
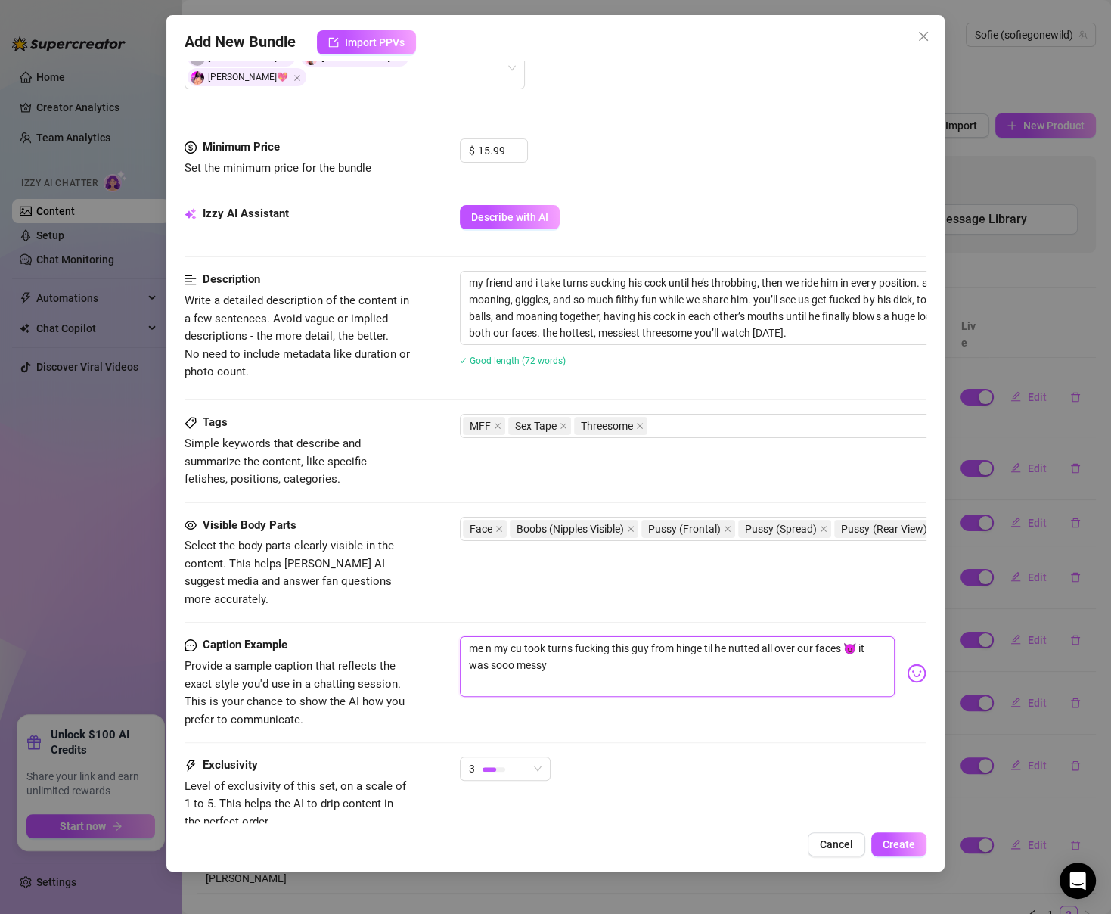
type textarea "me n my cu= took turns fucking this guy from hinge til he nutted all over our f…"
type textarea "me n my cu=z took turns fucking this guy from hinge til he nutted all over our …"
type textarea "me n my cu= took turns fucking this guy from hinge til he nutted all over our f…"
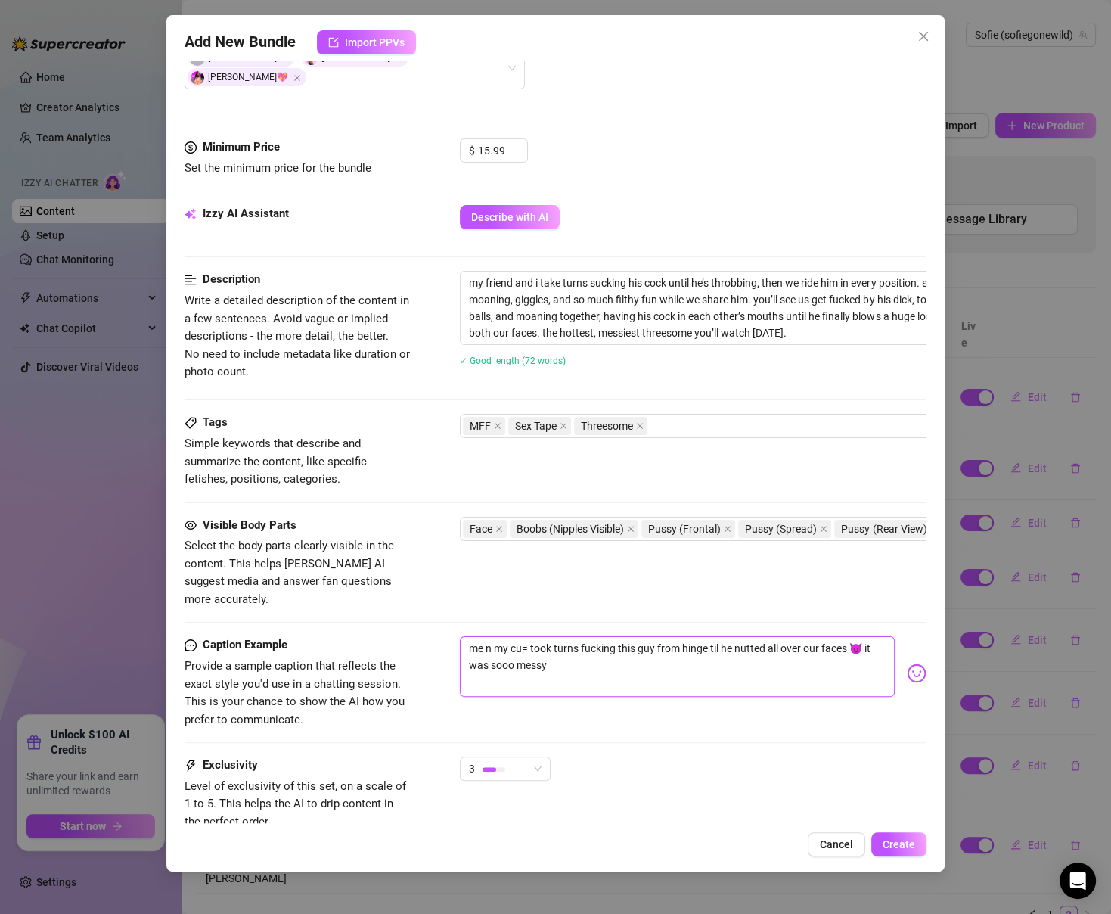
type textarea "me n my cu took turns fucking this guy from hinge til he nutted all over our fa…"
type textarea "me n my cuz took turns fucking this guy from hinge til he nutted all over our f…"
type textarea "me n my cuzz took turns fucking this guy from hinge til he nutted all over our …"
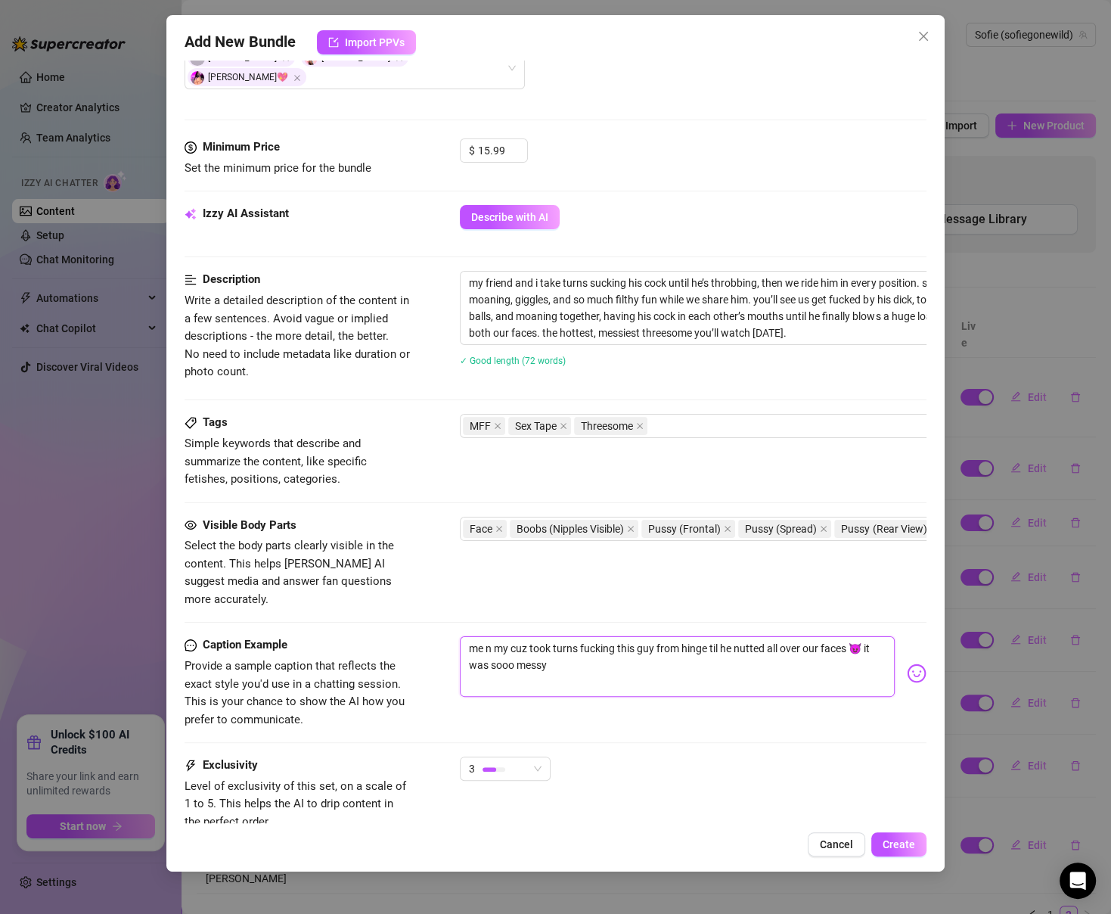
type textarea "me n my cuzz took turns fucking this guy from hinge til he nutted all over our …"
type textarea "me n my [PERSON_NAME] took turns fucking this guy from hinge til he nutted all …"
type textarea "me n my cuzz took turns fucking this guy from hinge til he nutted all over our …"
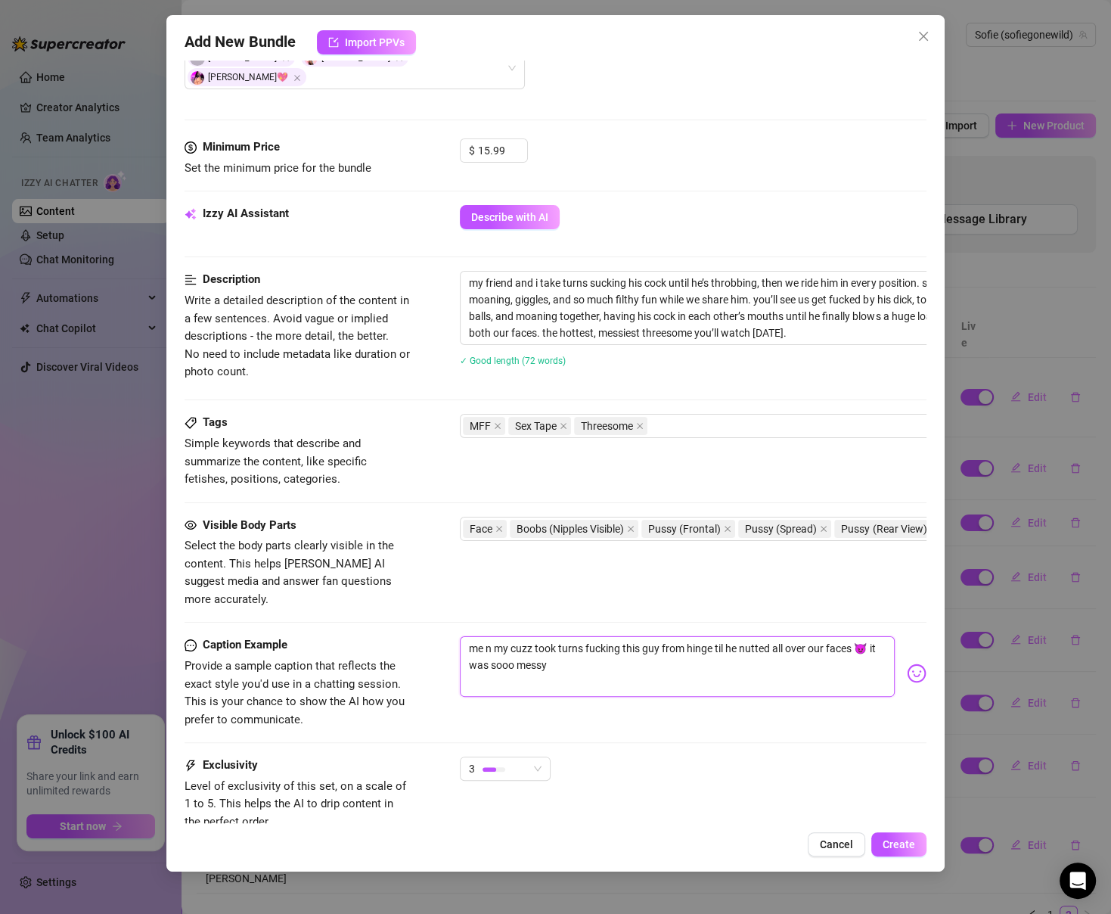
type textarea "me n my cuz took turns fucking this guy from hinge til he nutted all over our f…"
type textarea "me n my cuzo took turns fucking this guy from hinge til he nutted all over our …"
type textarea "me n my cuz took turns fucking this guy from hinge til he nutted all over our f…"
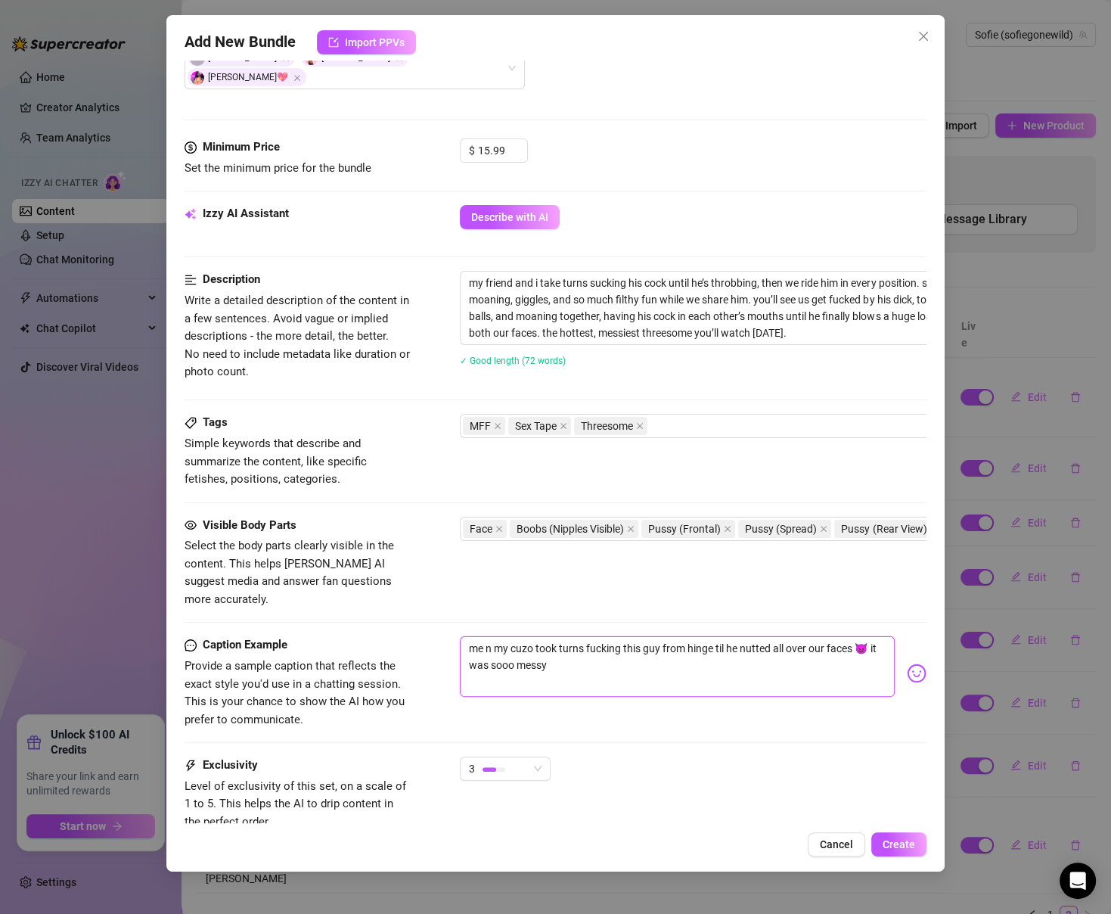
type textarea "me n my cuz took turns fucking this guy from hinge til he nutted all over our f…"
type textarea "me n my cuzz took turns fucking this guy from hinge til he nutted all over our …"
type textarea "me n my cuzzo took turns fucking this guy from hinge til he nutted all over our…"
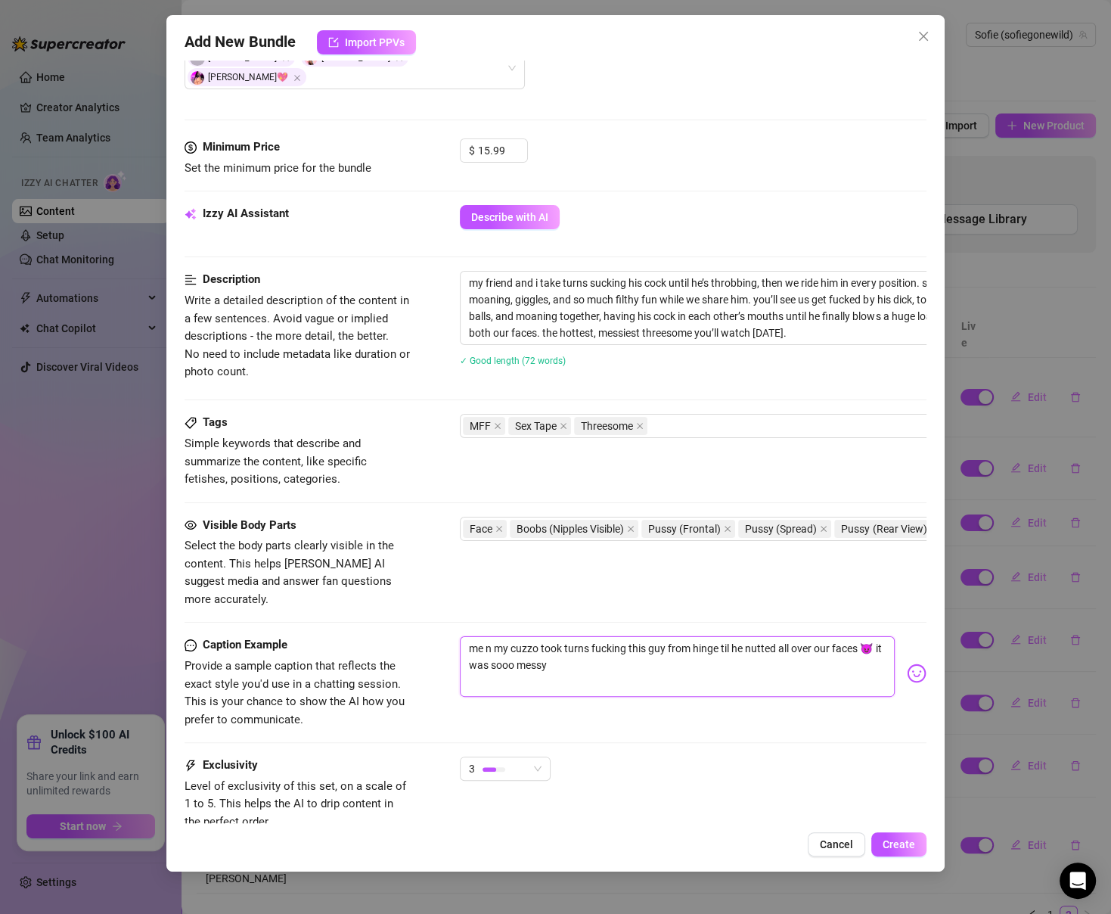
type textarea "me n my cuzzoz took turns fucking this guy from hinge til he nutted all over ou…"
type textarea "me n my cuzzo took turns fucking this guy from hinge til he nutted all over our…"
type textarea "me n my cuzz took turns fucking this guy from hinge til he nutted all over our …"
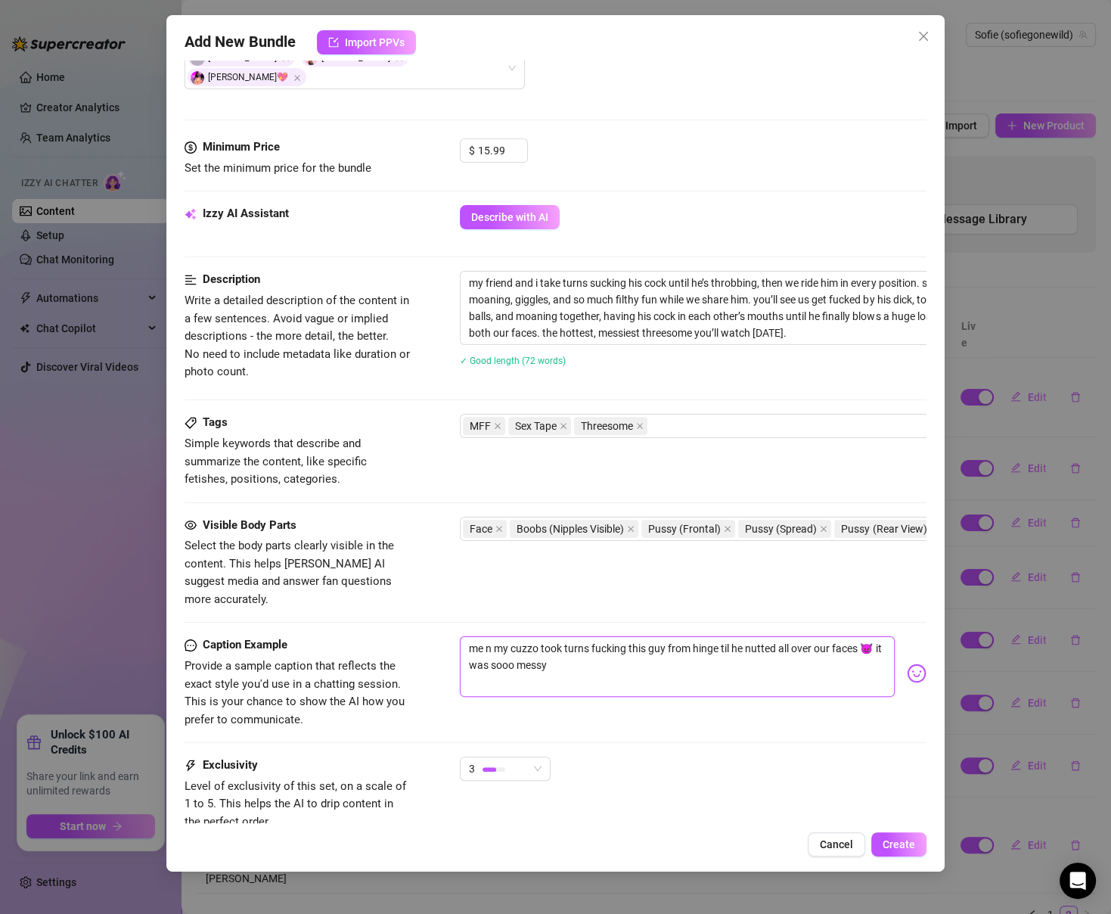
type textarea "me n my cuzz took turns fucking this guy from hinge til he nutted all over our …"
type textarea "me n my cuzzz took turns fucking this guy from hinge til he nutted all over our…"
type textarea "me n my cuzzzo took turns fucking this guy from hinge til he nutted all over ou…"
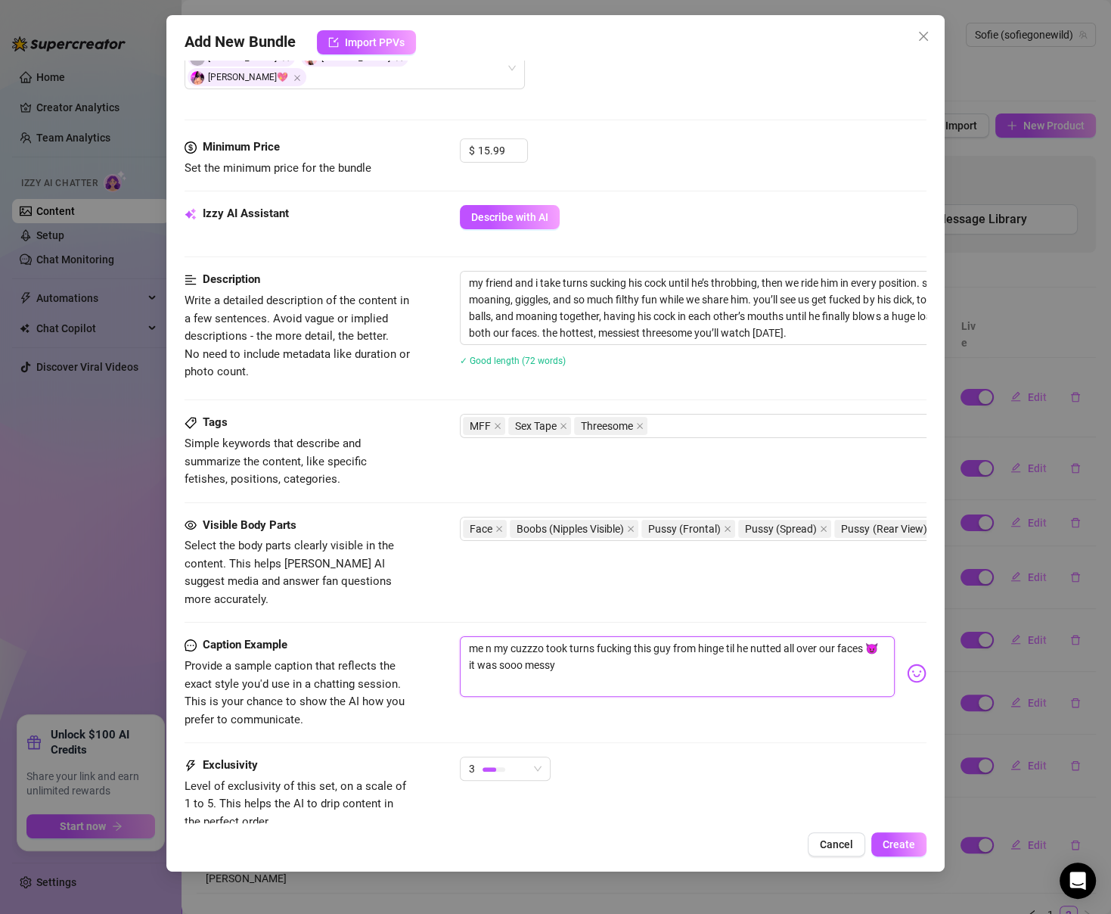
type textarea "me n my cuzzz took turns fucking this guy from hinge til he nutted all over our…"
type textarea "me n my cuzz took turns fucking this guy from hinge til he nutted all over our …"
type textarea "me n my cuzzo took turns fucking this guy from hinge til he nutted all over our…"
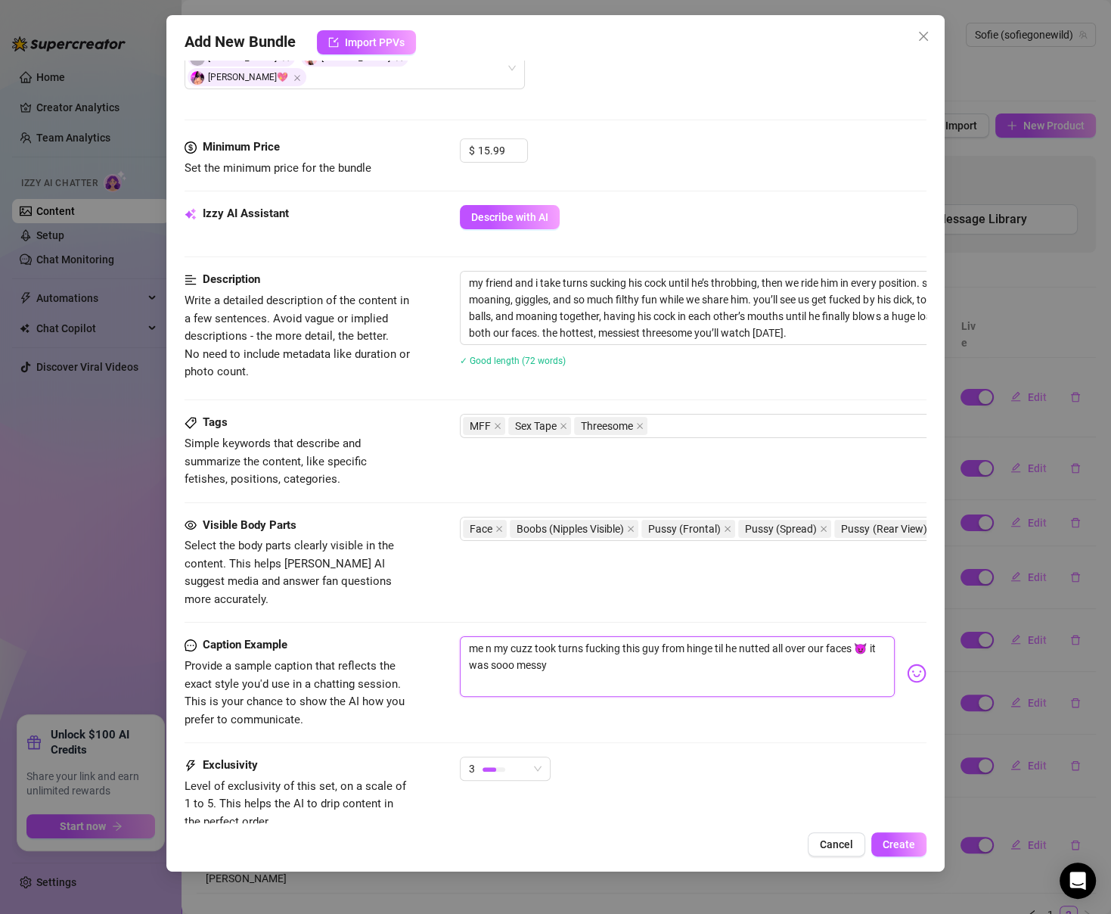
type textarea "me n my cuzzo took turns fucking this guy from hinge til he nutted all over our…"
type textarea "me n my cuzz took turns fucking this guy from hinge til he nutted all over our …"
type textarea "me n my cuz took turns fucking this guy from hinge til he nutted all over our f…"
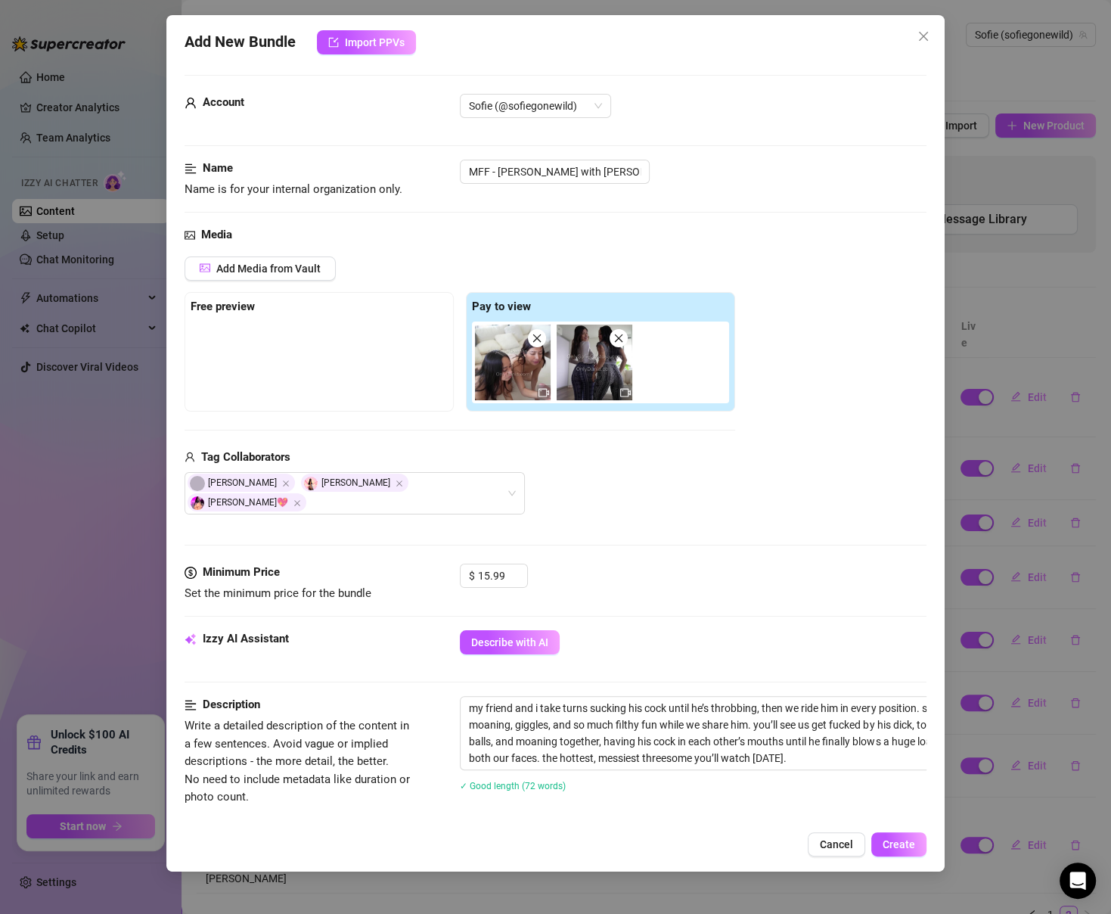
scroll to position [3, 0]
type textarea "me n my cuz took turns fucking this guy from hinge til he nutted all over our f…"
click at [888, 836] on button "Create" at bounding box center [899, 844] width 55 height 24
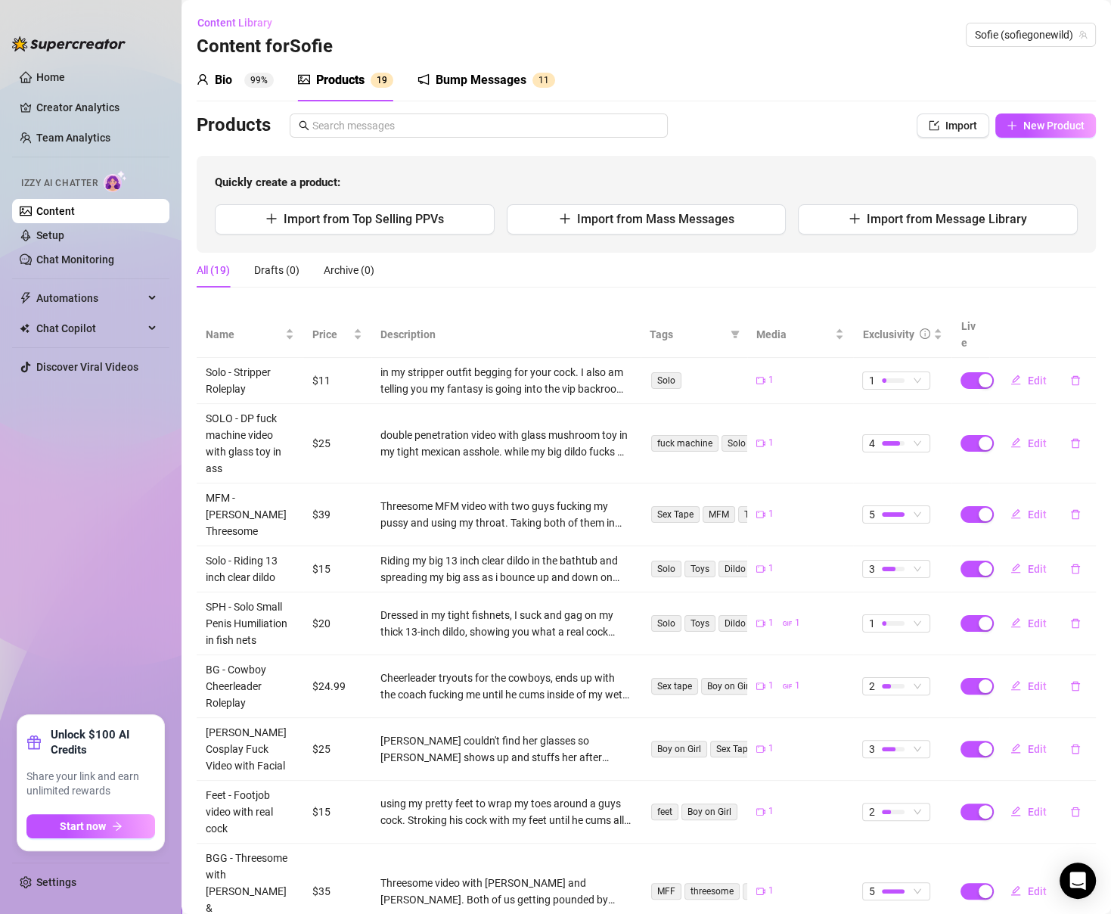
click at [407, 241] on div "Quickly create a product: Import from Top Selling PPVs Import from Mass Message…" at bounding box center [647, 204] width 900 height 97
click at [403, 224] on span "Import from Top Selling PPVs" at bounding box center [364, 219] width 160 height 14
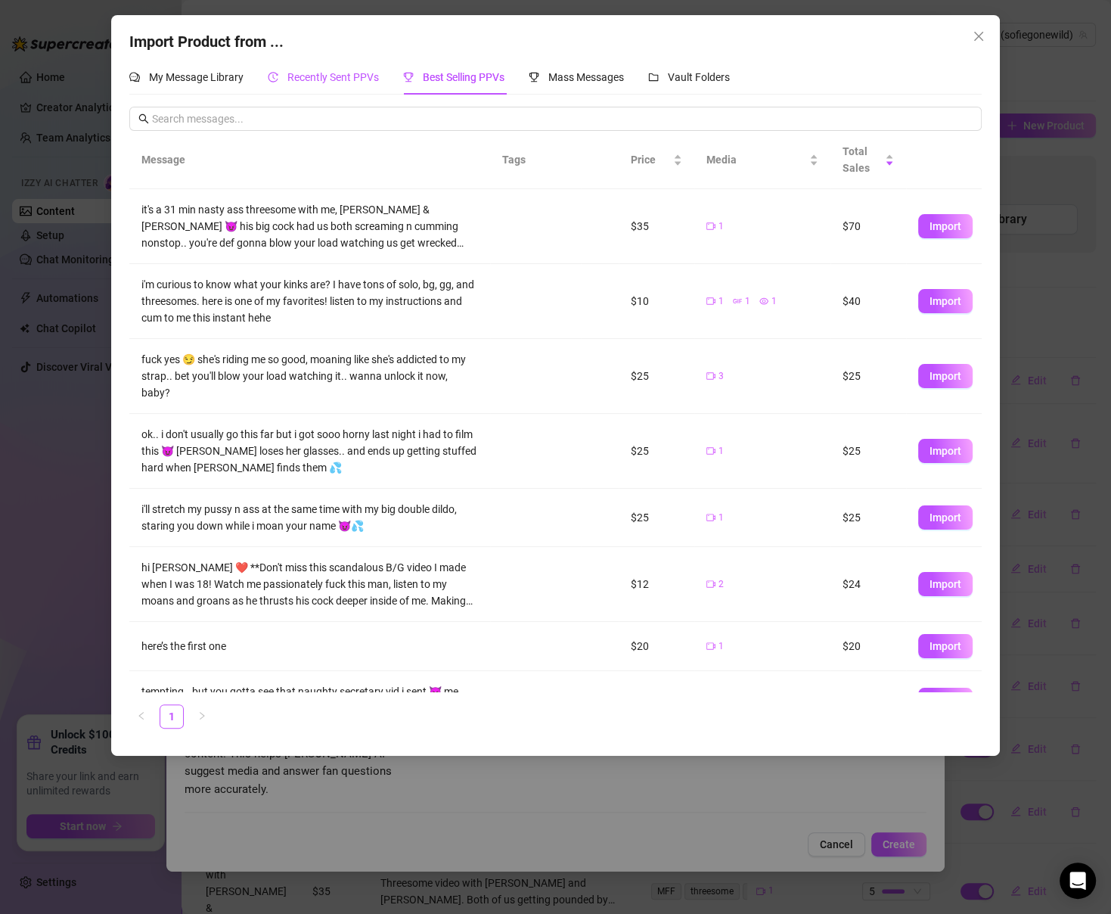
click at [342, 76] on span "Recently Sent PPVs" at bounding box center [333, 77] width 92 height 12
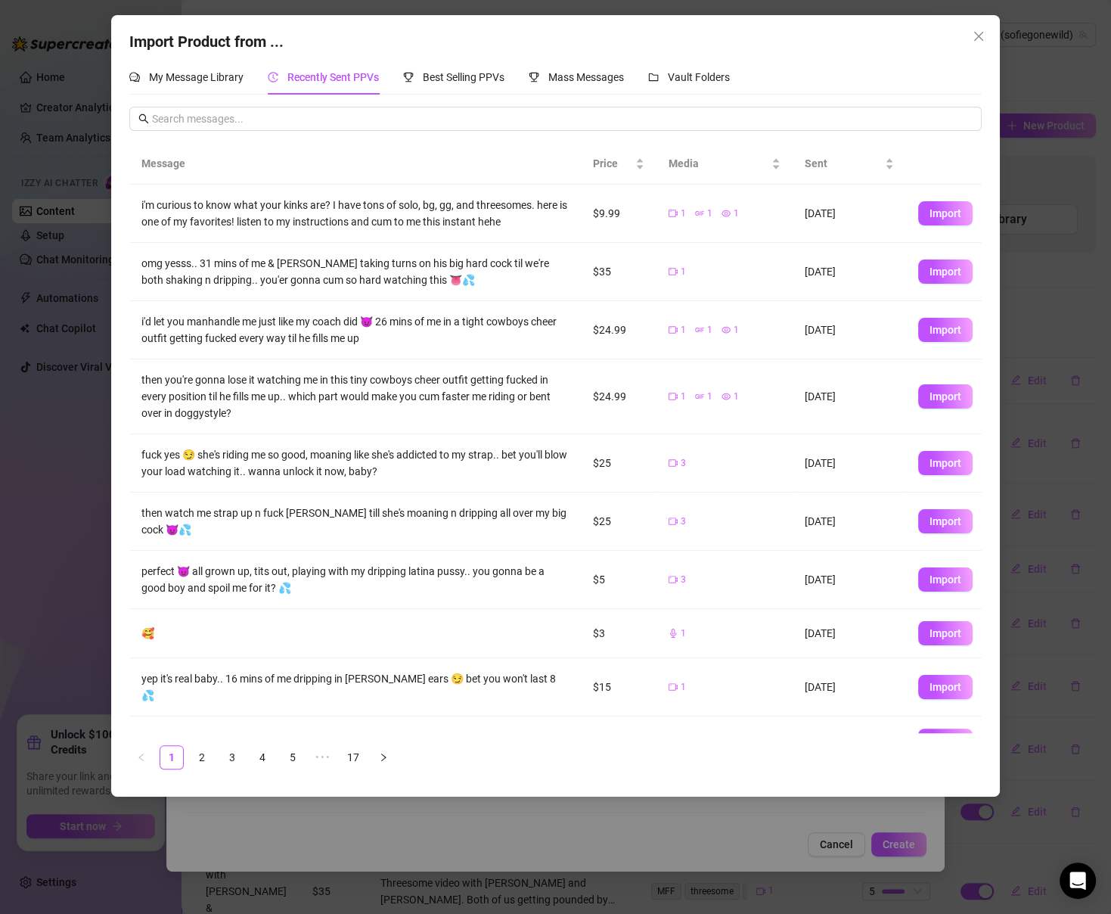
scroll to position [11, 0]
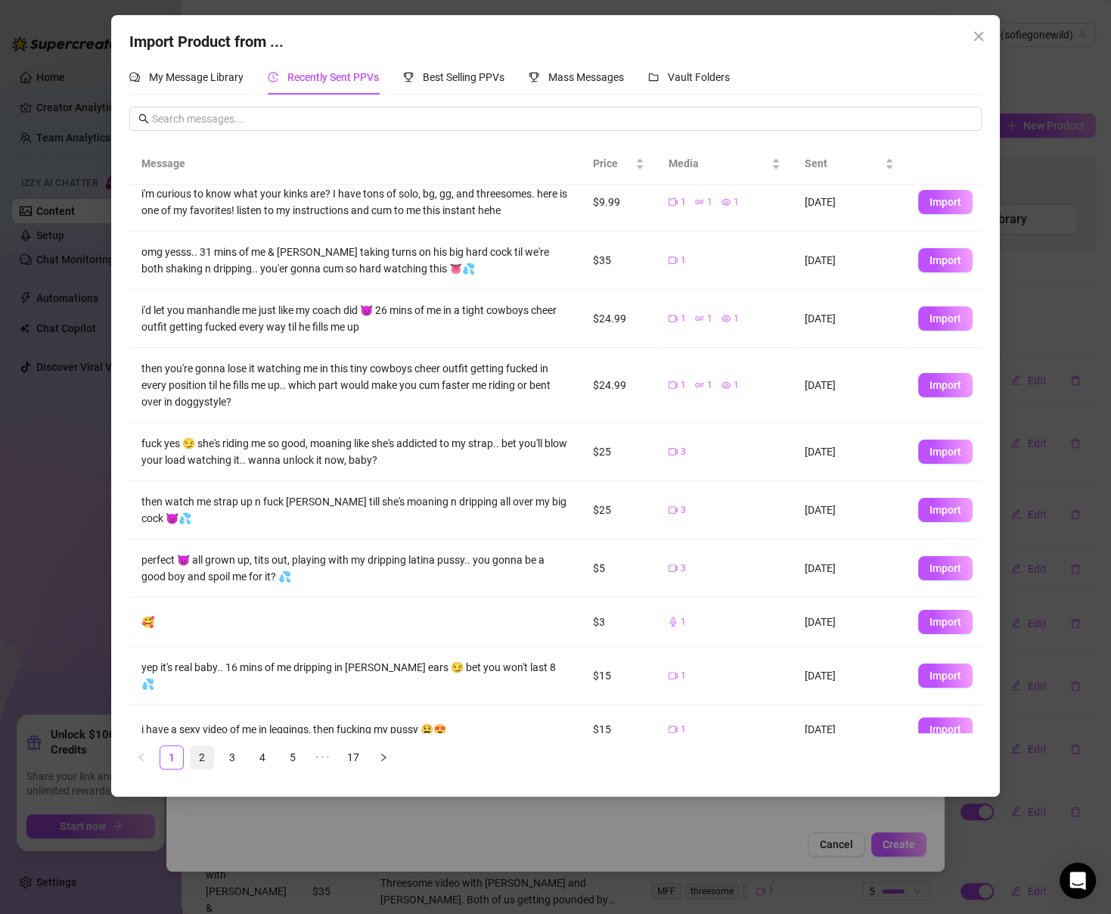
click at [211, 750] on link "2" at bounding box center [202, 757] width 23 height 23
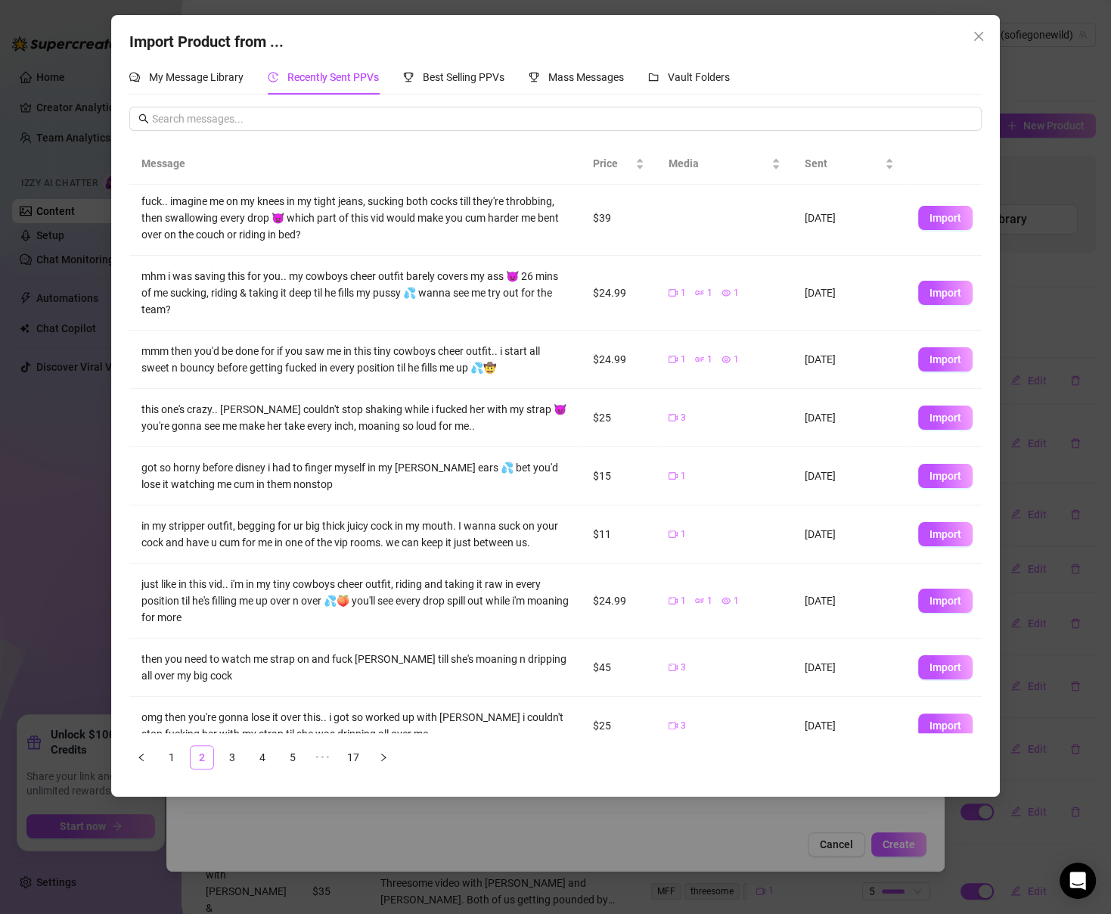
scroll to position [0, 0]
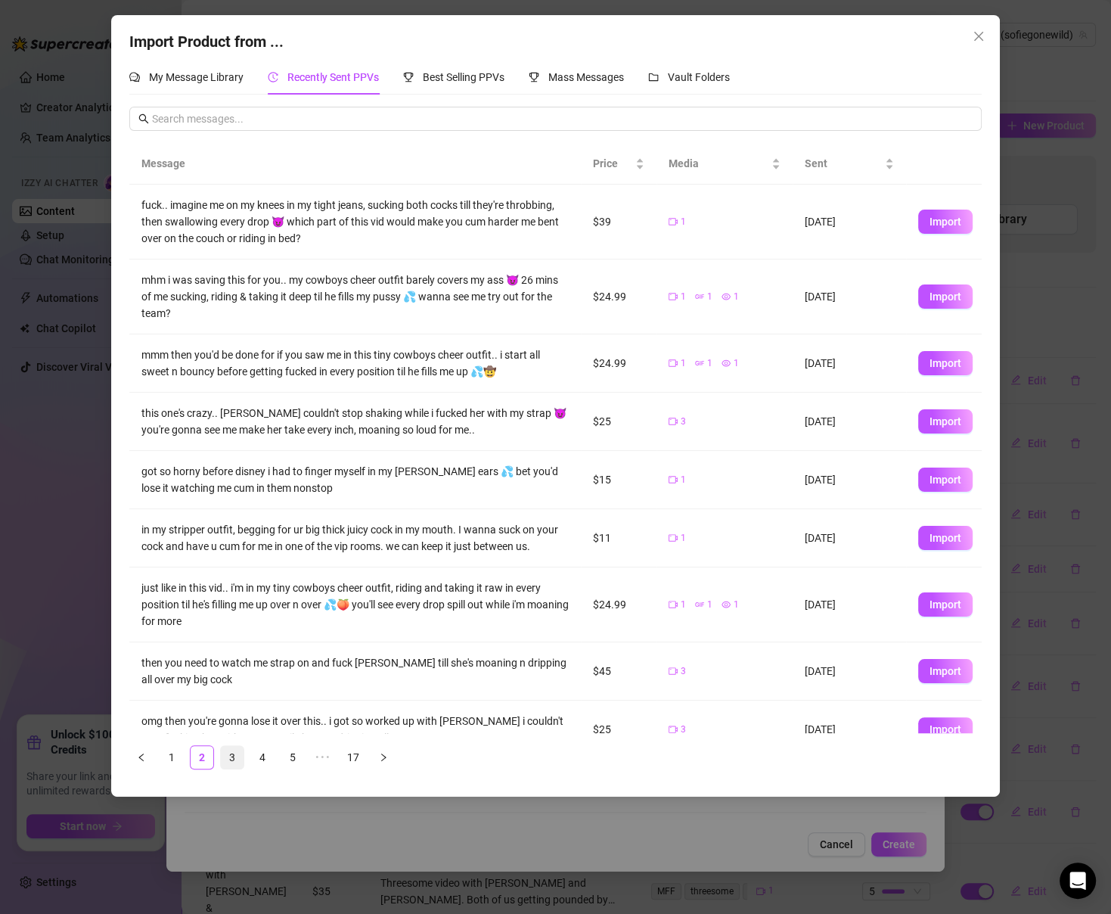
click at [238, 752] on link "3" at bounding box center [232, 757] width 23 height 23
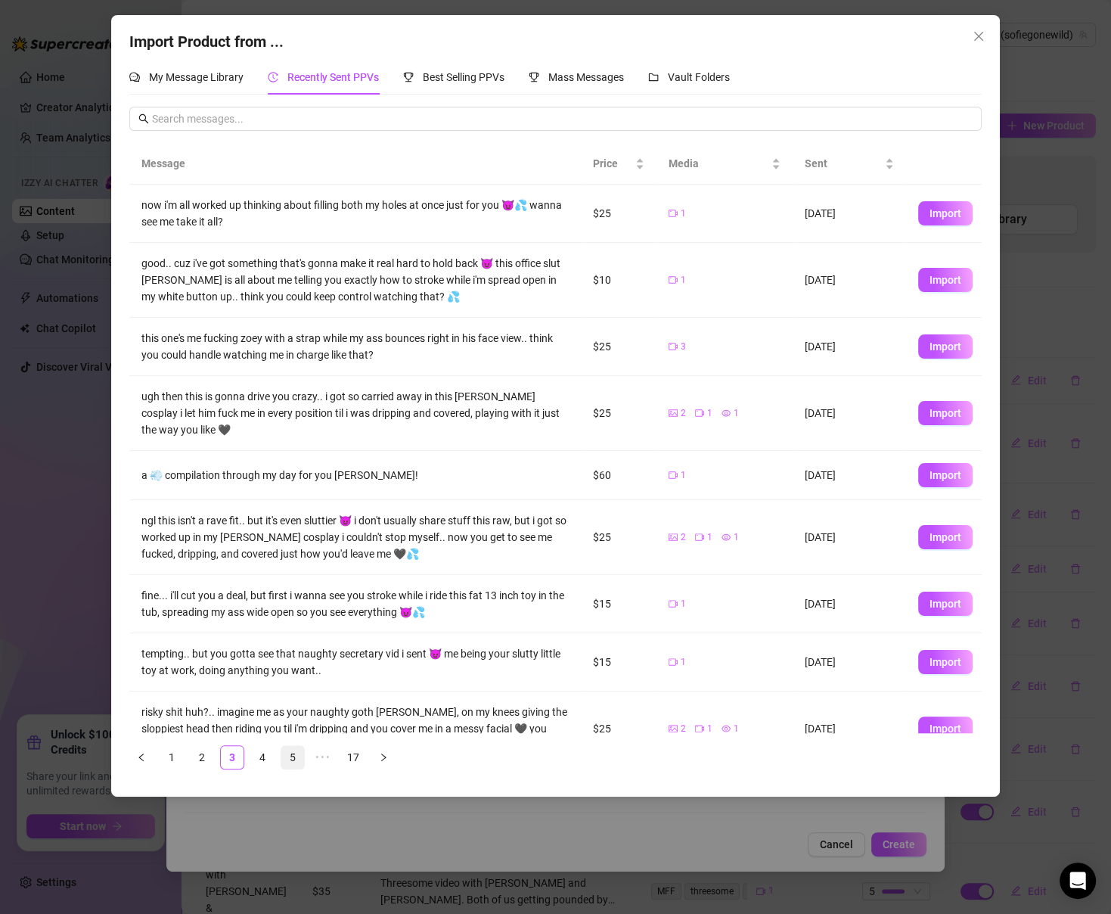
click at [287, 750] on link "5" at bounding box center [292, 757] width 23 height 23
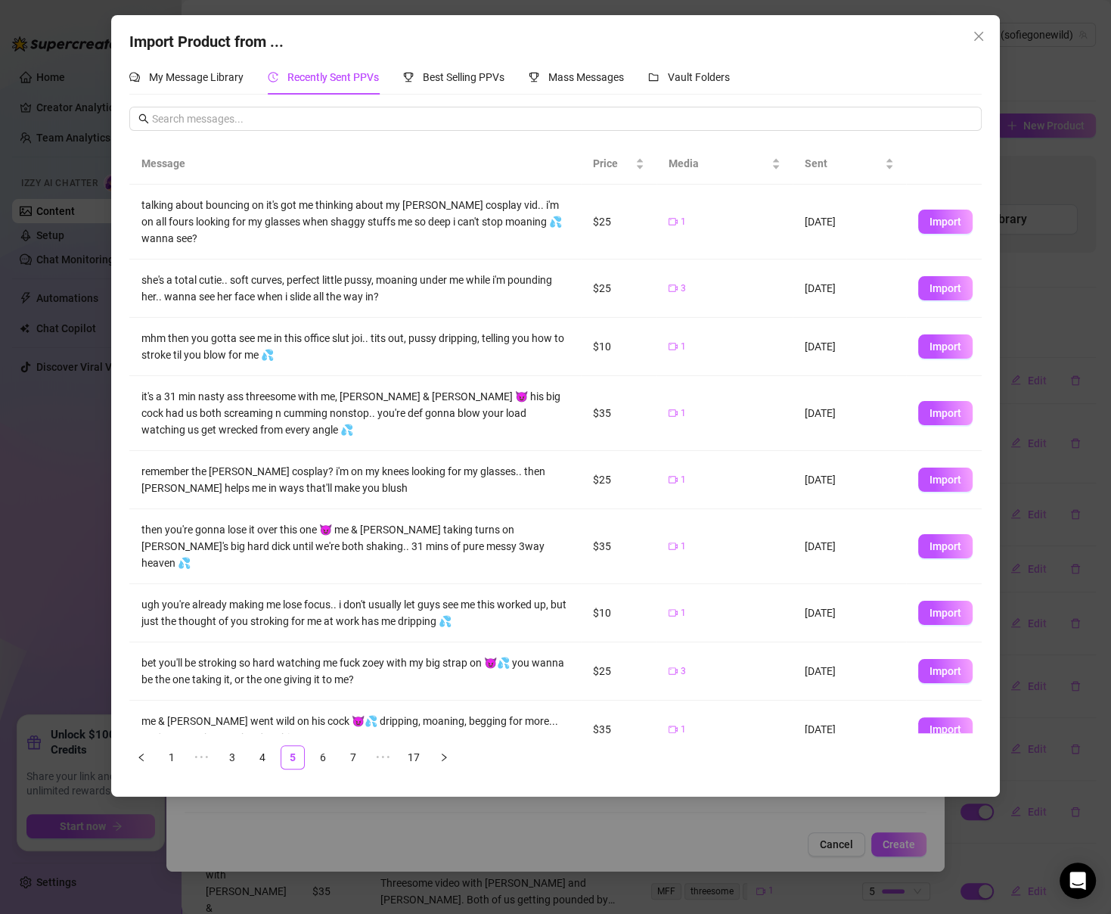
click at [334, 746] on ul "1 ••• 3 4 5 6 7 ••• 17" at bounding box center [555, 757] width 853 height 24
click at [326, 749] on link "6" at bounding box center [323, 757] width 23 height 23
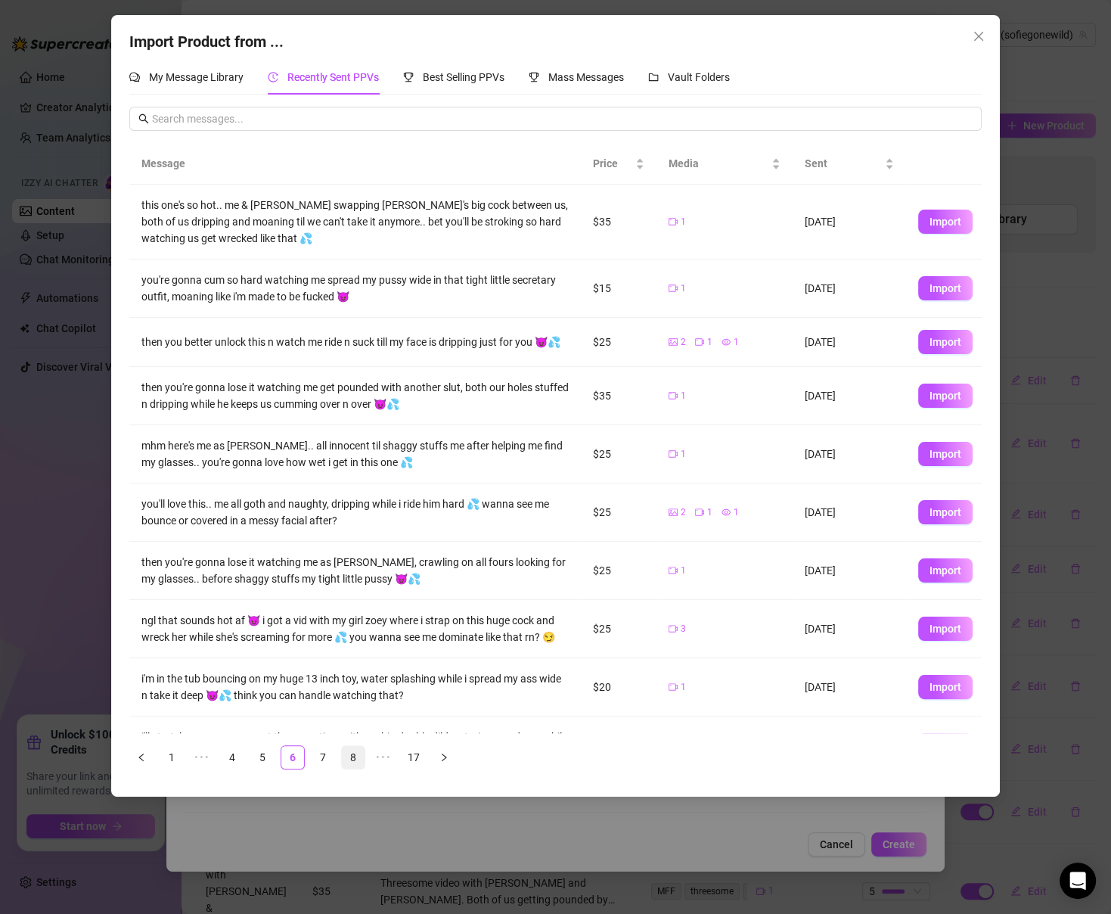
click at [347, 757] on link "8" at bounding box center [353, 757] width 23 height 23
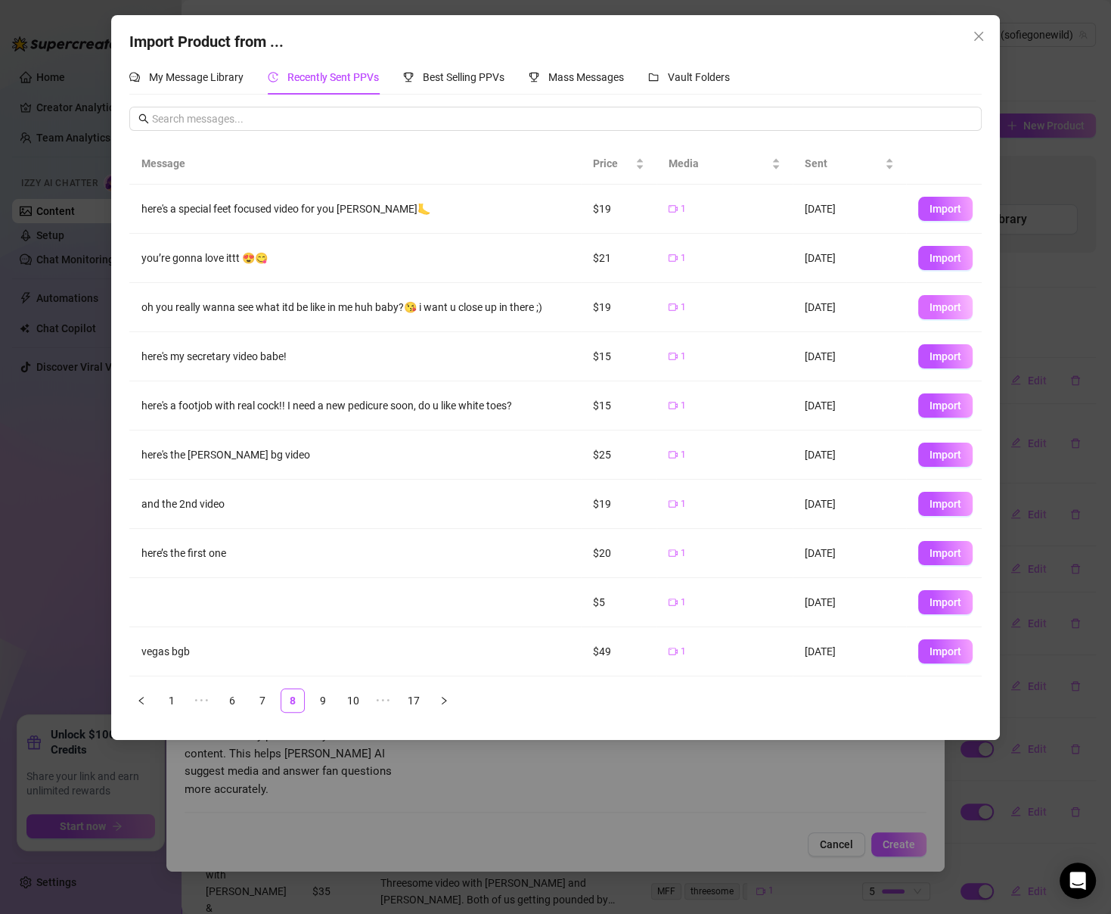
click at [947, 299] on button "Import" at bounding box center [945, 307] width 54 height 24
type textarea "oh you really wanna see what itd be like in me huh baby?😘 i want u close up in …"
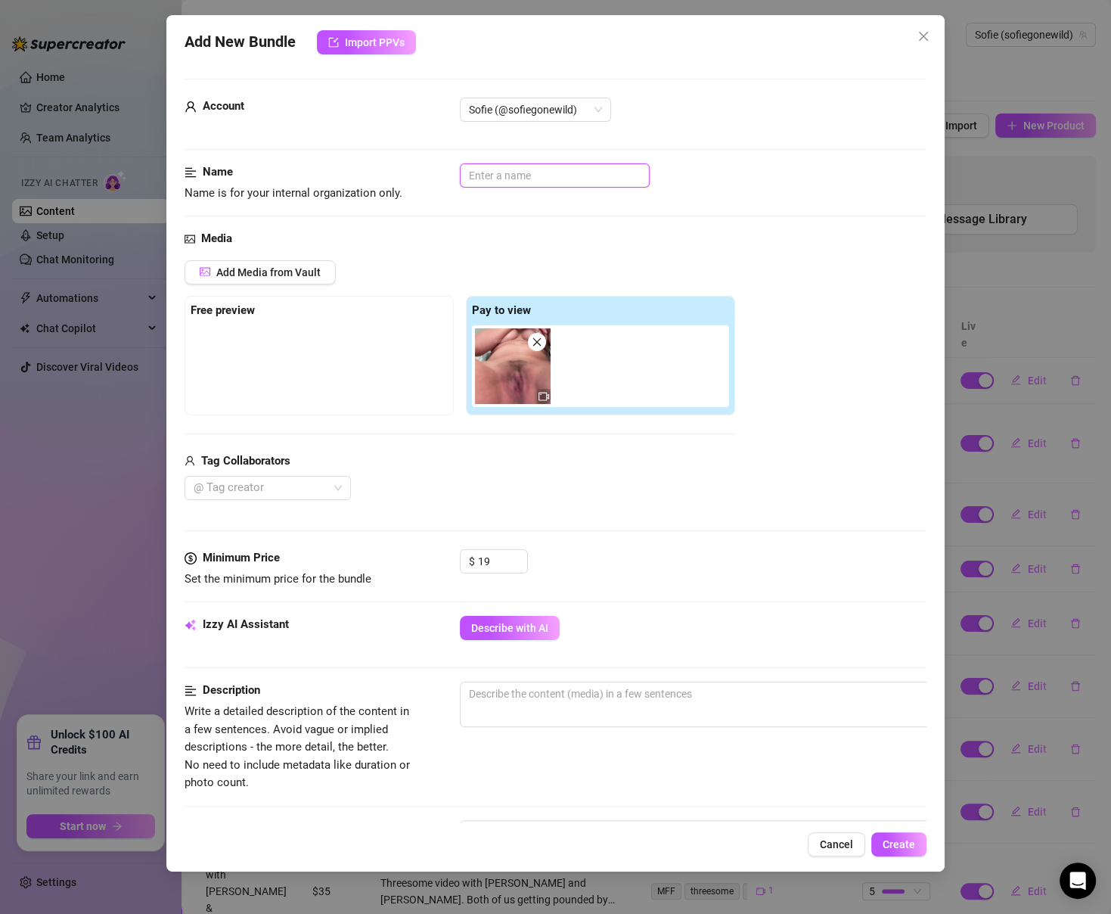
click at [599, 175] on input "text" at bounding box center [555, 175] width 190 height 24
click at [312, 489] on div at bounding box center [260, 487] width 144 height 21
type input "SOLO - Close up pussy play and cum"
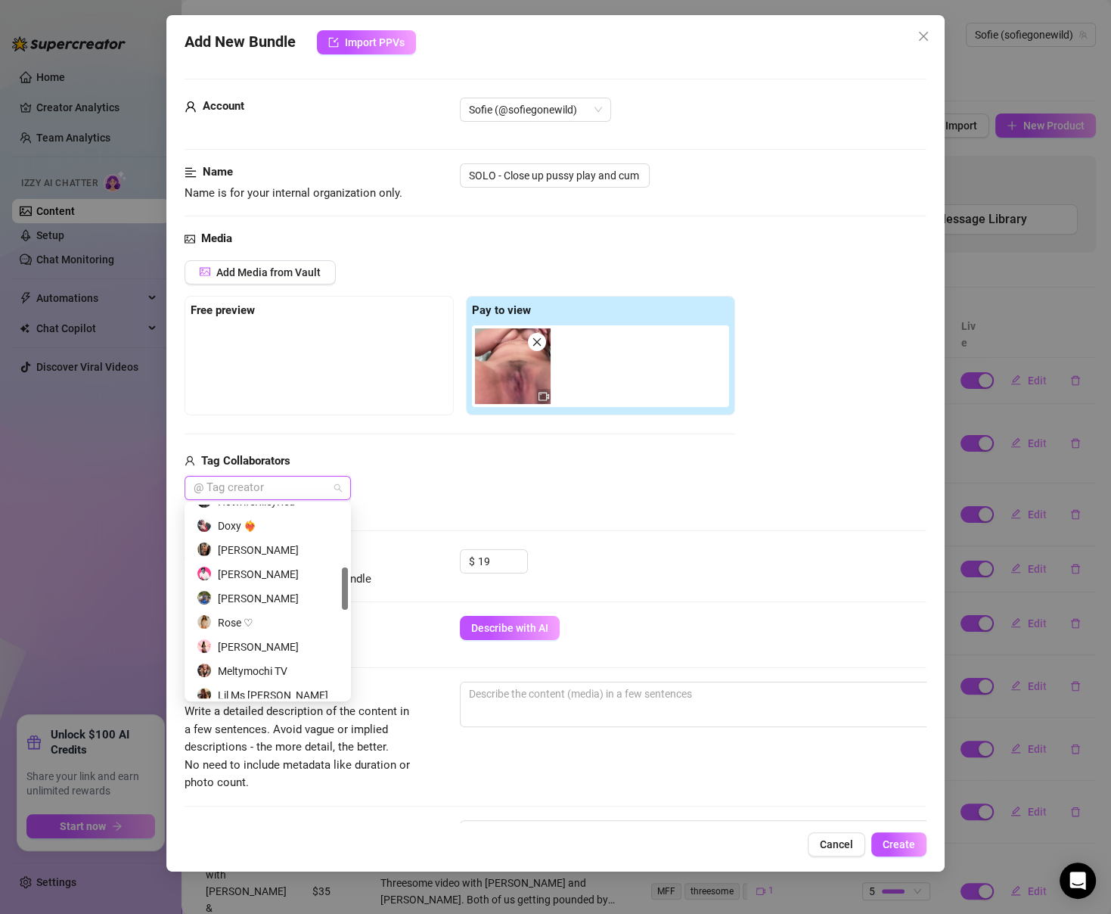
scroll to position [677, 0]
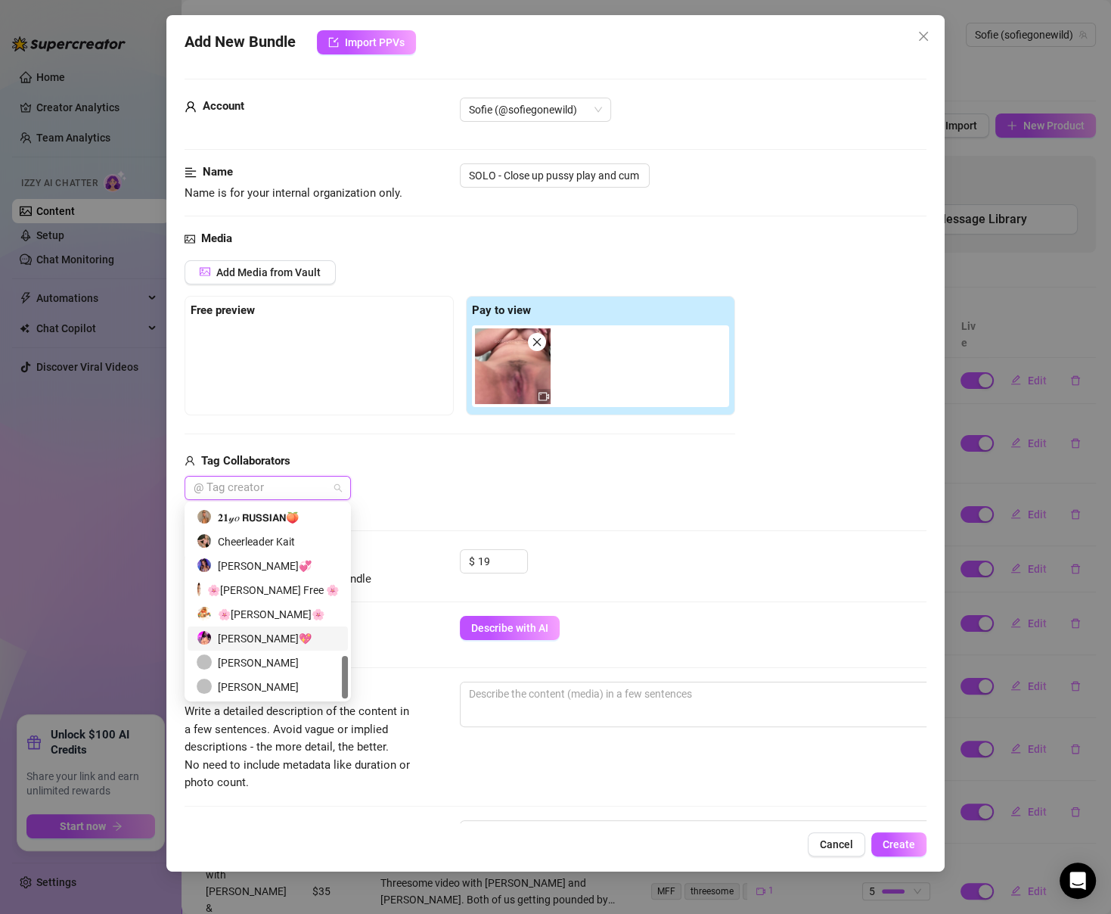
click at [263, 630] on div "[PERSON_NAME]💖" at bounding box center [268, 638] width 142 height 17
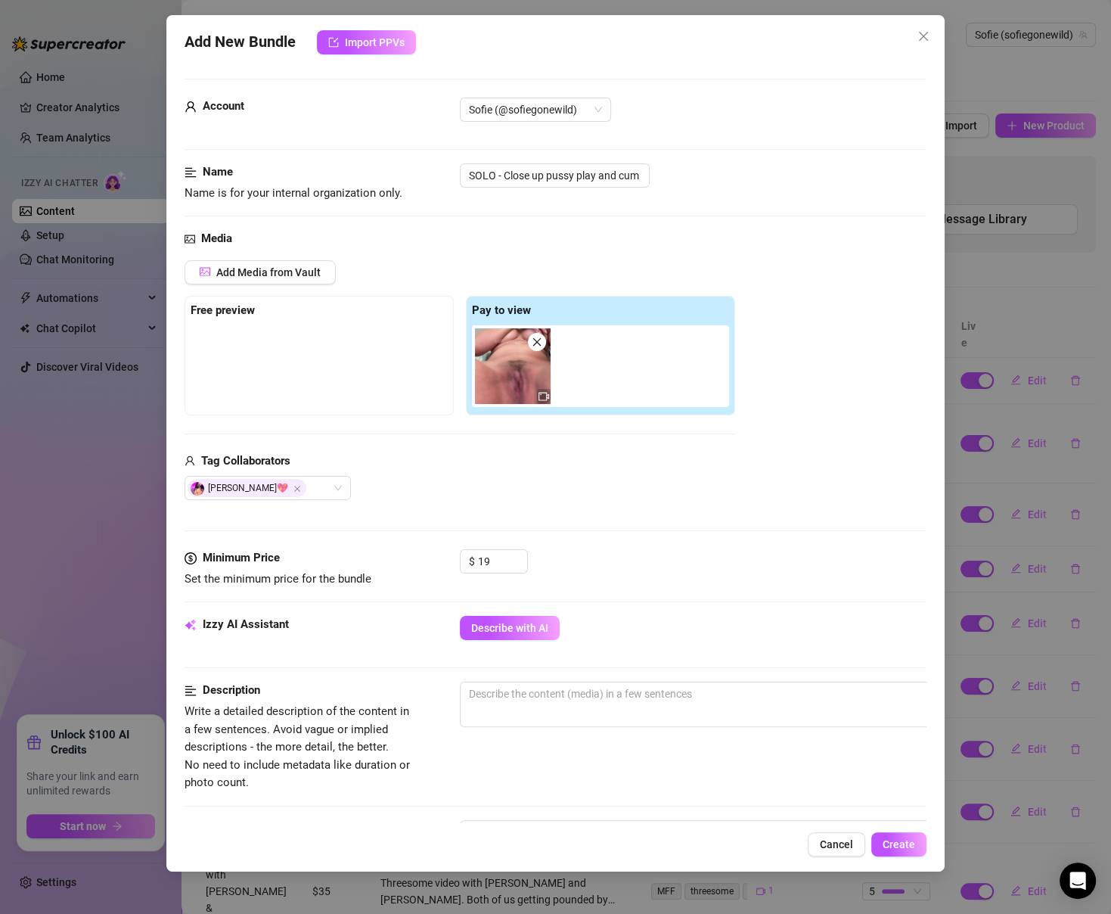
click at [478, 455] on div "Tag Collaborators" at bounding box center [460, 461] width 551 height 18
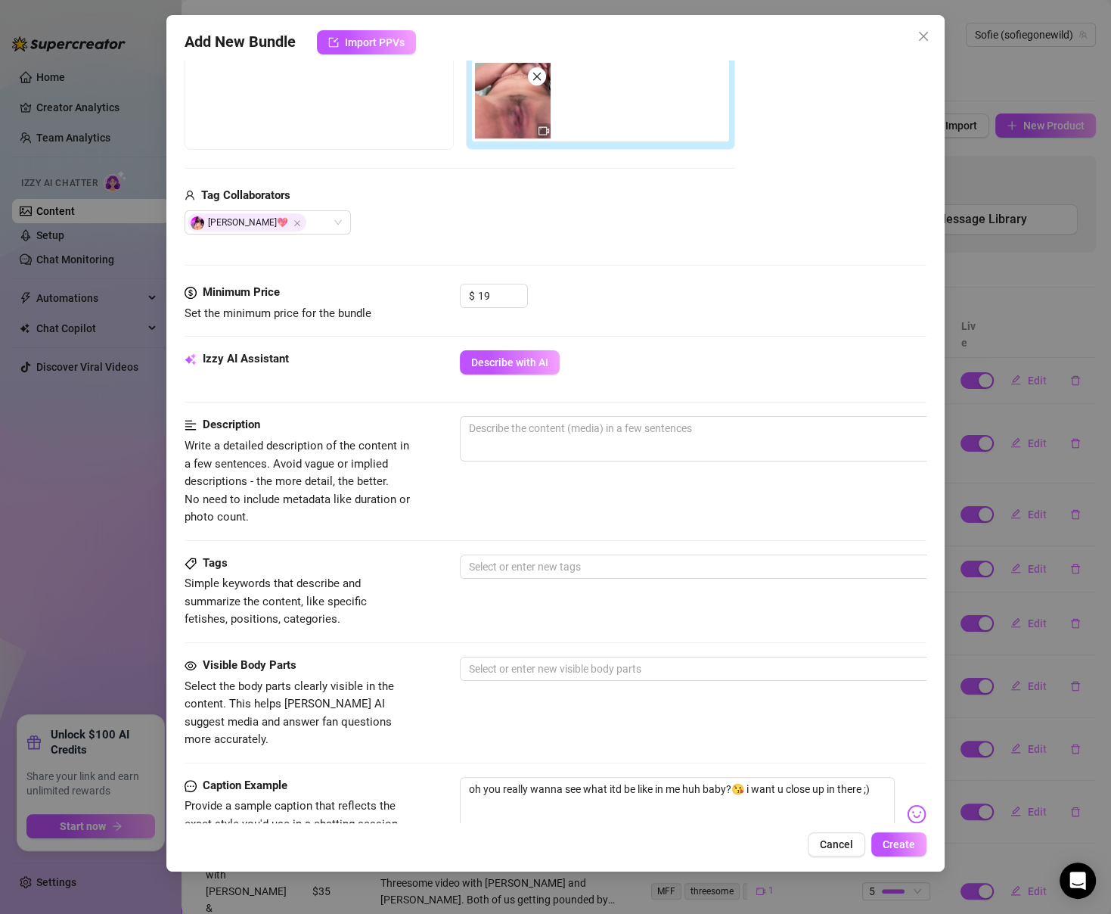
scroll to position [245, 0]
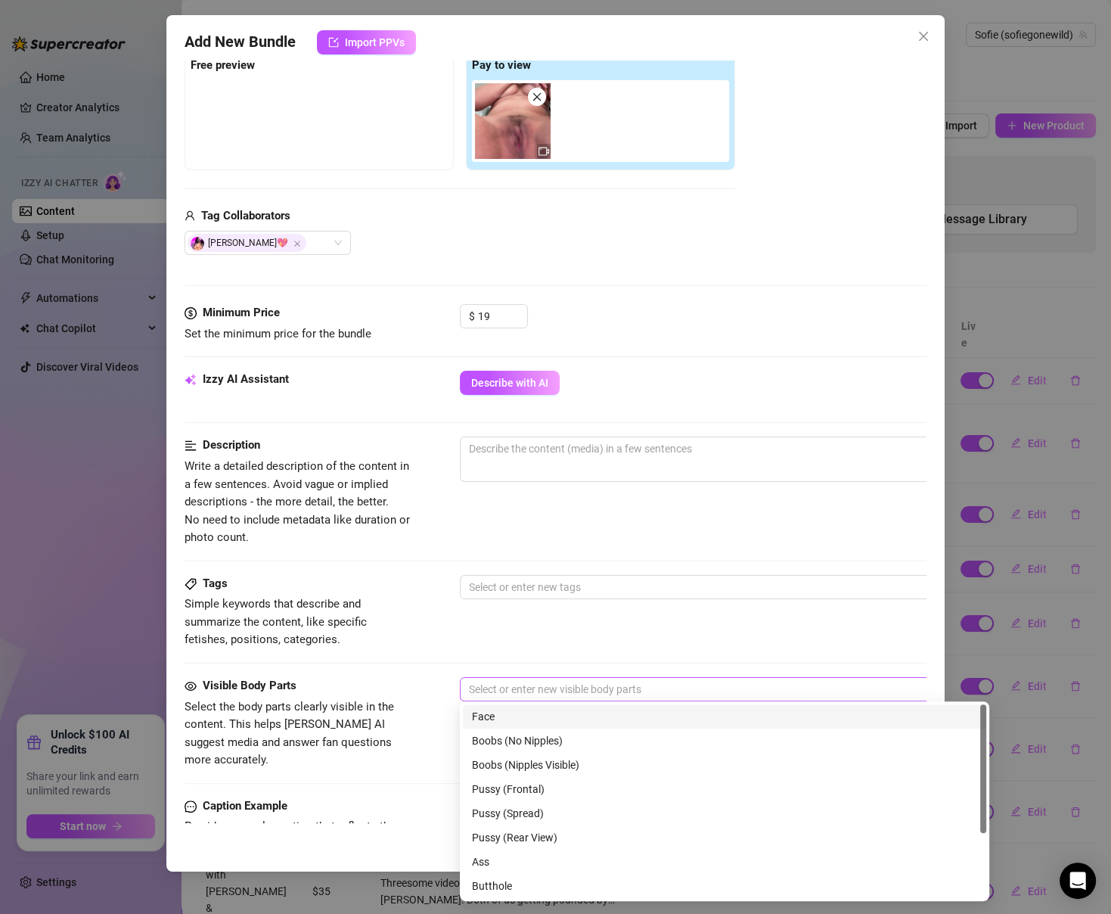
click at [531, 682] on div at bounding box center [717, 689] width 508 height 21
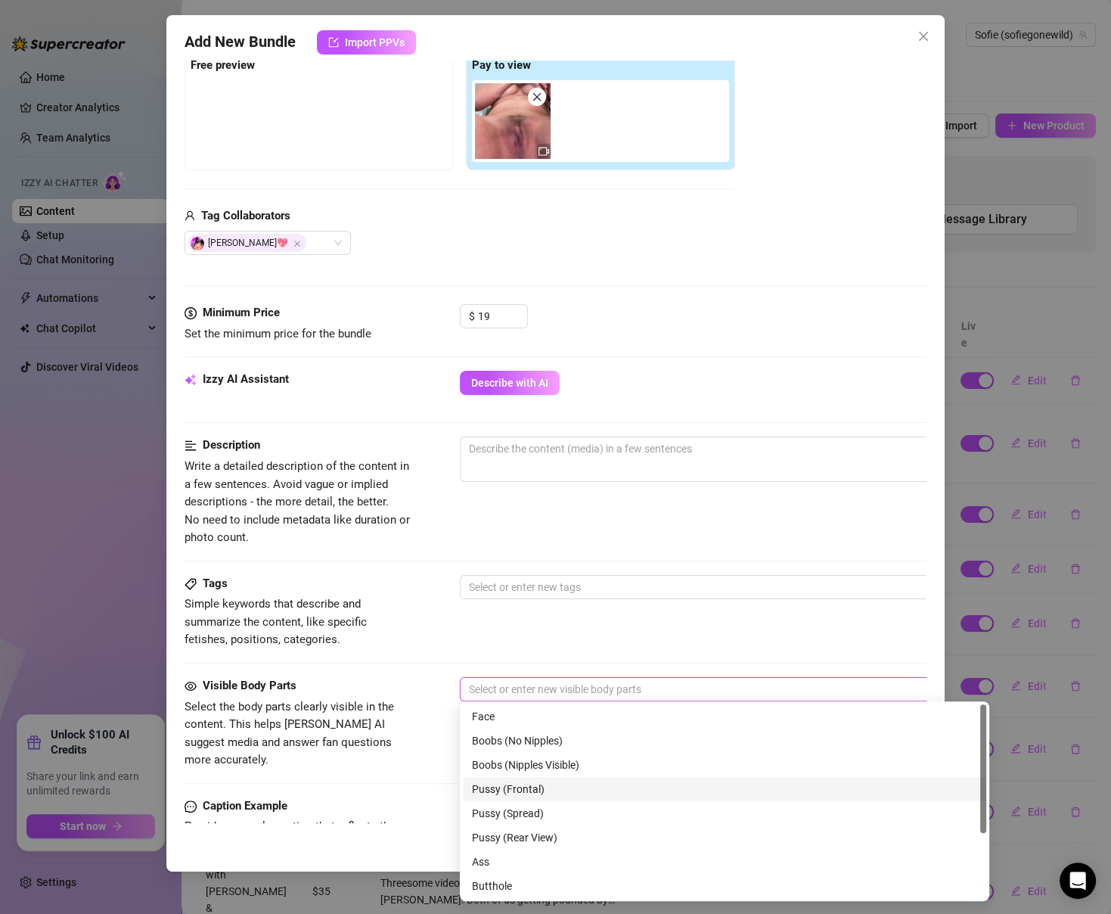
click at [524, 789] on div "Pussy (Frontal)" at bounding box center [724, 789] width 505 height 17
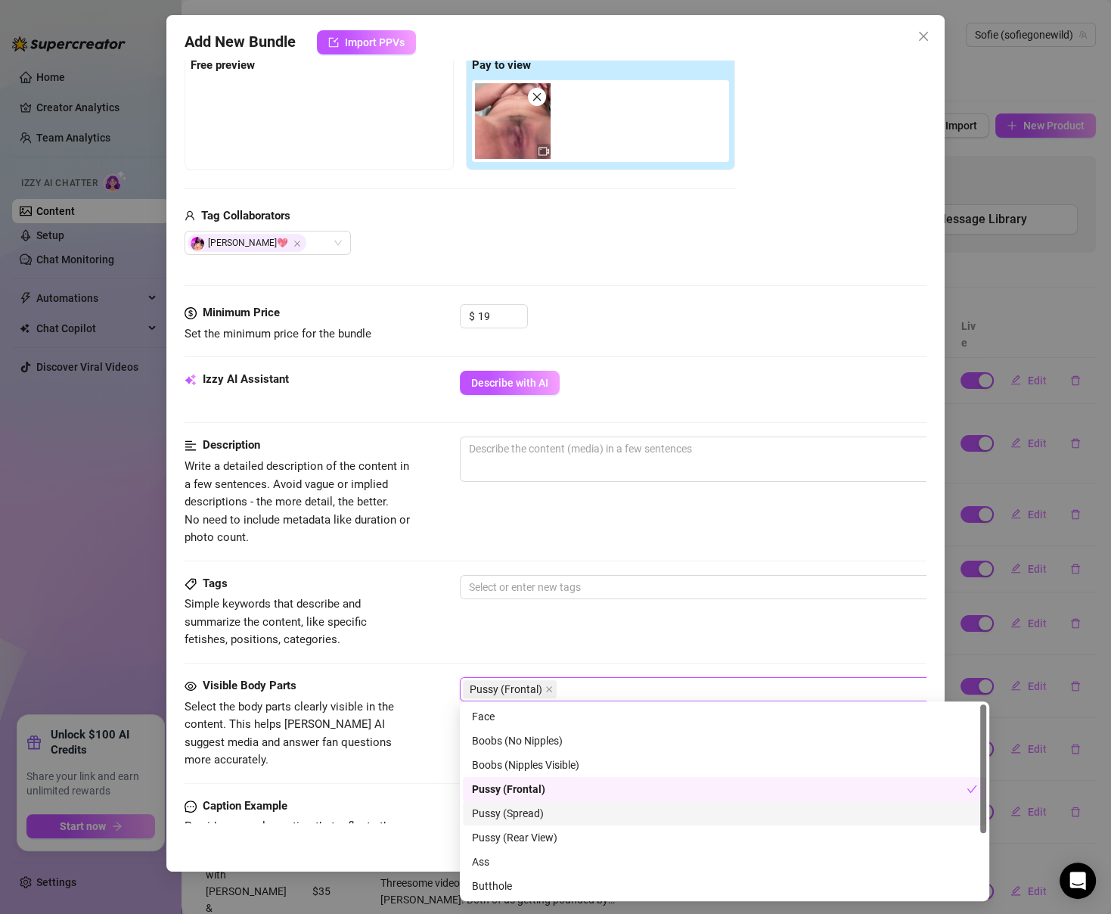
click at [524, 812] on div "Pussy (Spread)" at bounding box center [724, 813] width 505 height 17
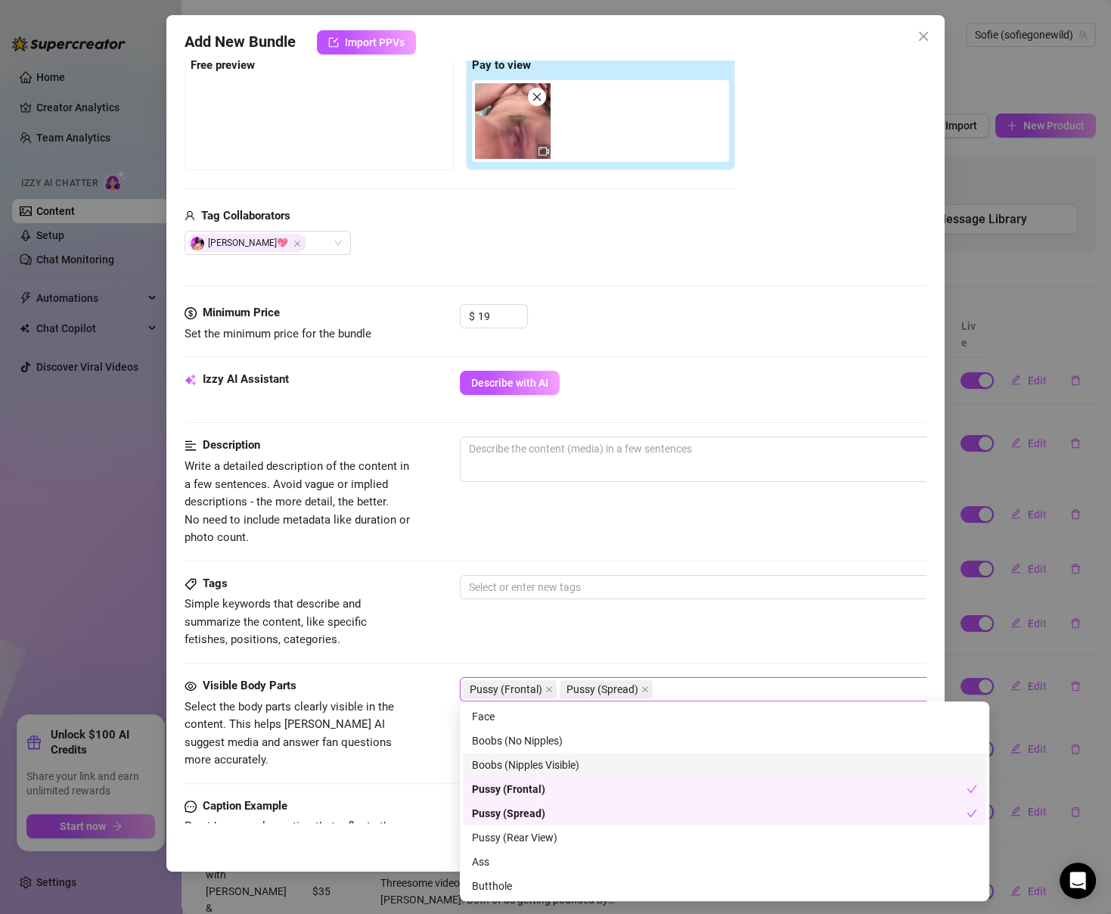
click at [559, 766] on div "Boobs (Nipples Visible)" at bounding box center [724, 765] width 505 height 17
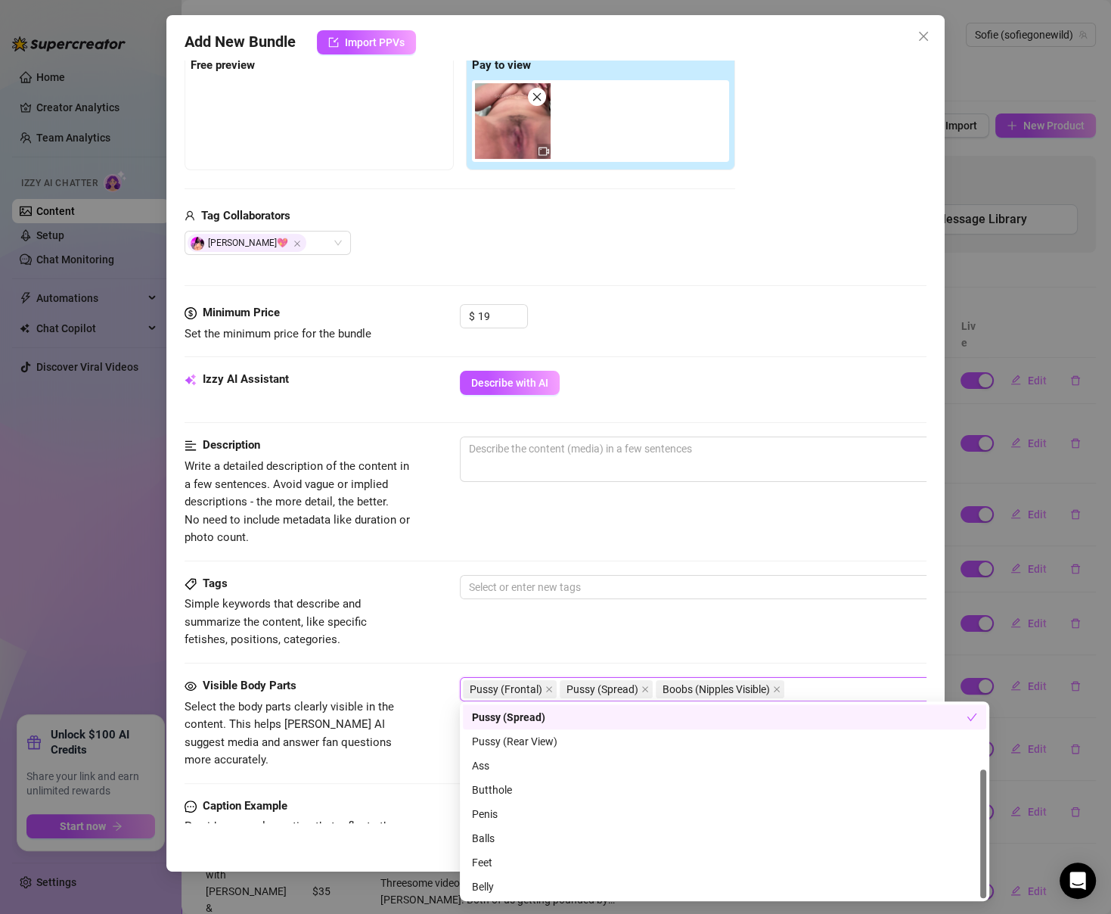
scroll to position [96, 0]
click at [681, 531] on div "Description Write a detailed description of the content in a few sentences. Avo…" at bounding box center [555, 492] width 741 height 110
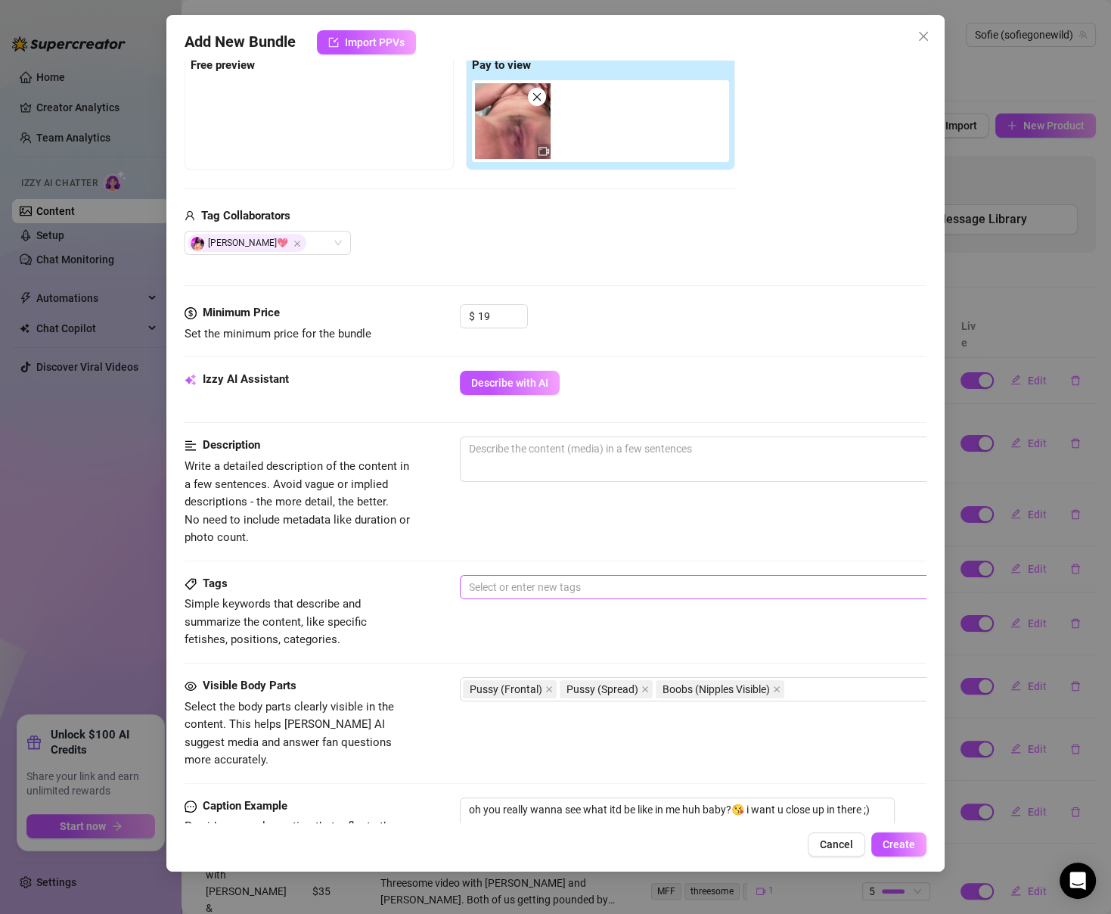
click at [663, 576] on div at bounding box center [717, 586] width 508 height 21
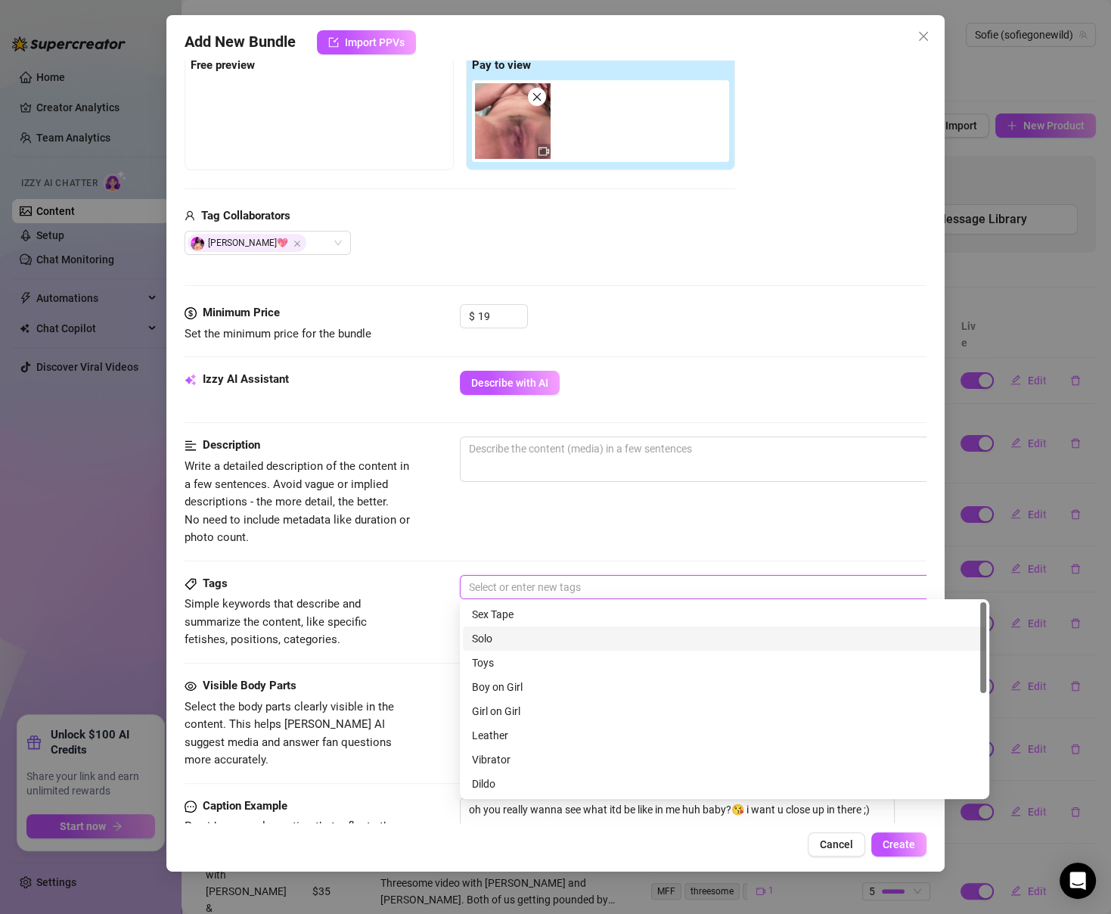
click at [646, 639] on div "Solo" at bounding box center [724, 638] width 505 height 17
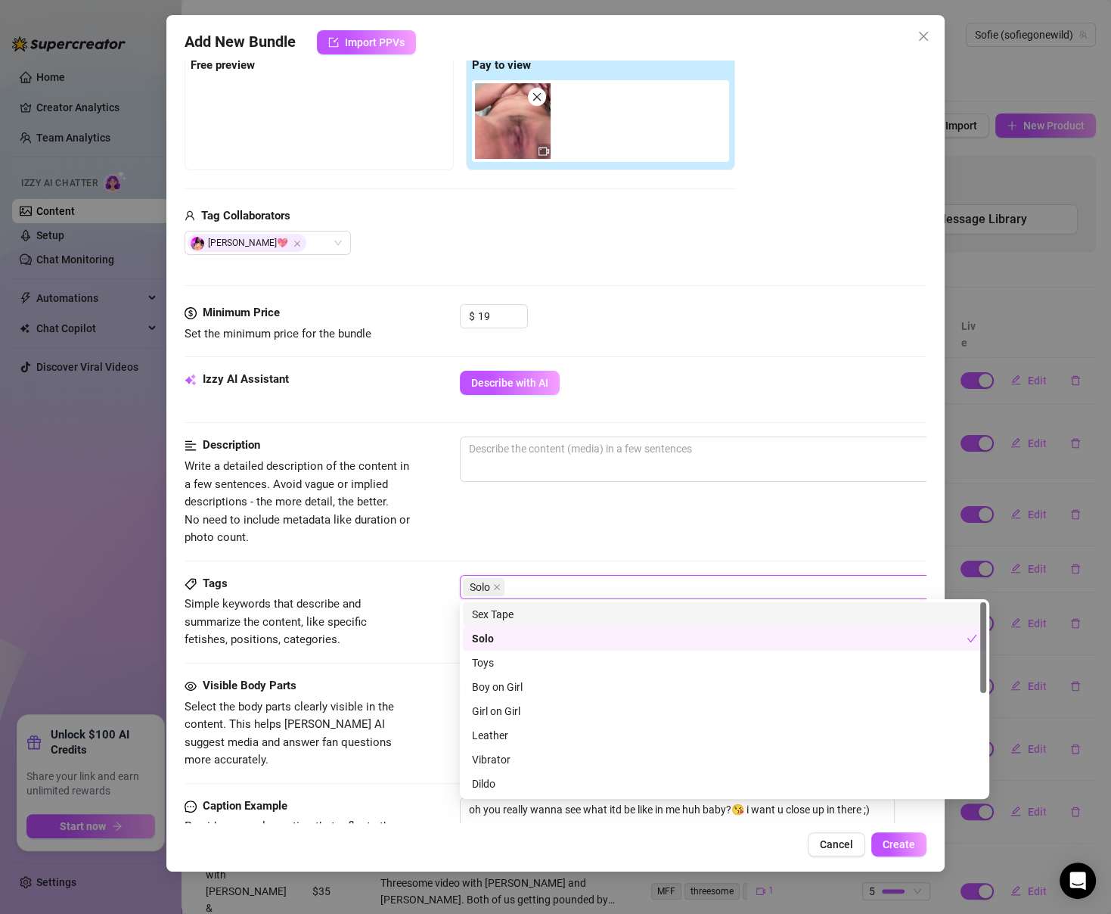
click at [663, 487] on div at bounding box center [725, 497] width 530 height 24
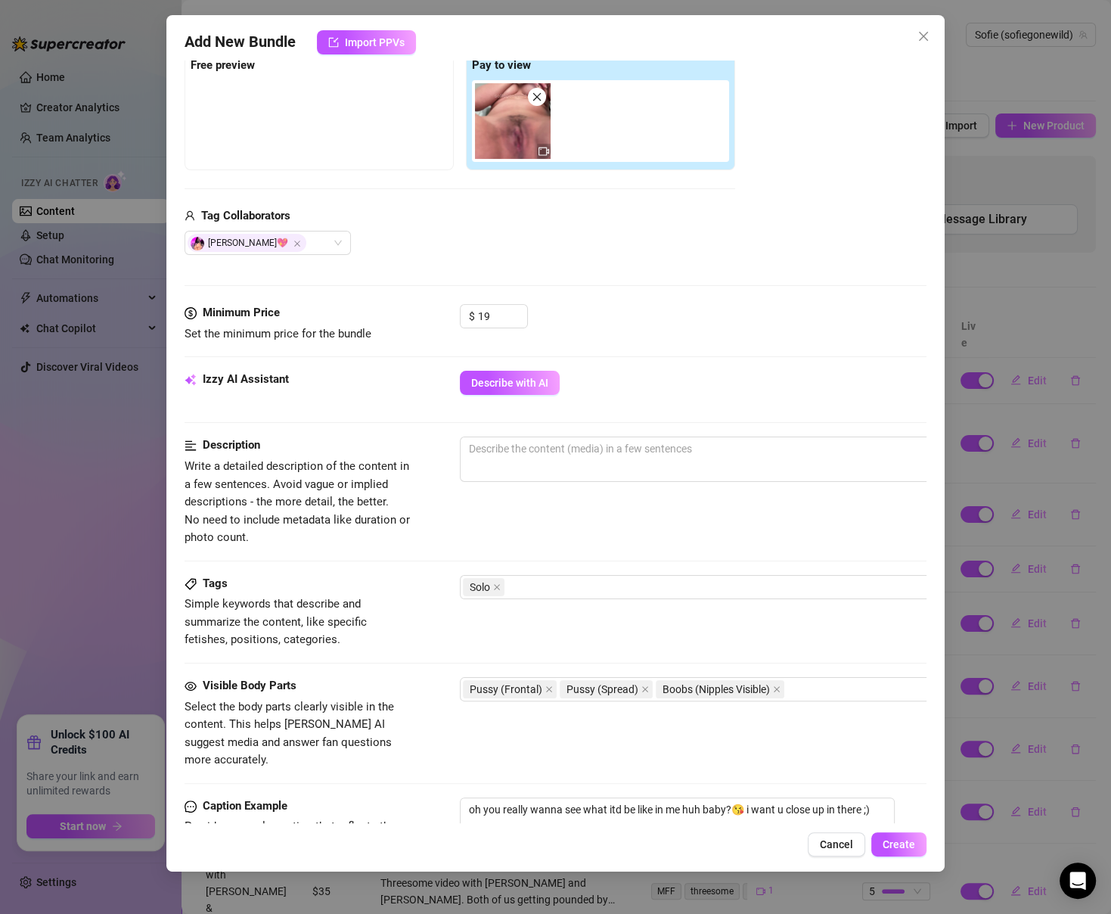
click at [651, 433] on div "Izzy AI Assistant Describe with AI" at bounding box center [555, 404] width 741 height 66
click at [651, 447] on textarea at bounding box center [725, 448] width 528 height 23
type textarea "S"
type textarea "Su"
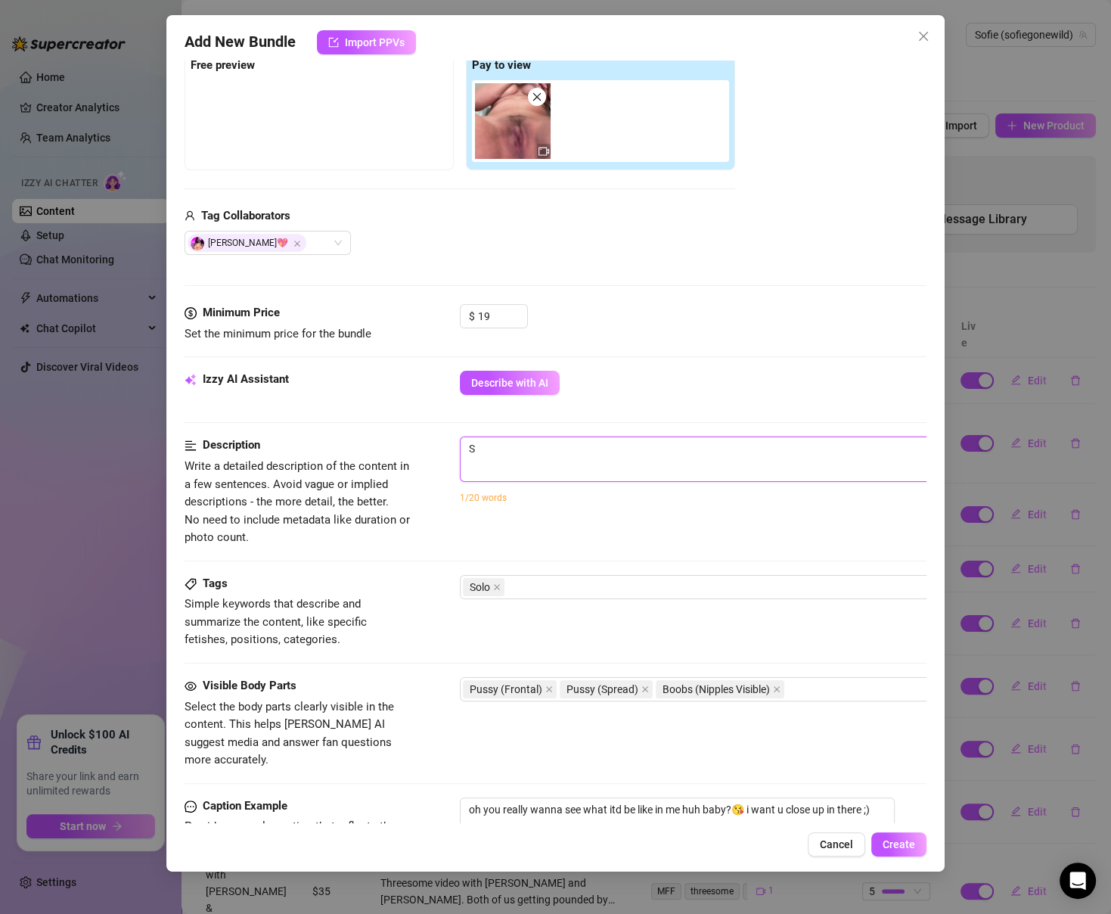
type textarea "Su"
type textarea "Sup"
type textarea "Supe"
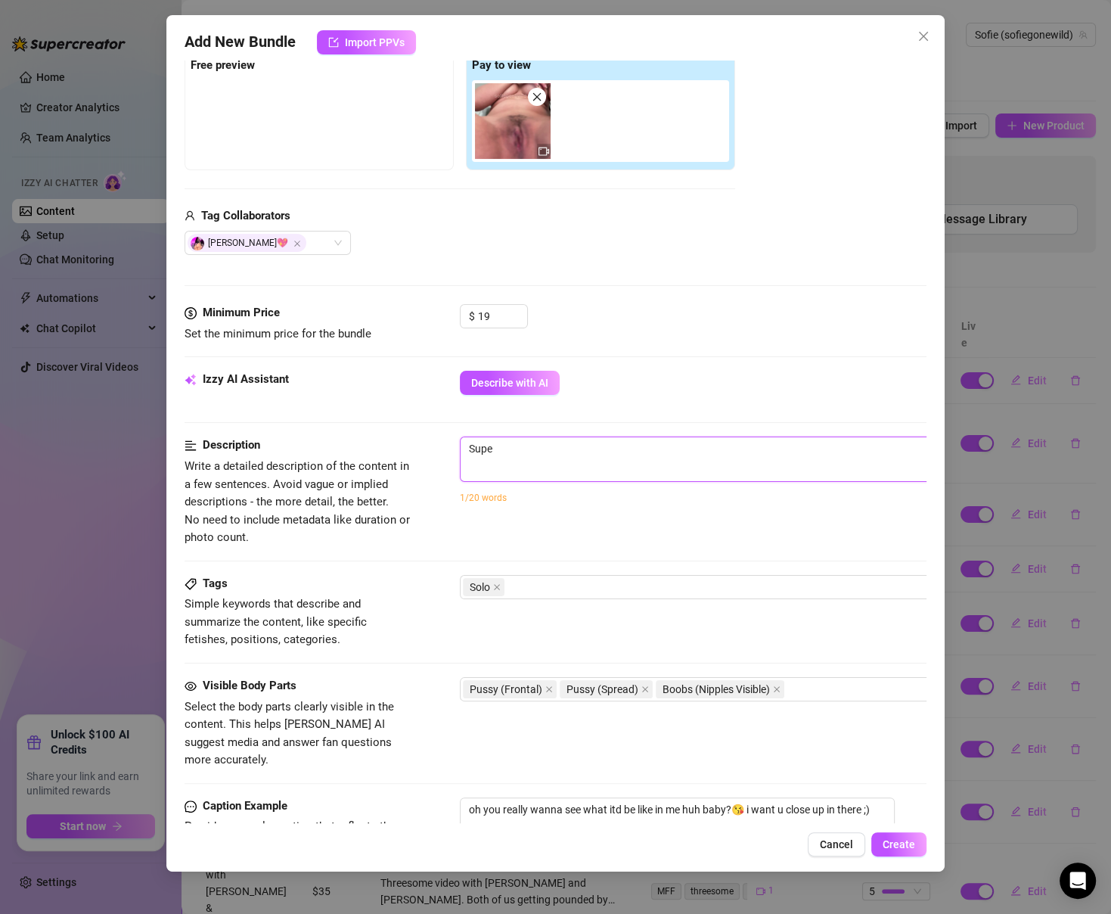
type textarea "Super"
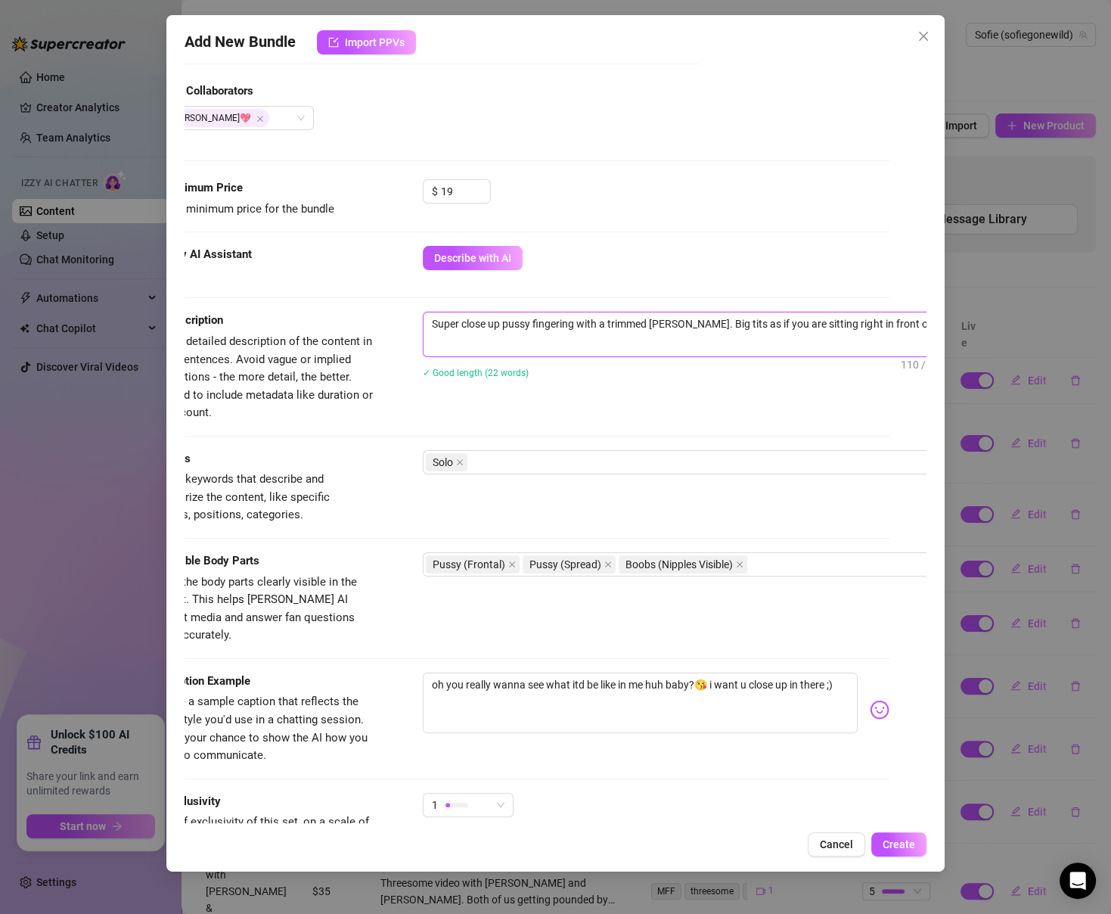
scroll to position [505, 37]
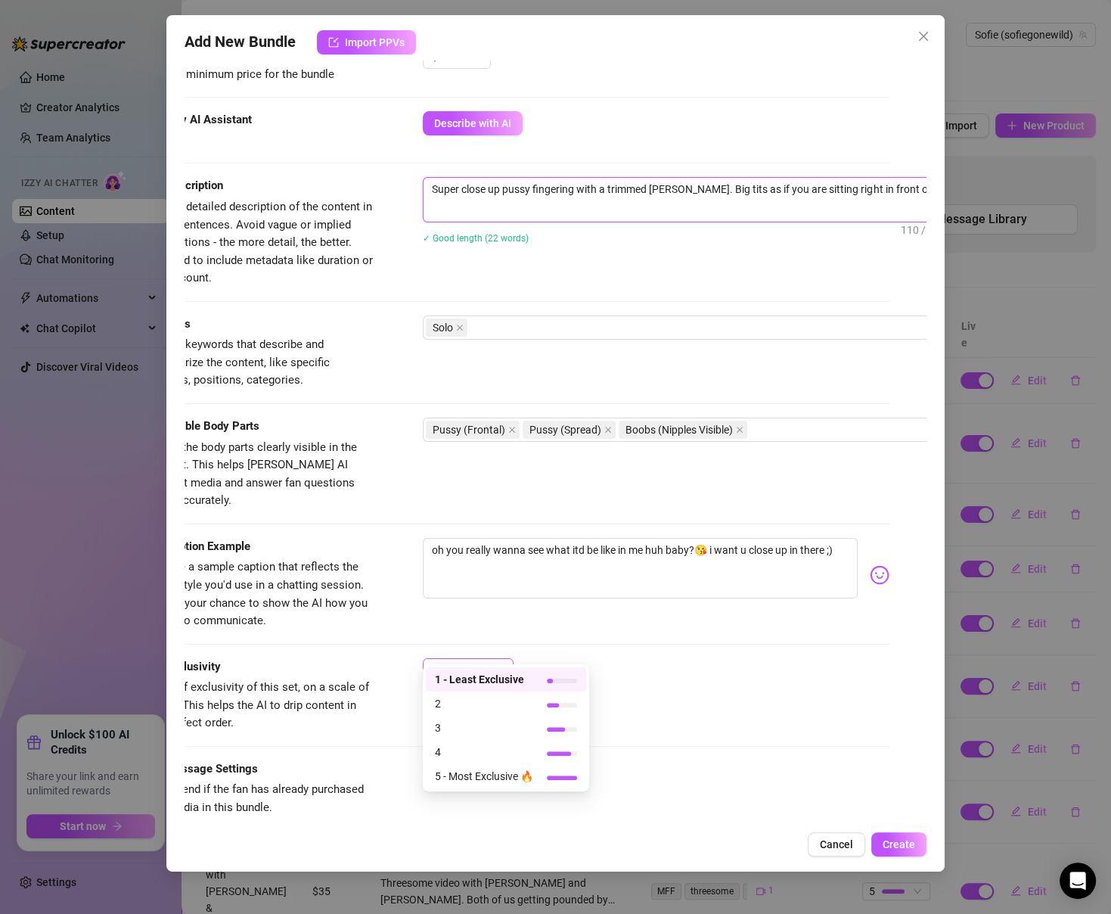
click at [480, 659] on div "1" at bounding box center [461, 670] width 59 height 23
click at [486, 692] on div "2" at bounding box center [506, 703] width 160 height 24
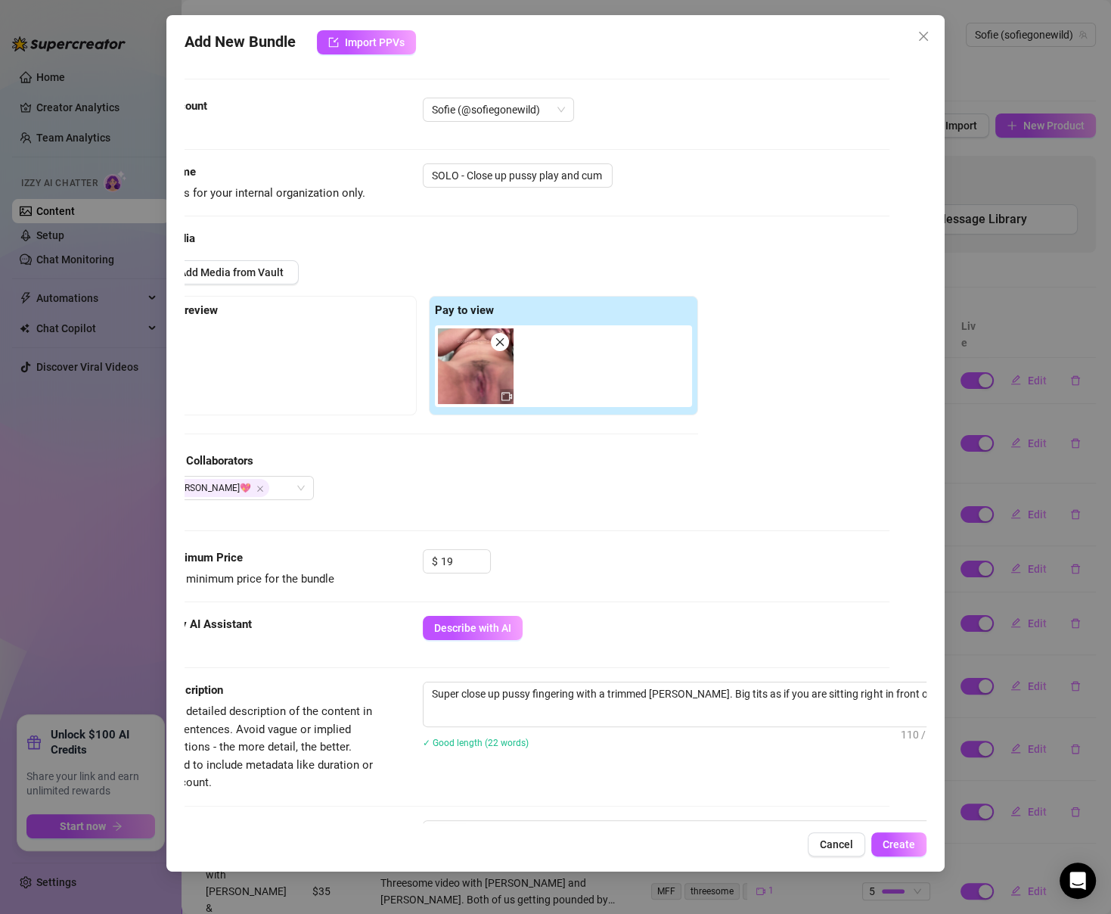
scroll to position [0, 0]
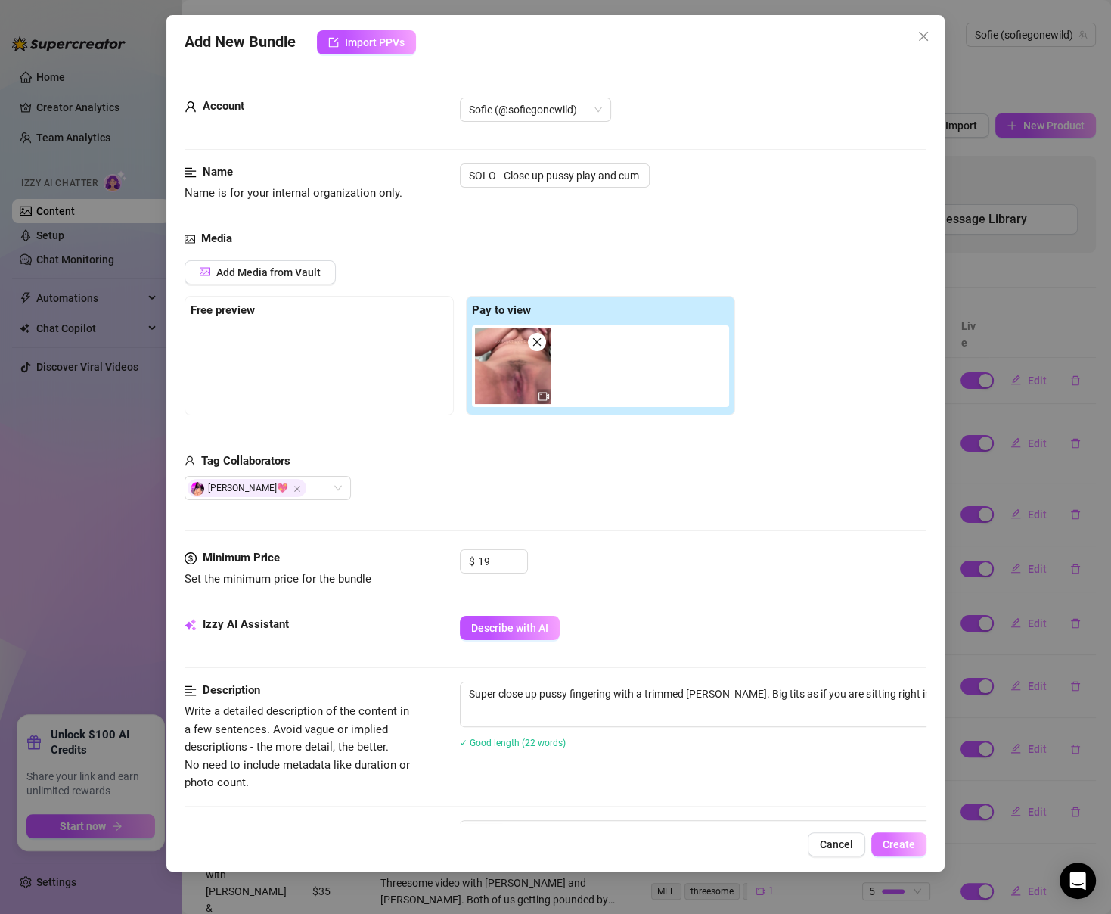
click at [895, 847] on span "Create" at bounding box center [899, 844] width 33 height 12
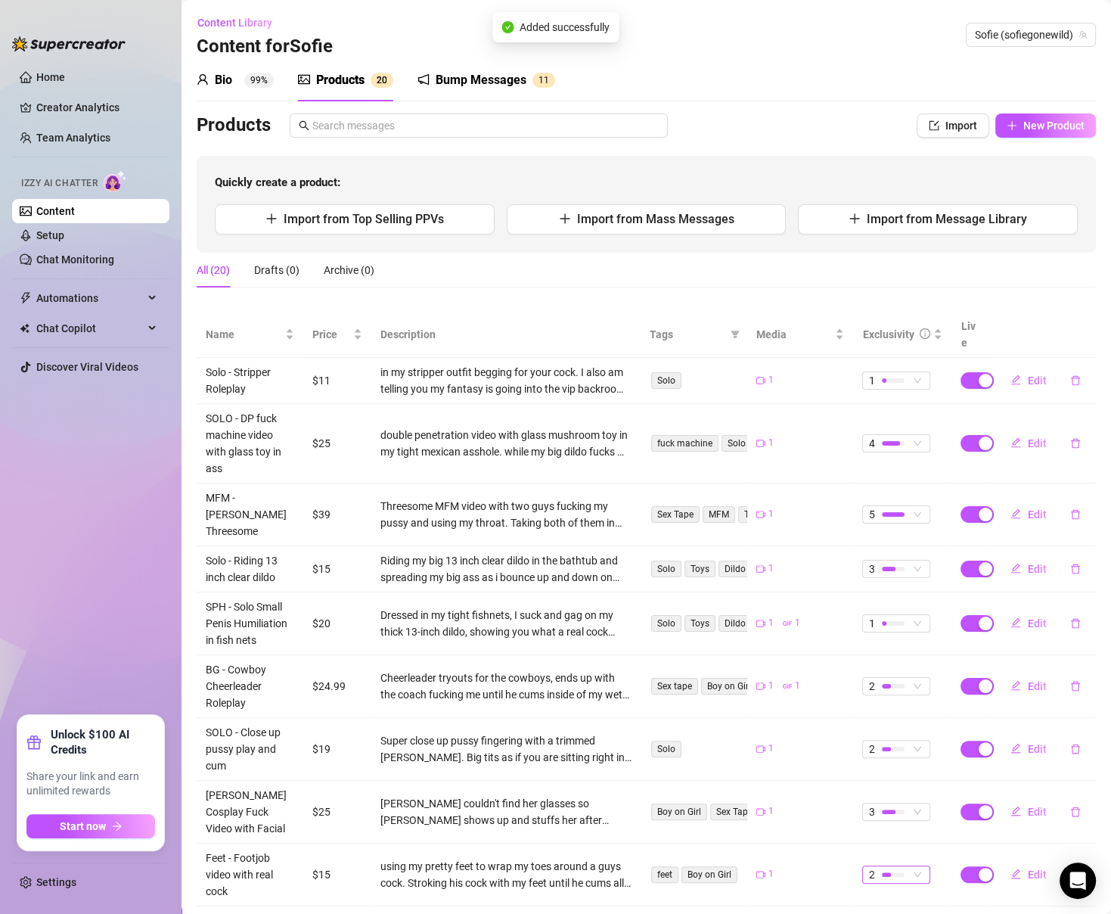
scroll to position [89, 0]
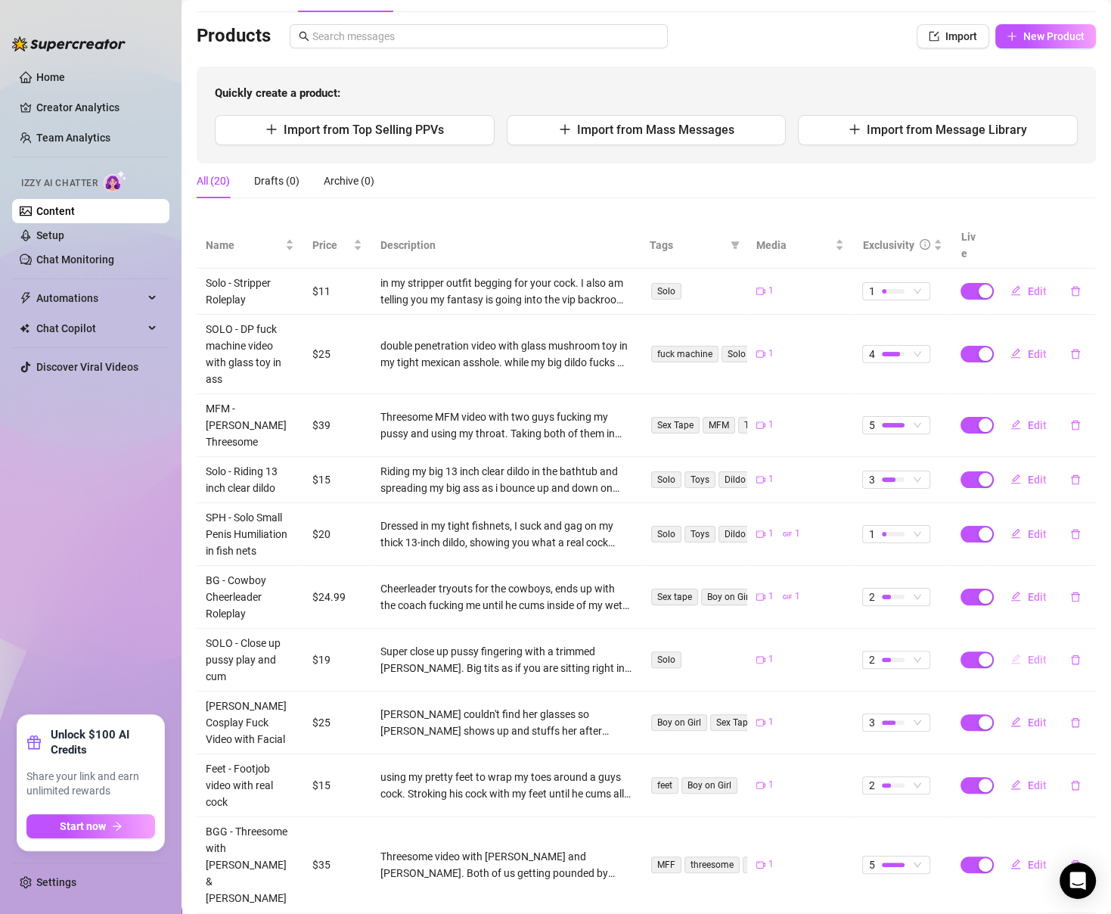
click at [1021, 648] on button "Edit" at bounding box center [1029, 660] width 60 height 24
